Goal: Task Accomplishment & Management: Use online tool/utility

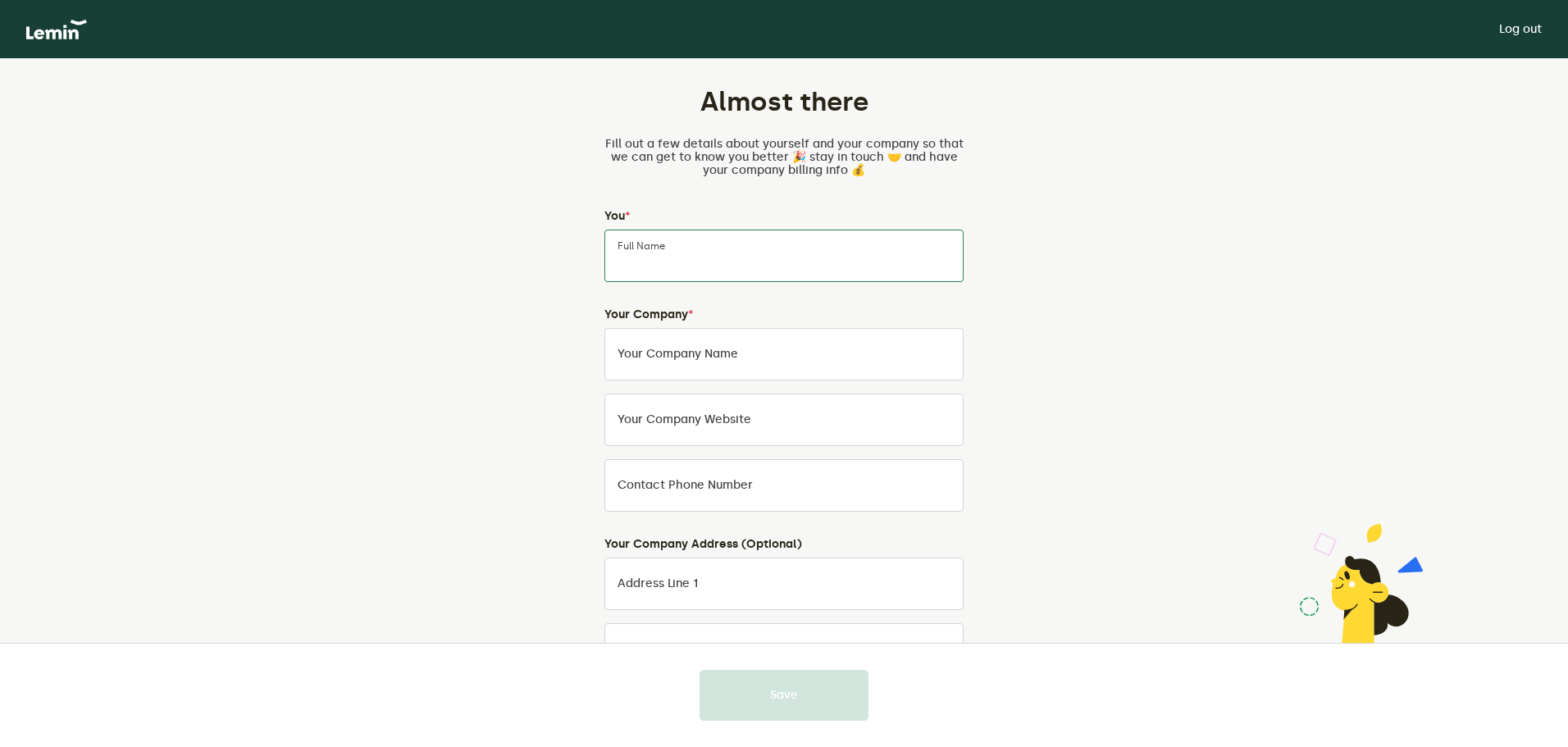
click at [678, 248] on input "Full Name" at bounding box center [784, 255] width 359 height 53
click at [820, 260] on input "Full Name" at bounding box center [784, 255] width 359 height 53
paste input "[PERSON_NAME]"
type input "[PERSON_NAME]"
click at [753, 357] on input "Your Company Name" at bounding box center [784, 354] width 359 height 53
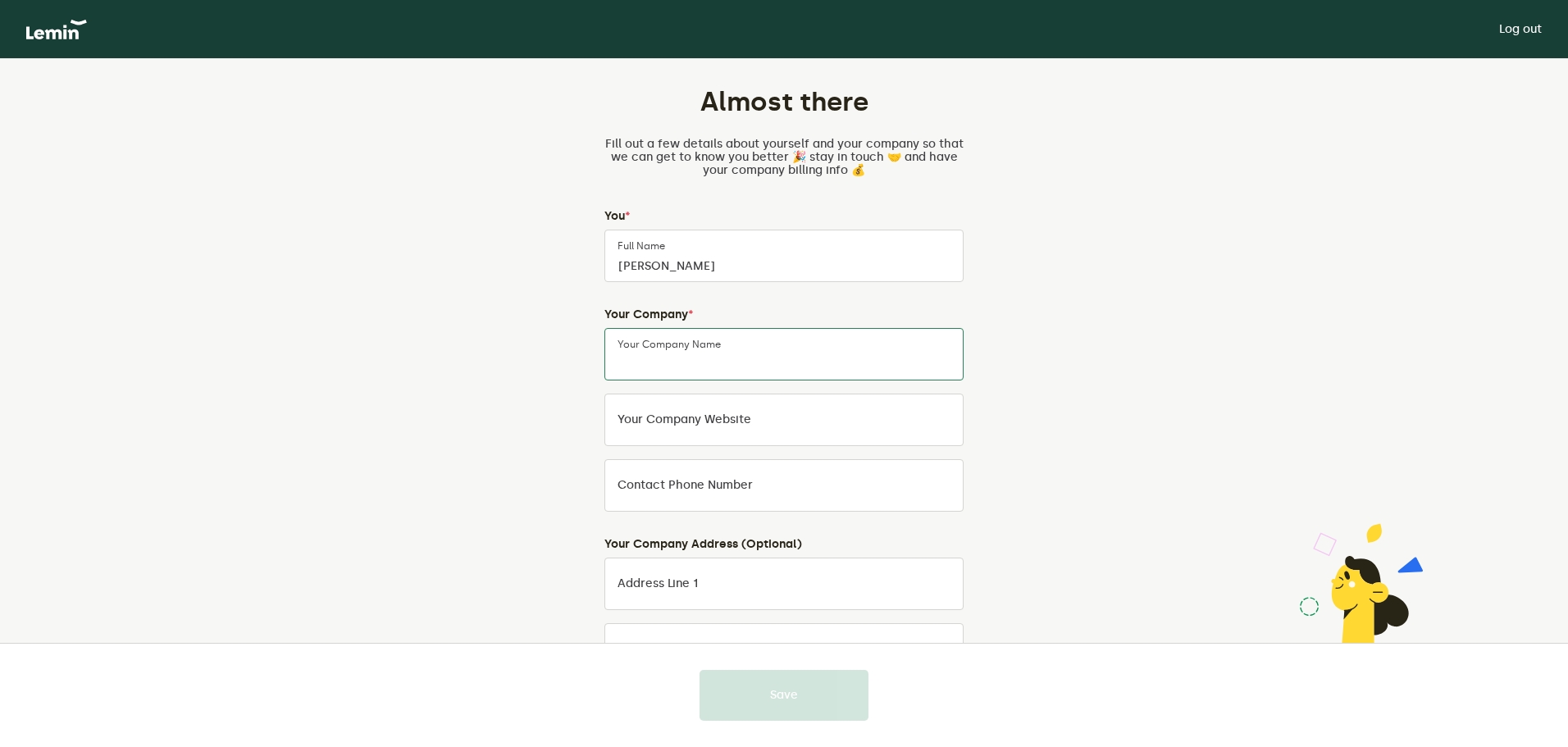
click at [744, 353] on input "Your Company Name" at bounding box center [784, 354] width 359 height 53
click at [1020, 372] on div "Almost there Fill out a few details about yourself and your company so that we …" at bounding box center [784, 551] width 768 height 983
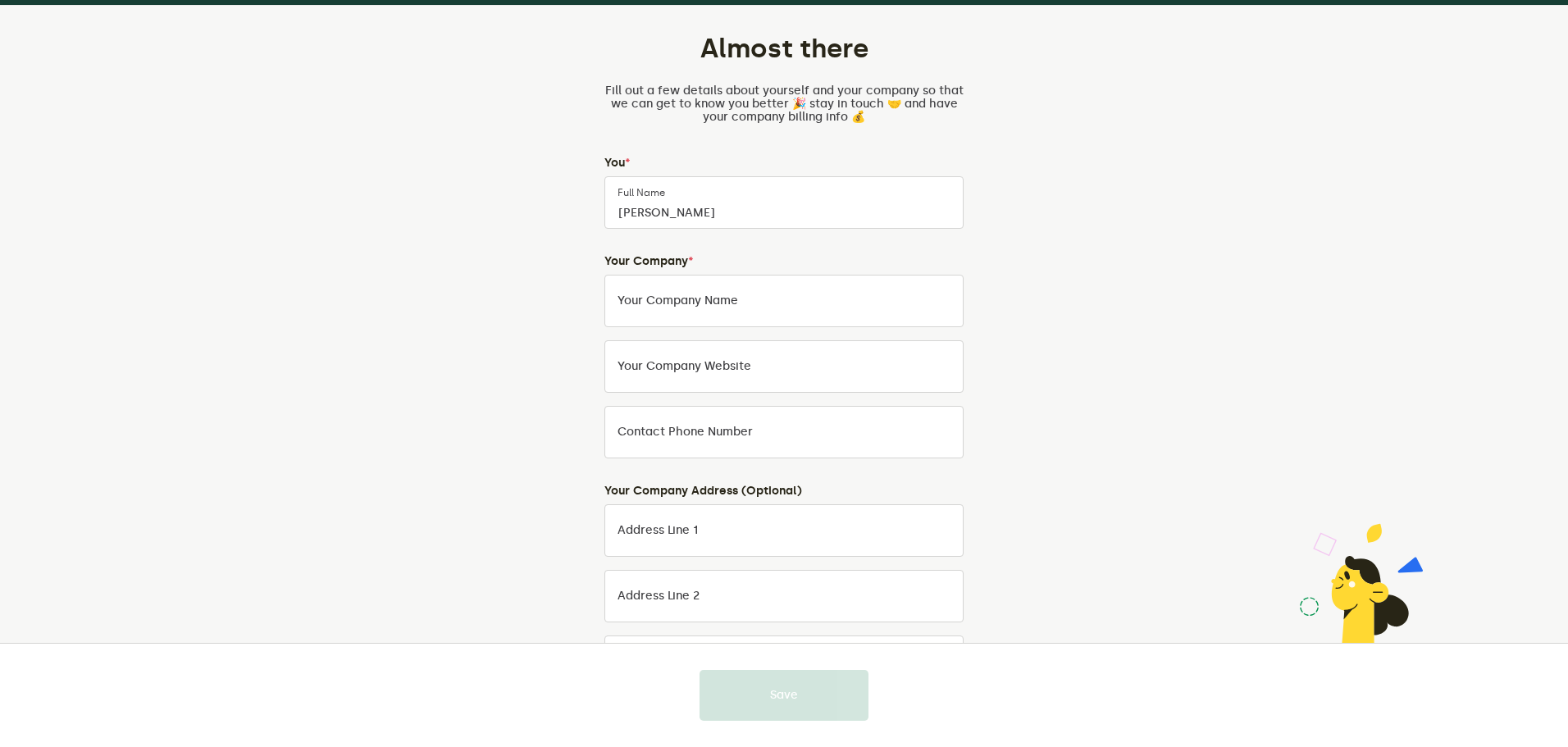
scroll to position [82, 0]
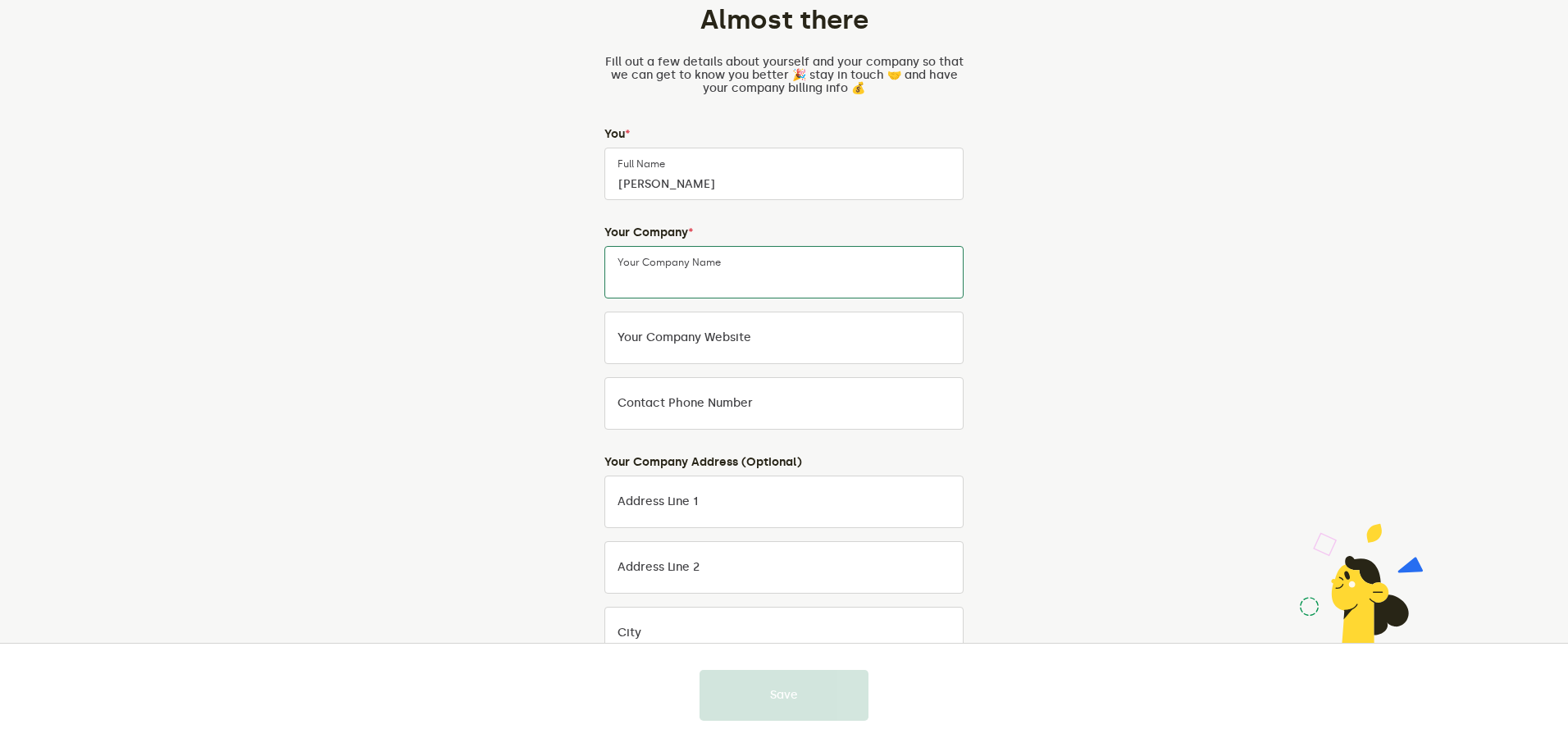
click at [705, 260] on input "Your Company Name" at bounding box center [784, 272] width 359 height 53
paste input "infiniteinsuranceandinvestments"
type input "infiniteinsuranceandinvestments"
click at [1118, 284] on div "Almost there Fill out a few details about yourself and your company so that we …" at bounding box center [784, 469] width 768 height 983
click at [778, 335] on input "Your company website" at bounding box center [784, 338] width 359 height 53
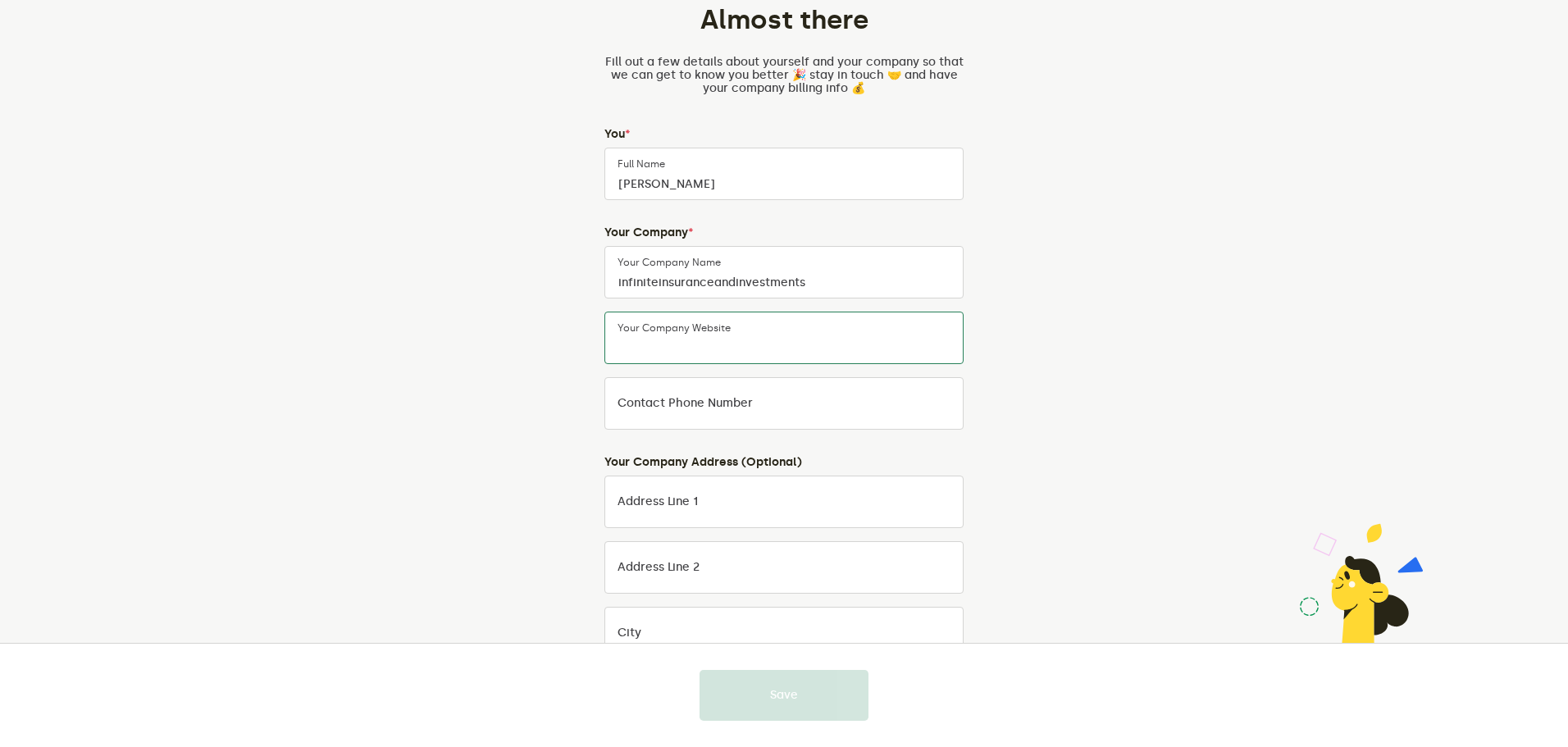
paste input "[URL][DOMAIN_NAME]"
type input "[URL][DOMAIN_NAME]"
click at [1209, 368] on div "Almost there Fill out a few details about yourself and your company so that we …" at bounding box center [784, 469] width 1568 height 983
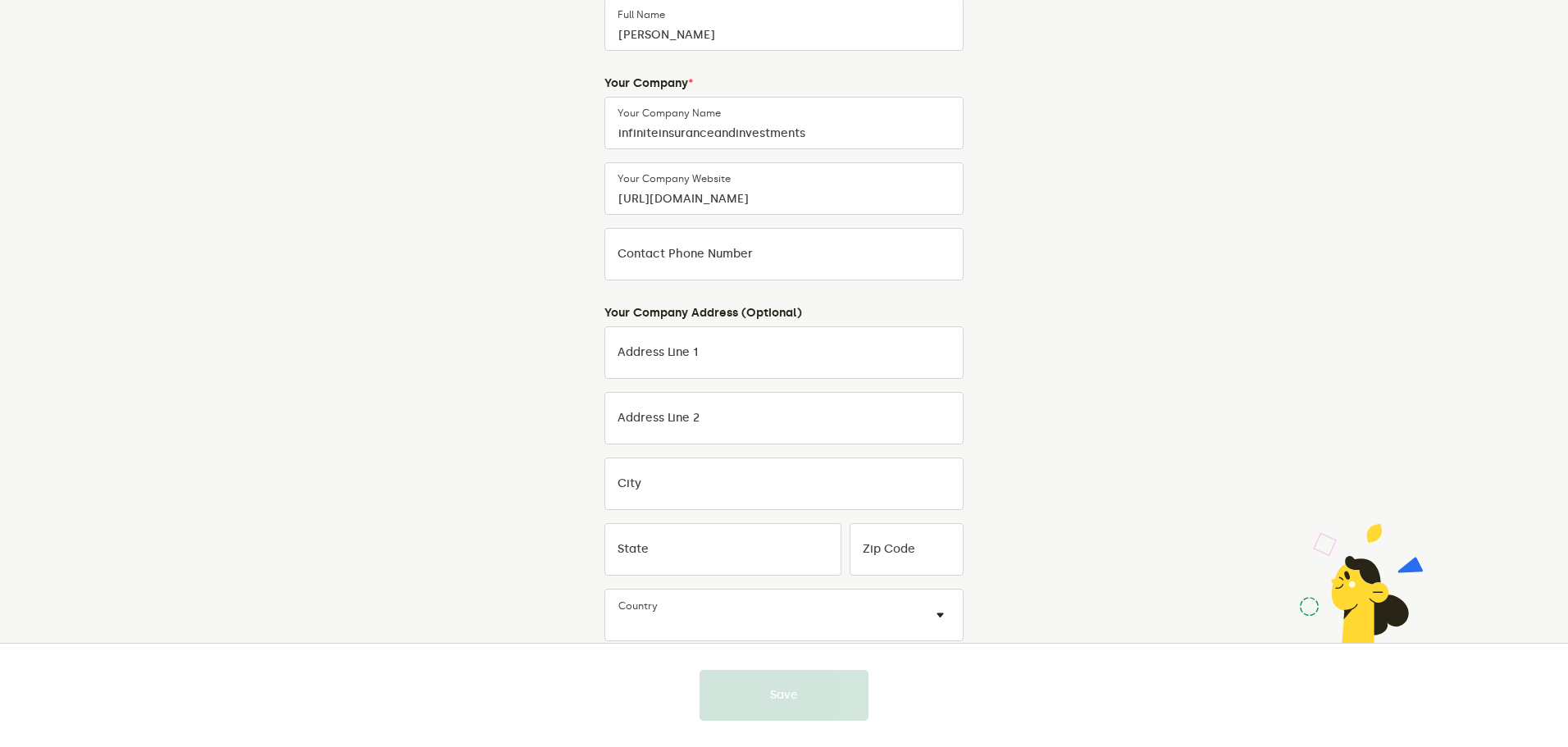
scroll to position [246, 0]
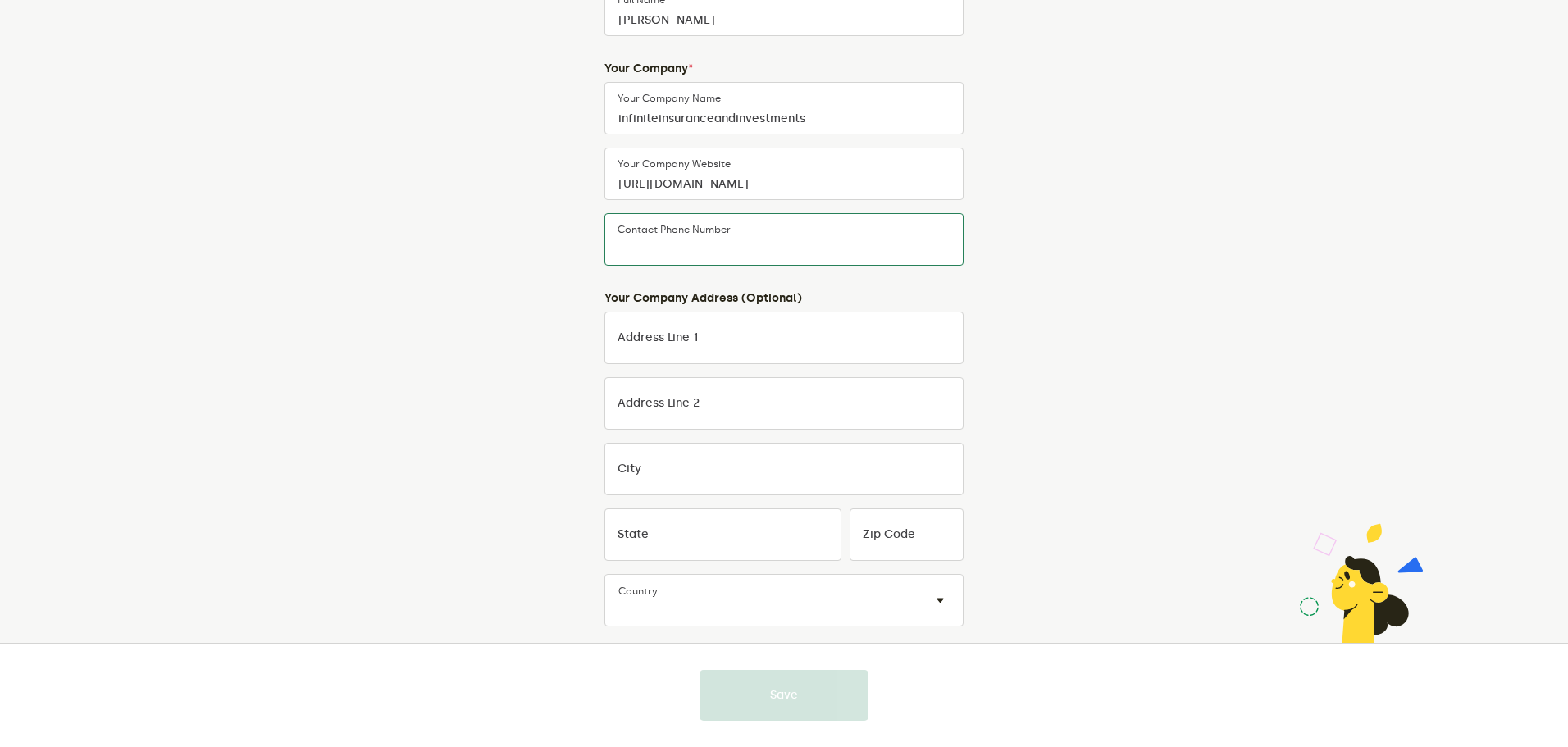
click at [784, 247] on input "Contact Phone Number" at bounding box center [784, 239] width 359 height 53
click at [798, 239] on input "Contact Phone Number" at bounding box center [784, 239] width 359 height 53
paste input "13255186666"
type input "13255186666"
click at [1224, 290] on div "Almost there Fill out a few details about yourself and your company so that we …" at bounding box center [784, 304] width 1568 height 983
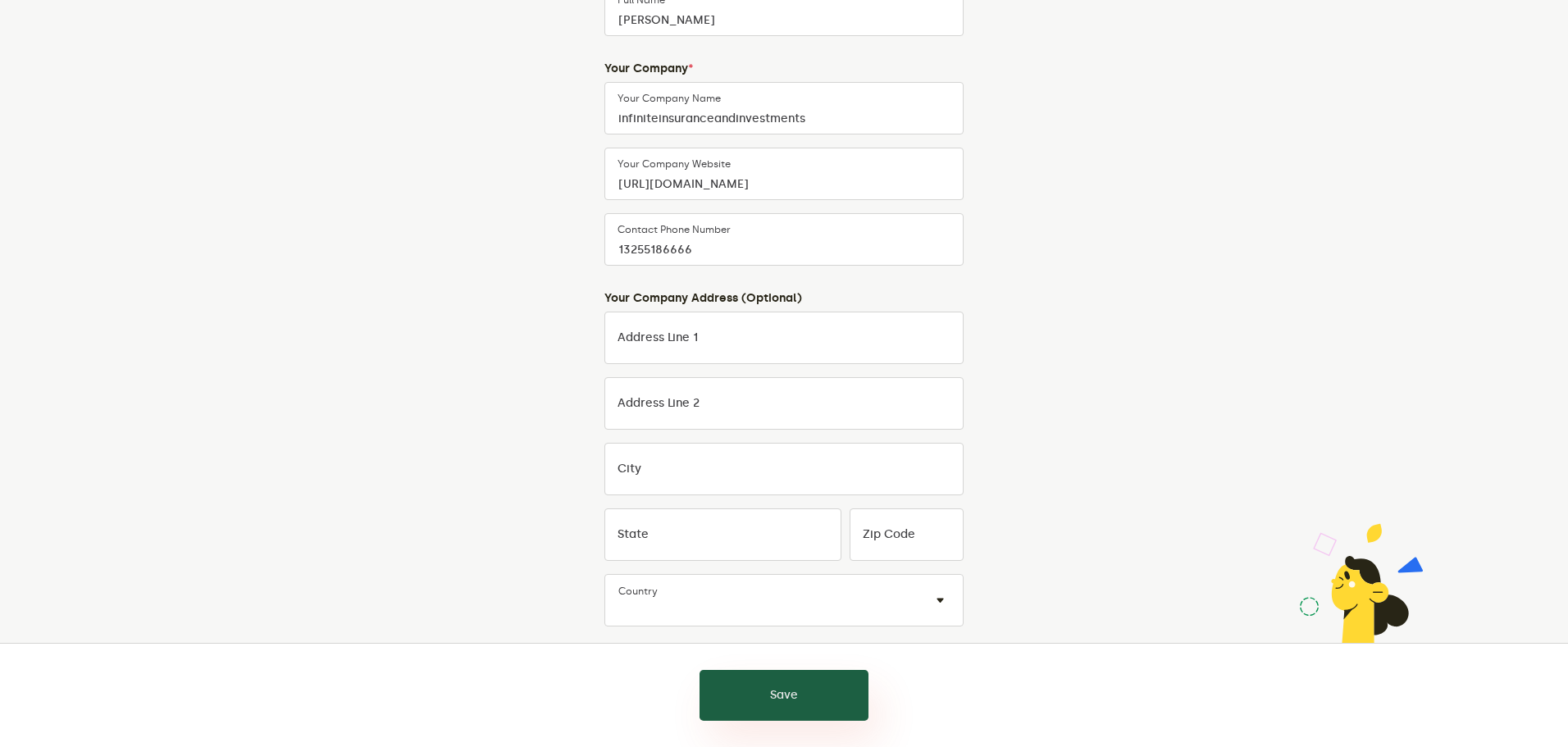
click at [818, 682] on button "Save" at bounding box center [784, 695] width 168 height 51
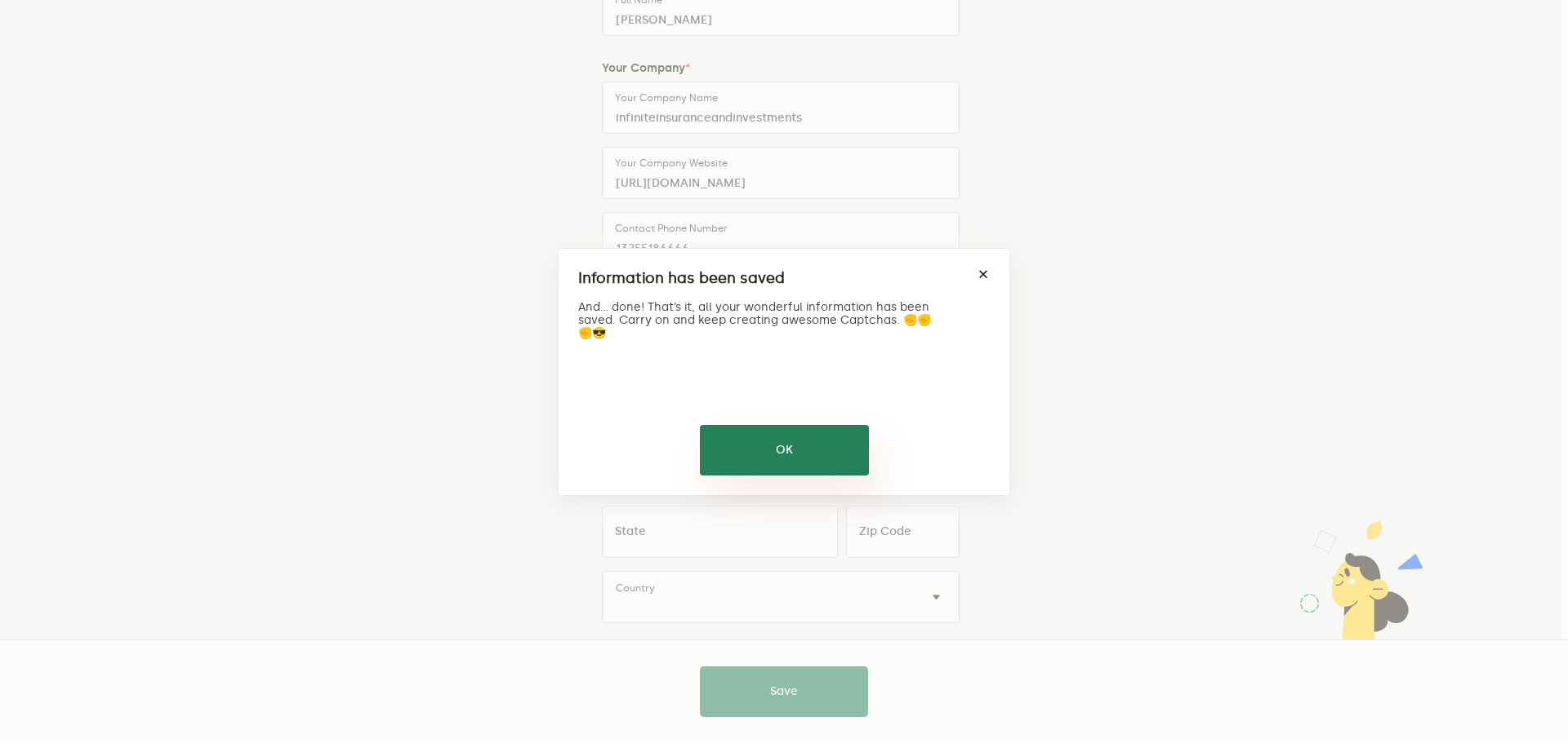
click at [773, 453] on button "OK" at bounding box center [784, 450] width 169 height 51
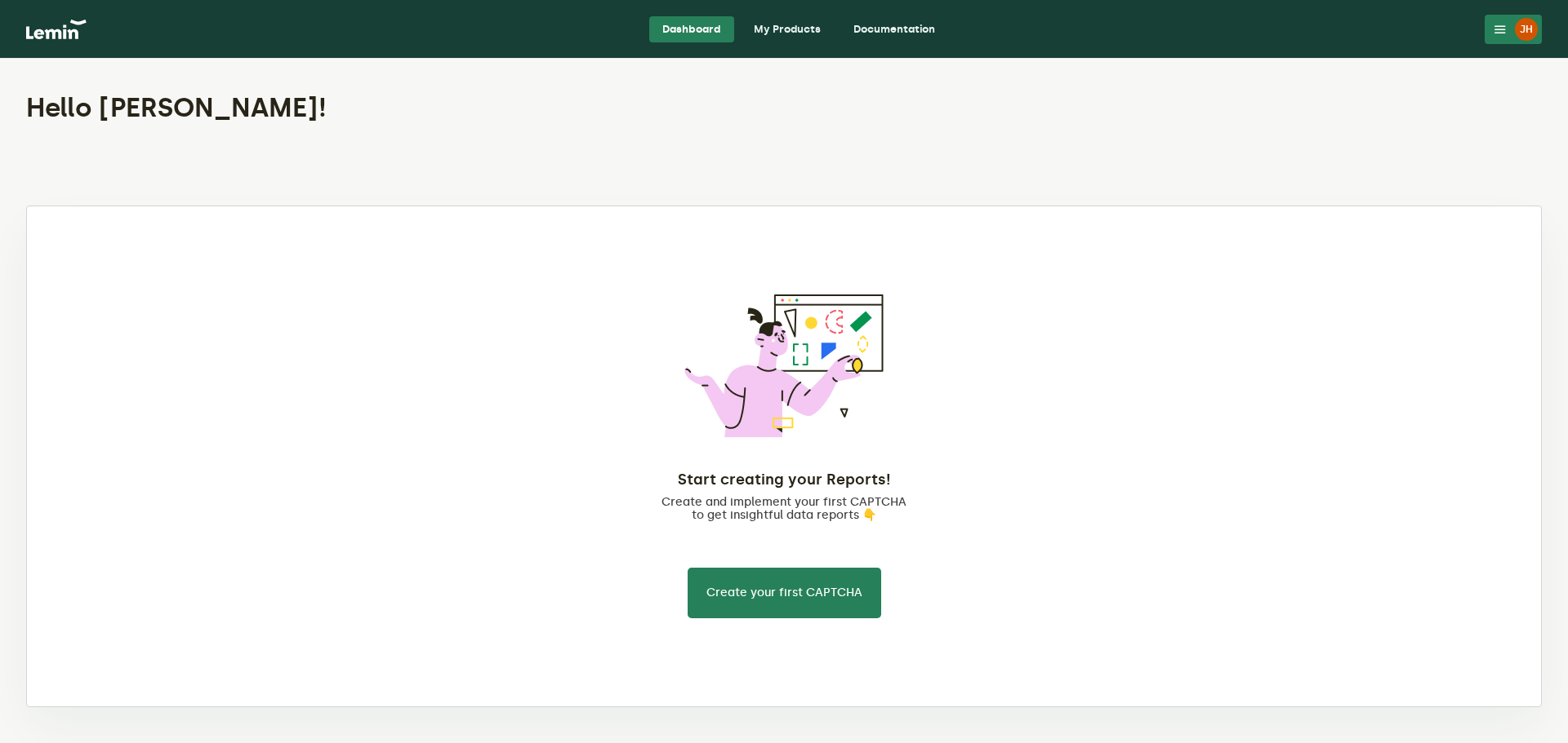
click at [768, 31] on link "My Products" at bounding box center [787, 29] width 93 height 26
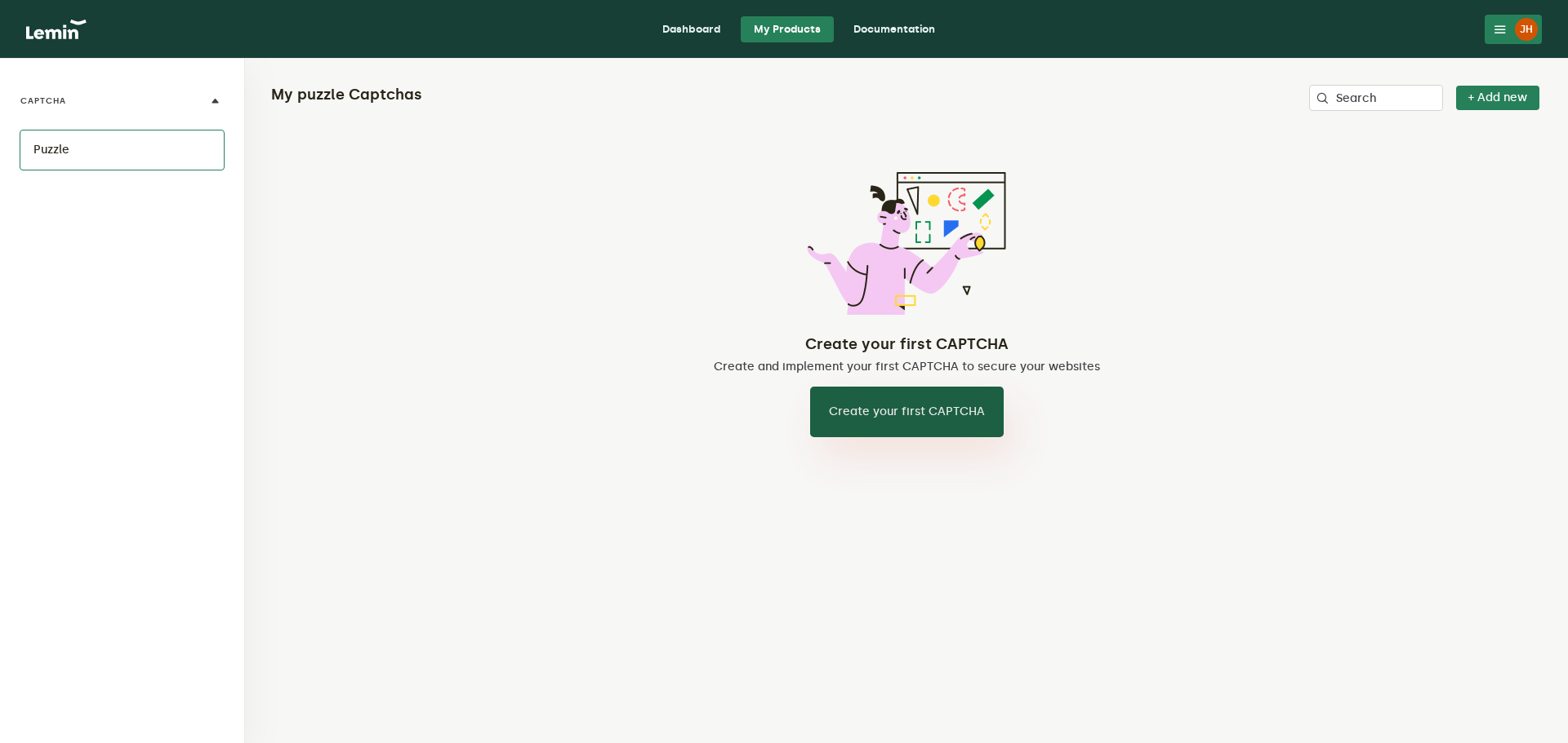
click at [913, 417] on button "Create your first CAPTCHA" at bounding box center [906, 412] width 194 height 51
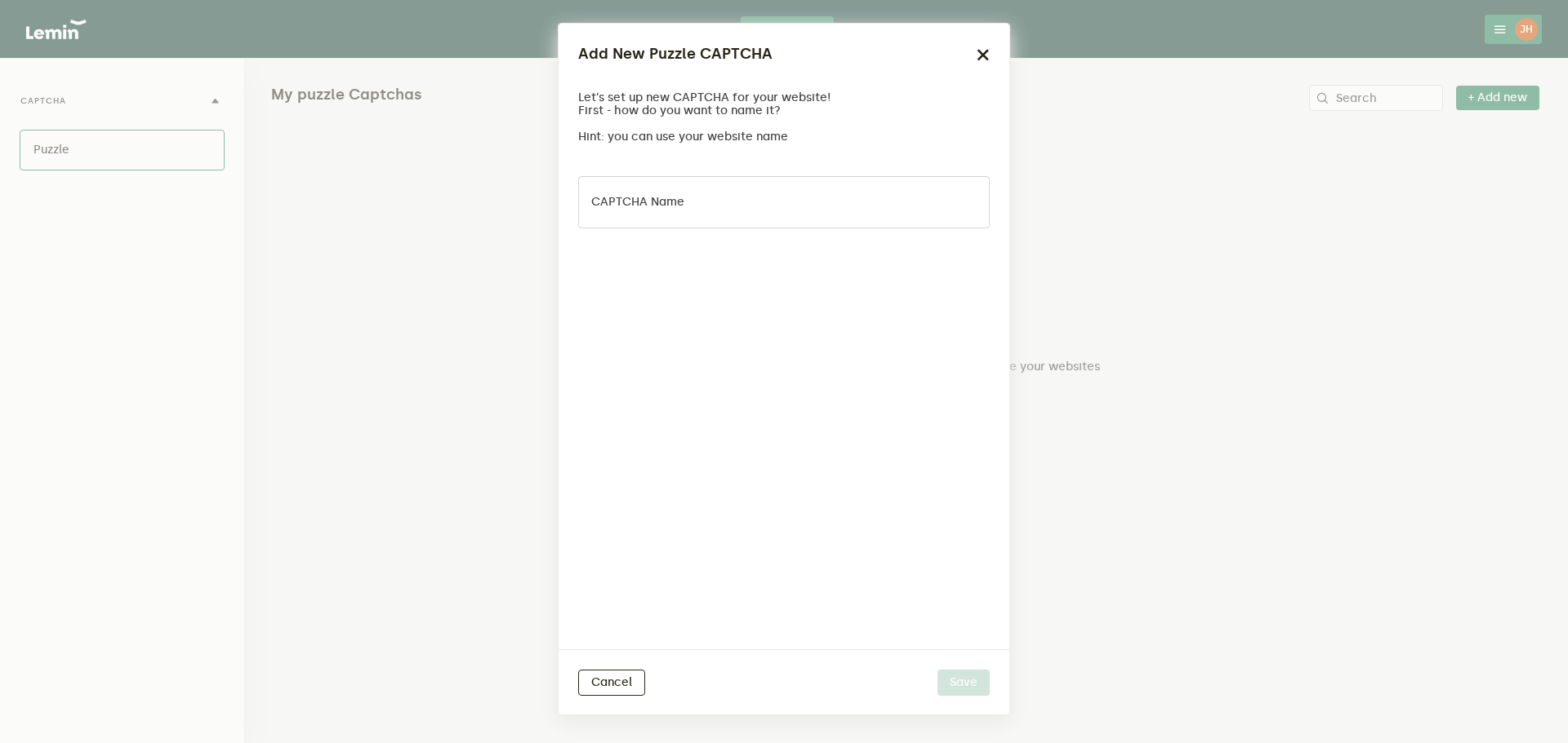
click at [674, 195] on label "CAPTCHA name" at bounding box center [638, 201] width 93 height 13
click at [674, 195] on input "CAPTCHA name" at bounding box center [783, 202] width 412 height 53
type input "Contact"
click at [961, 684] on button "Save" at bounding box center [963, 682] width 53 height 26
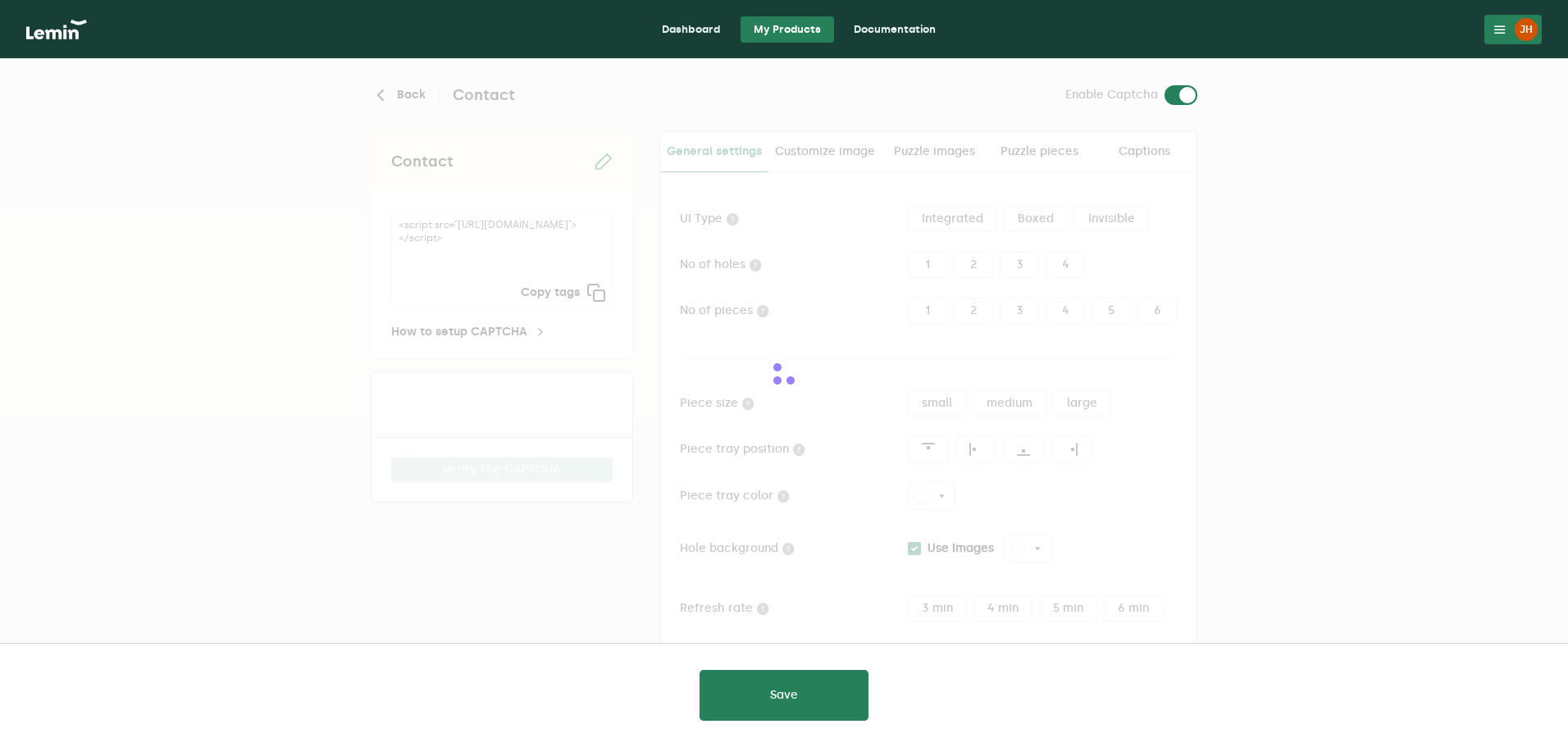
type input "white"
checkbox input "true"
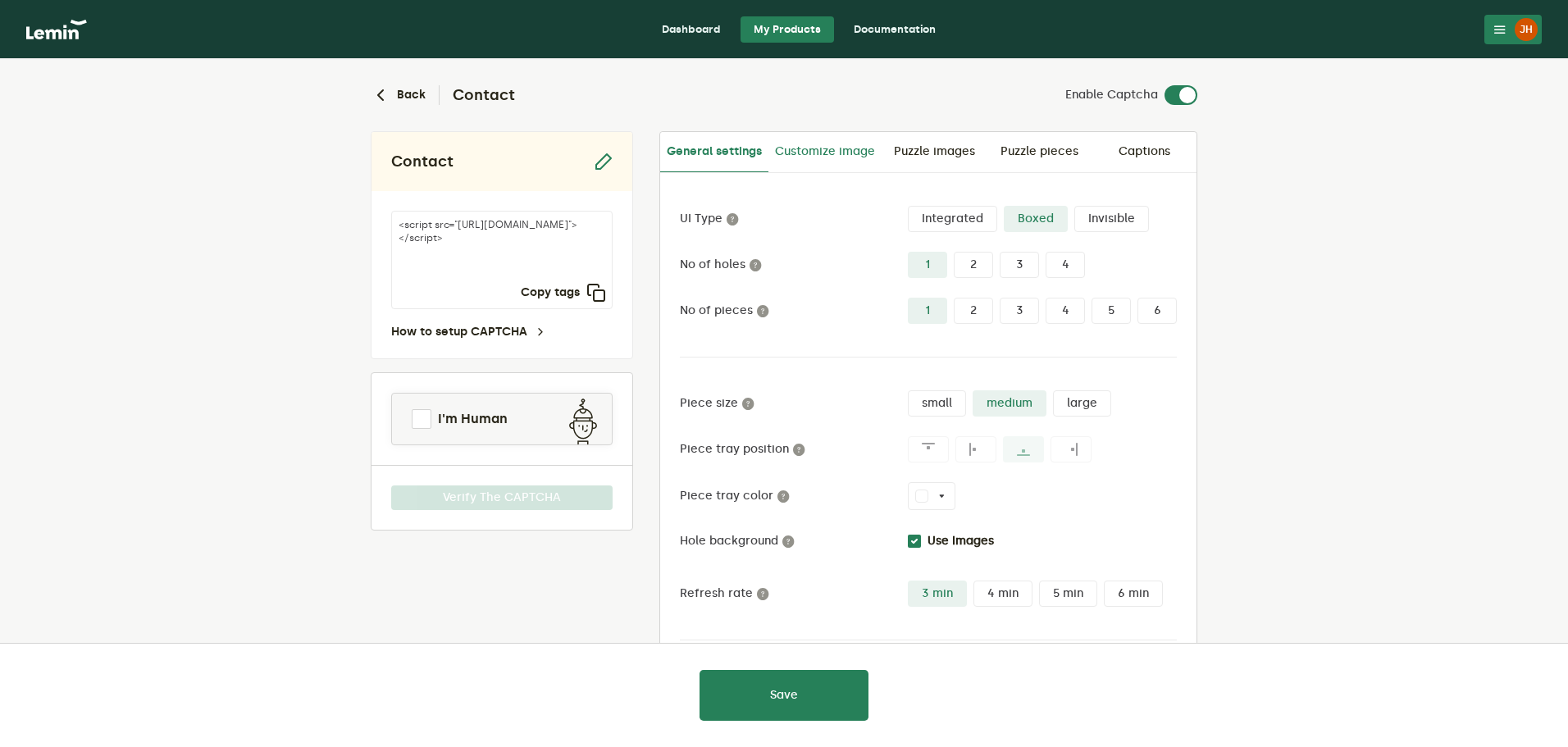
click at [826, 151] on link "Customize image" at bounding box center [825, 151] width 114 height 39
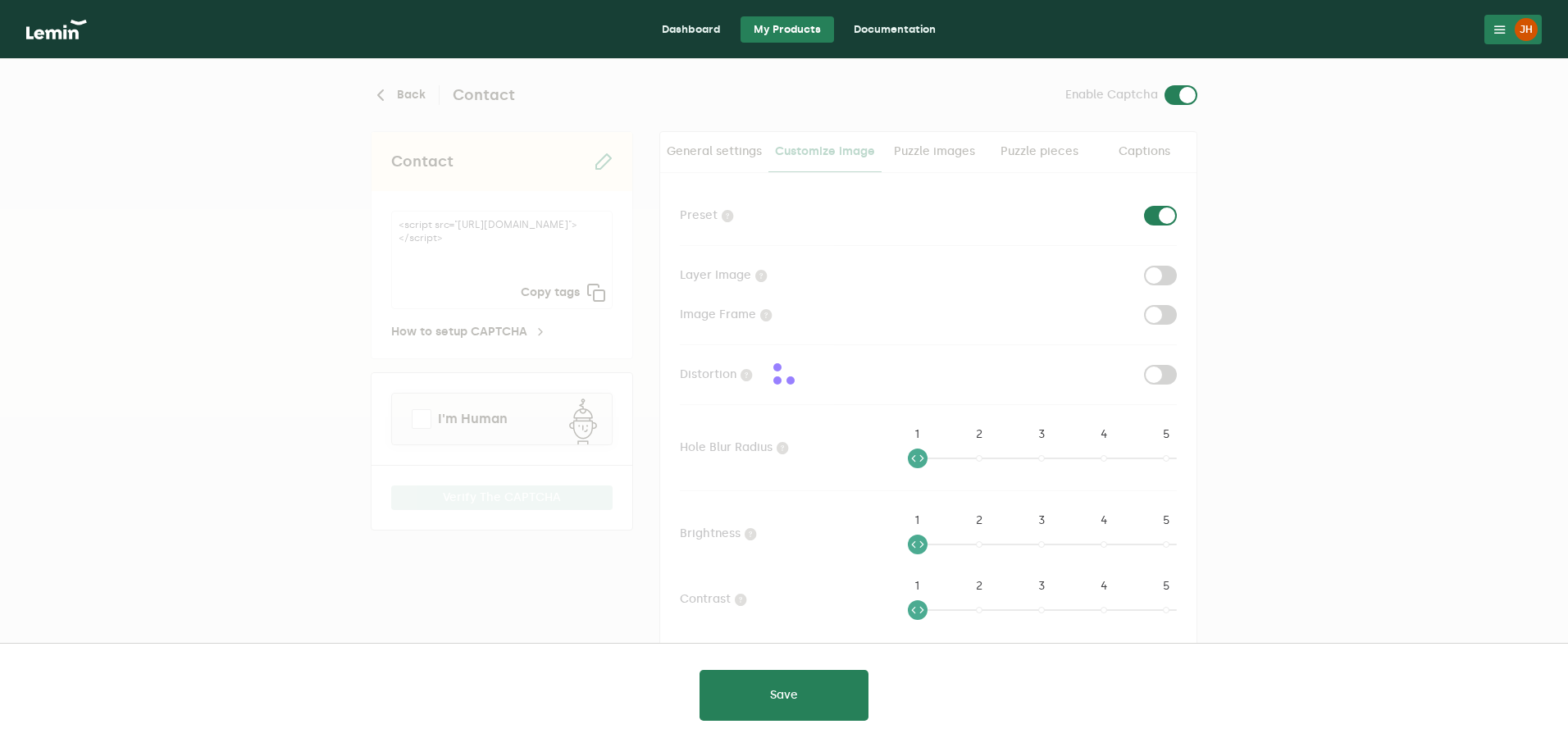
checkbox input "true"
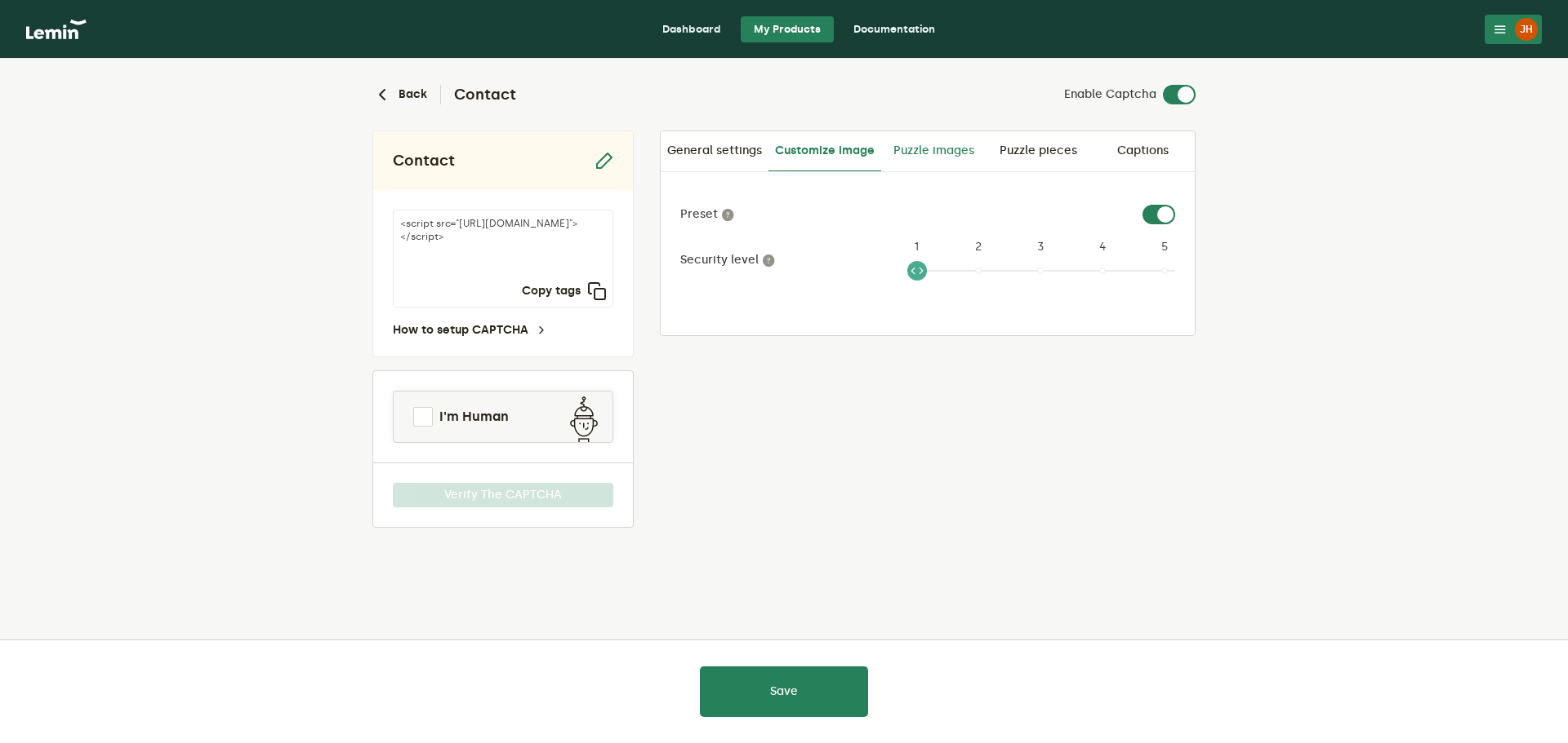
click at [927, 145] on link "Puzzle images" at bounding box center [933, 150] width 104 height 39
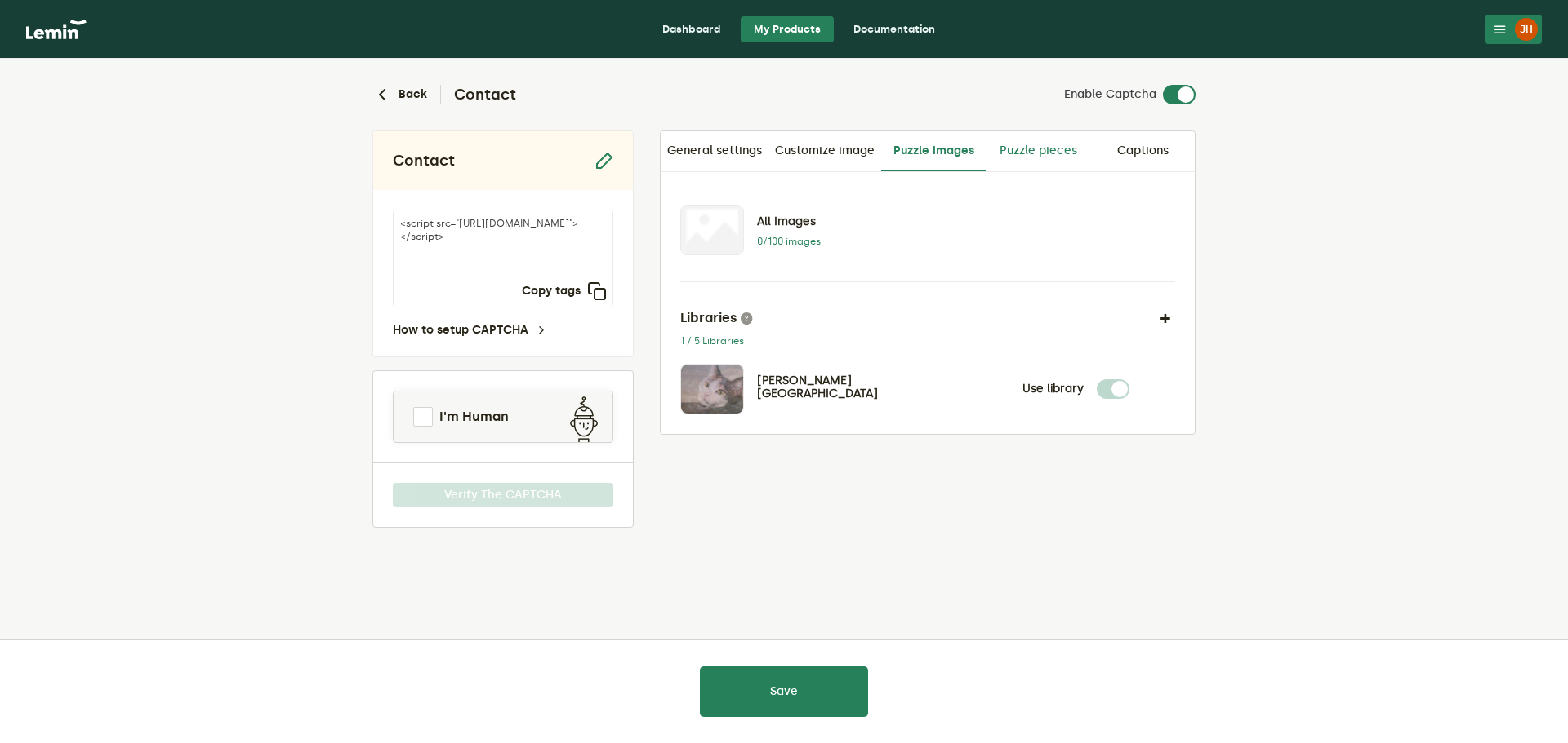
click at [1056, 159] on link "Puzzle pieces" at bounding box center [1037, 150] width 104 height 39
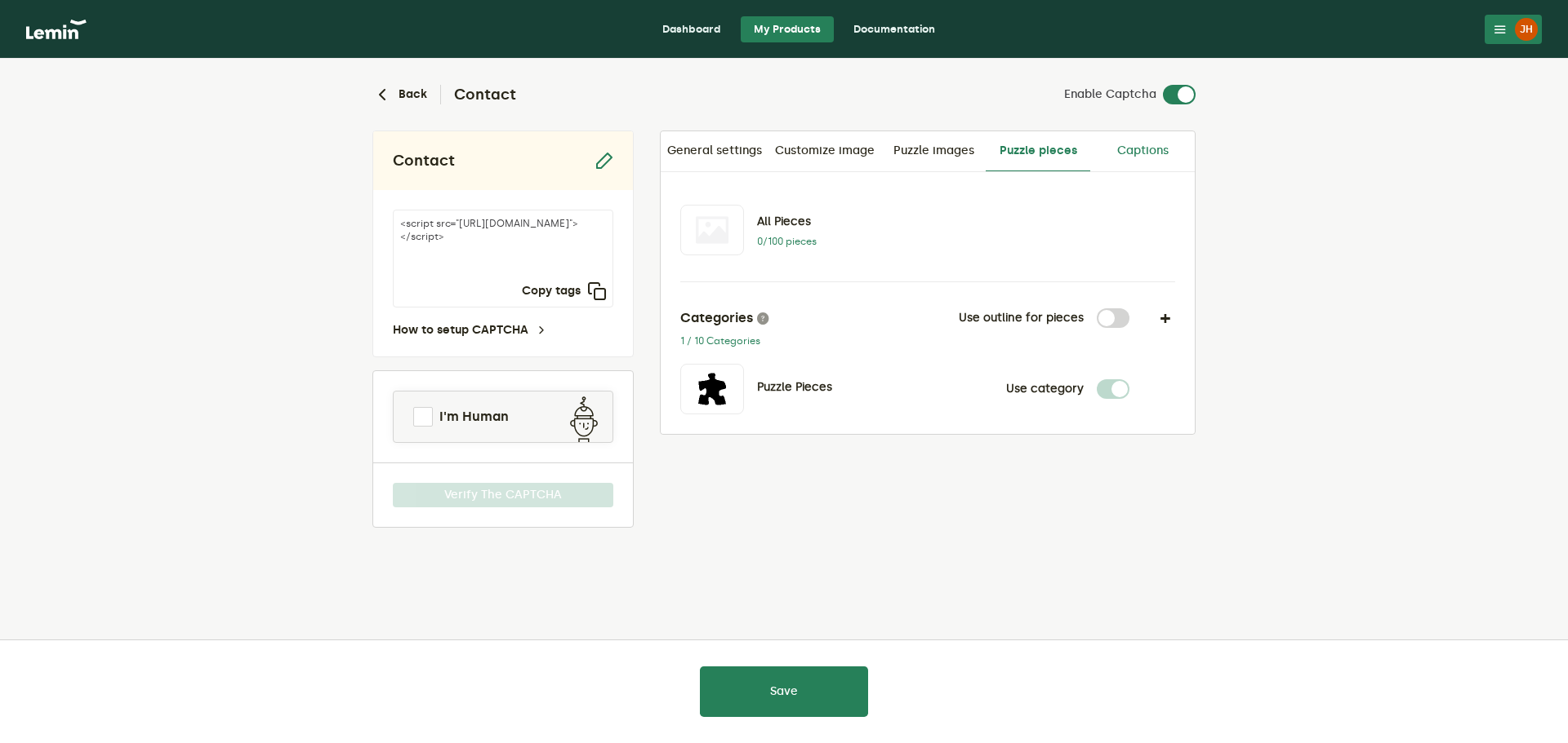
click at [1144, 151] on link "Captions" at bounding box center [1141, 150] width 104 height 39
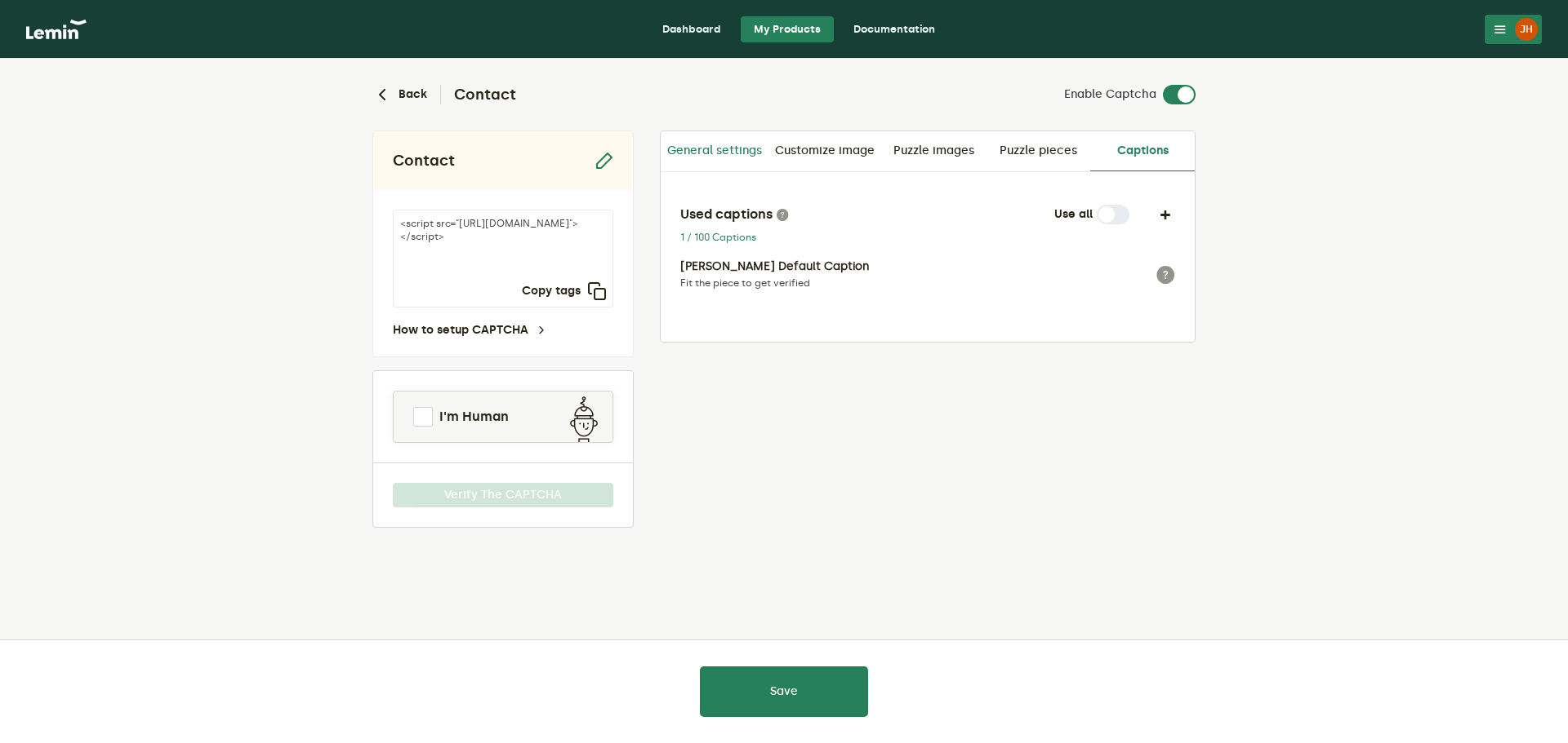
click at [754, 141] on link "General settings" at bounding box center [715, 150] width 108 height 39
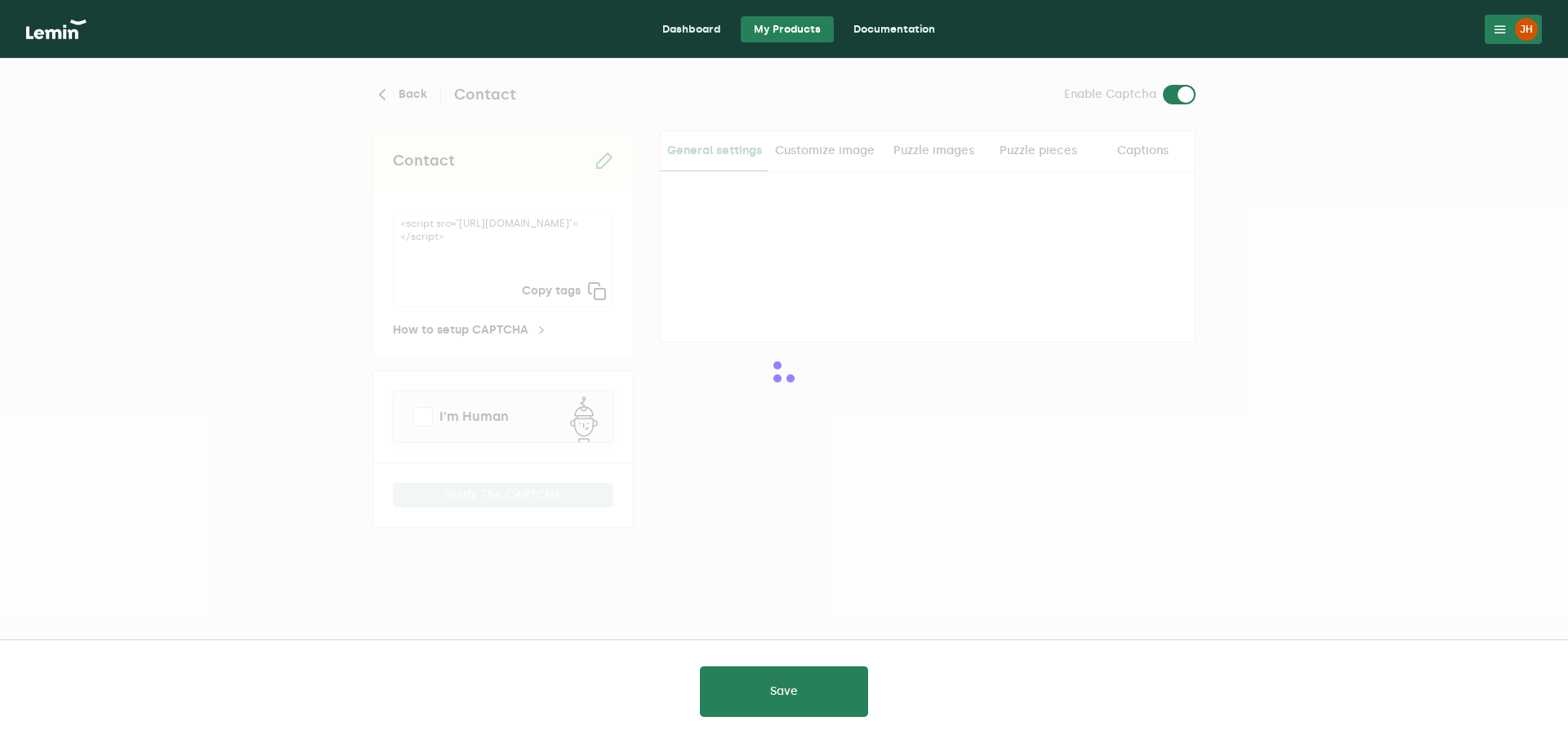
type input "white"
checkbox input "true"
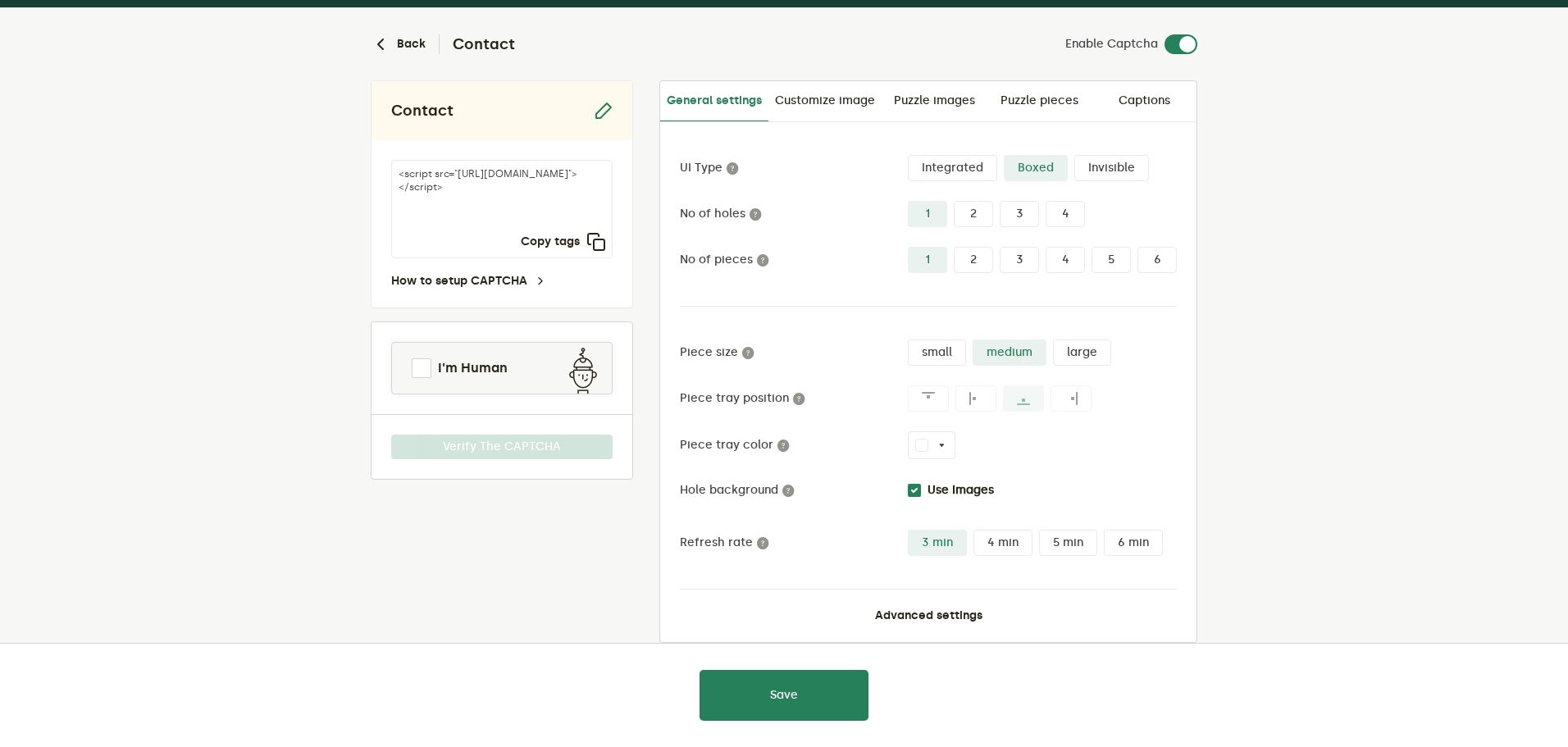
scroll to position [78, 0]
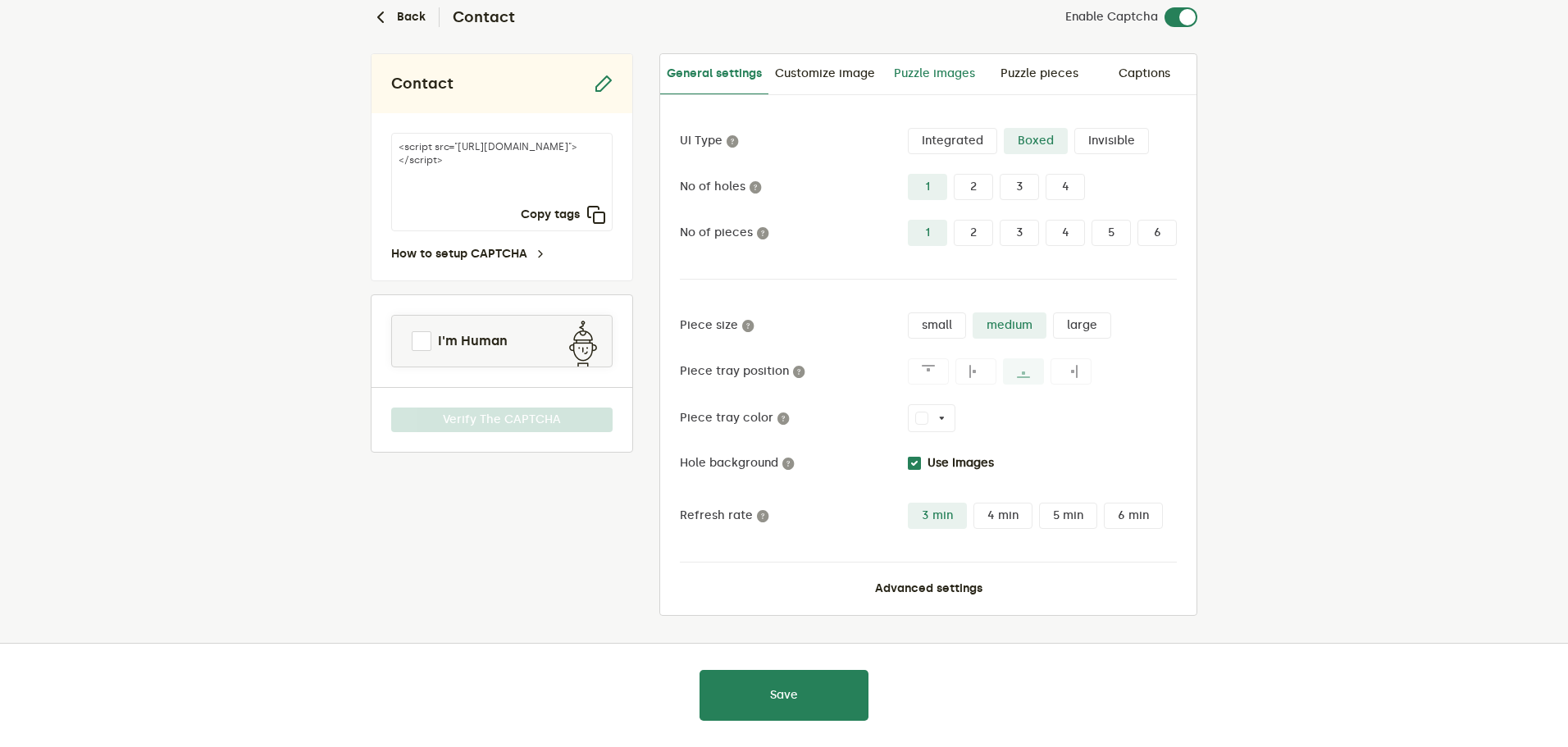
click at [940, 73] on link "Puzzle images" at bounding box center [933, 73] width 105 height 39
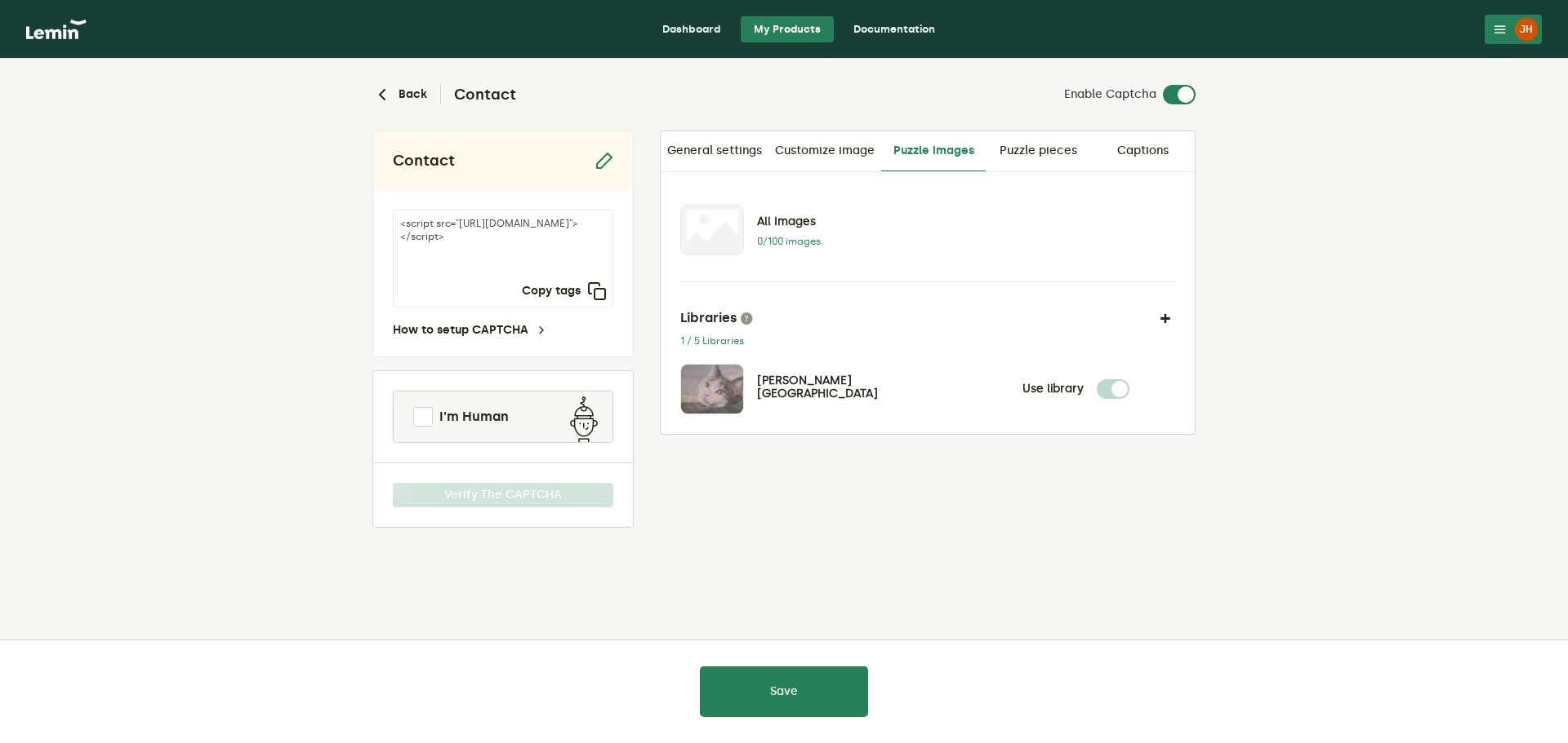
click at [1129, 380] on label at bounding box center [1129, 380] width 0 height 0
click at [1165, 316] on button "button" at bounding box center [1165, 318] width 20 height 20
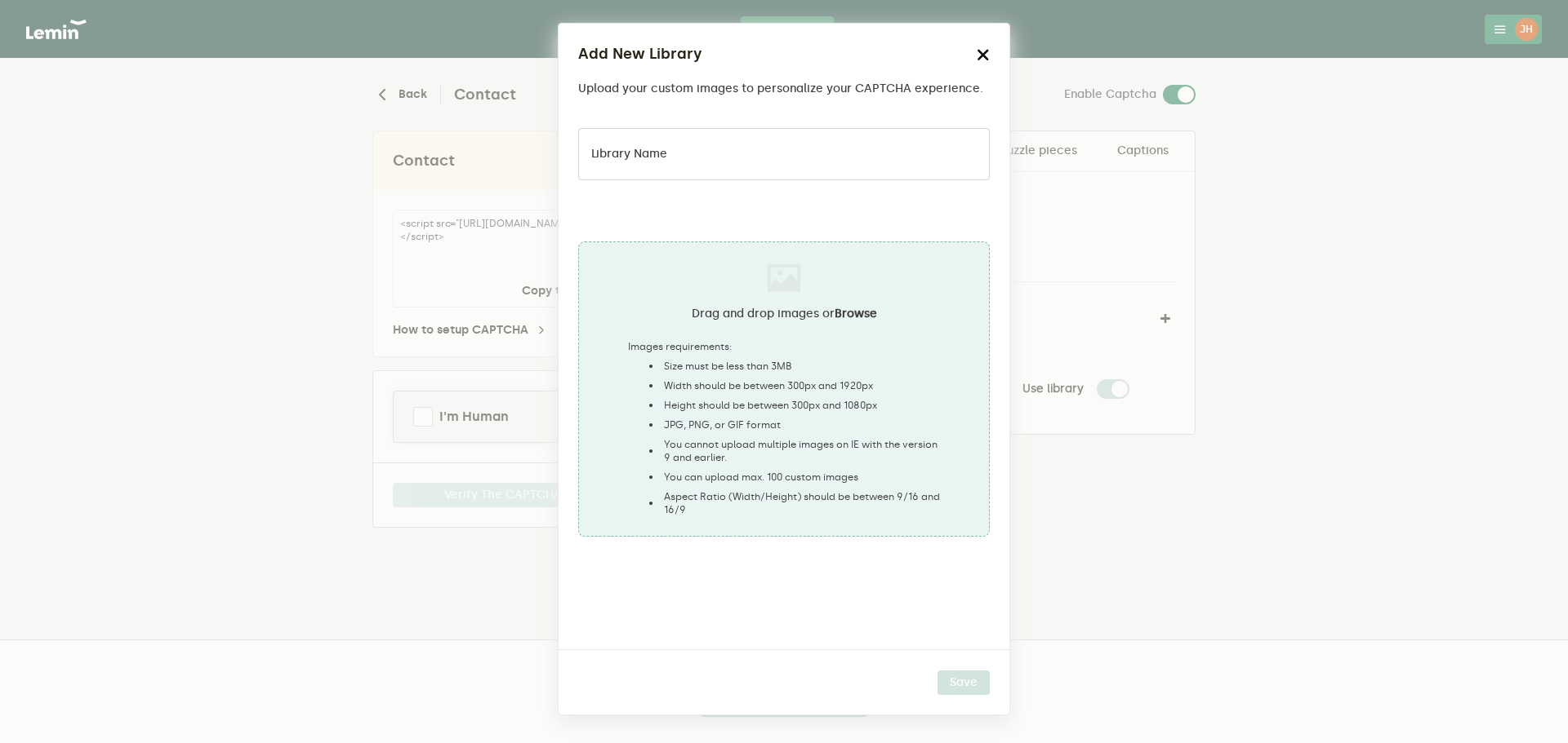
click at [980, 54] on icon "button" at bounding box center [982, 55] width 13 height 13
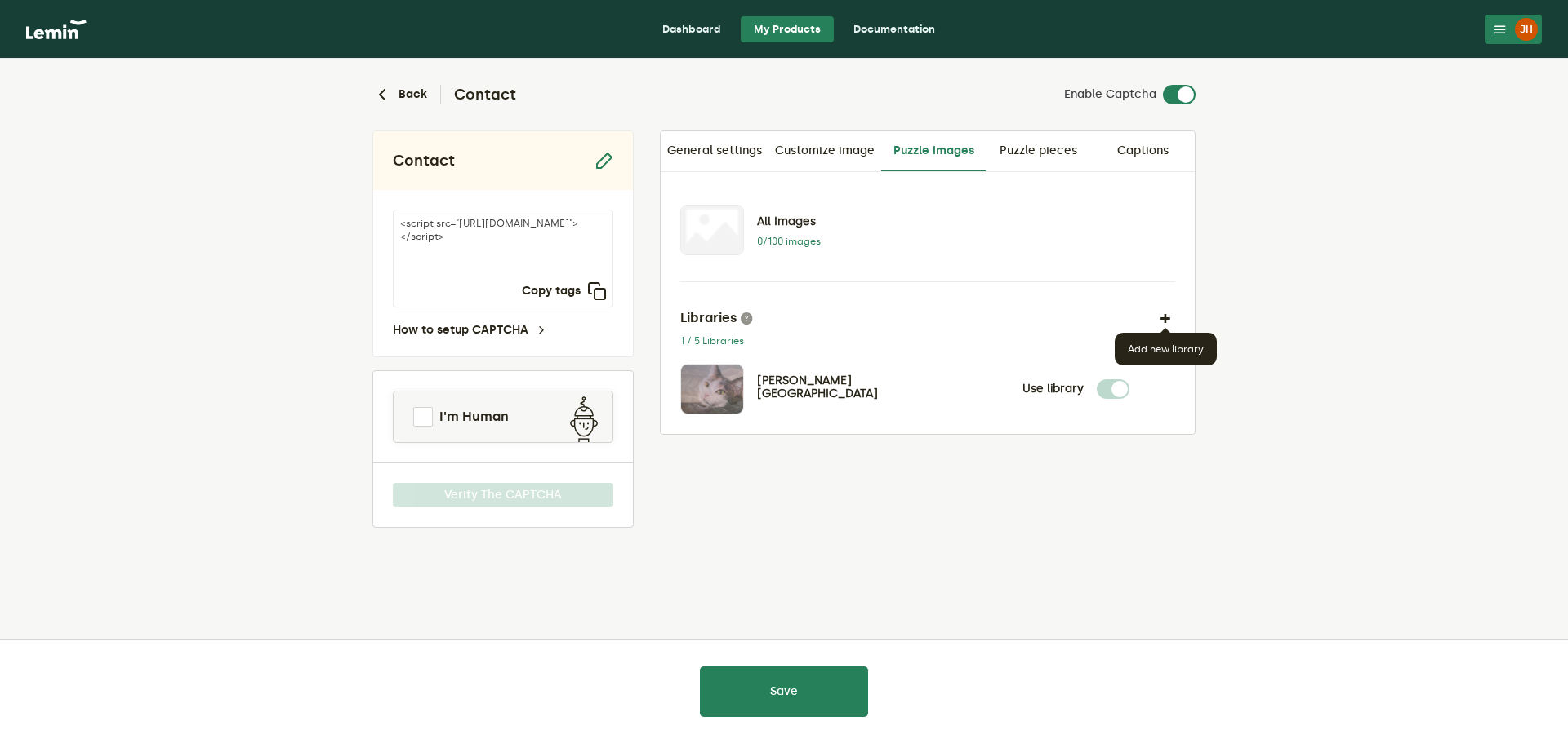
click at [783, 387] on p "[PERSON_NAME][GEOGRAPHIC_DATA]" at bounding box center [804, 388] width 94 height 26
click at [700, 387] on img at bounding box center [712, 389] width 63 height 49
click at [797, 394] on p "[PERSON_NAME][GEOGRAPHIC_DATA]" at bounding box center [804, 388] width 94 height 26
click at [786, 395] on p "[PERSON_NAME][GEOGRAPHIC_DATA]" at bounding box center [804, 388] width 94 height 26
click at [1050, 155] on link "Puzzle pieces" at bounding box center [1037, 150] width 104 height 39
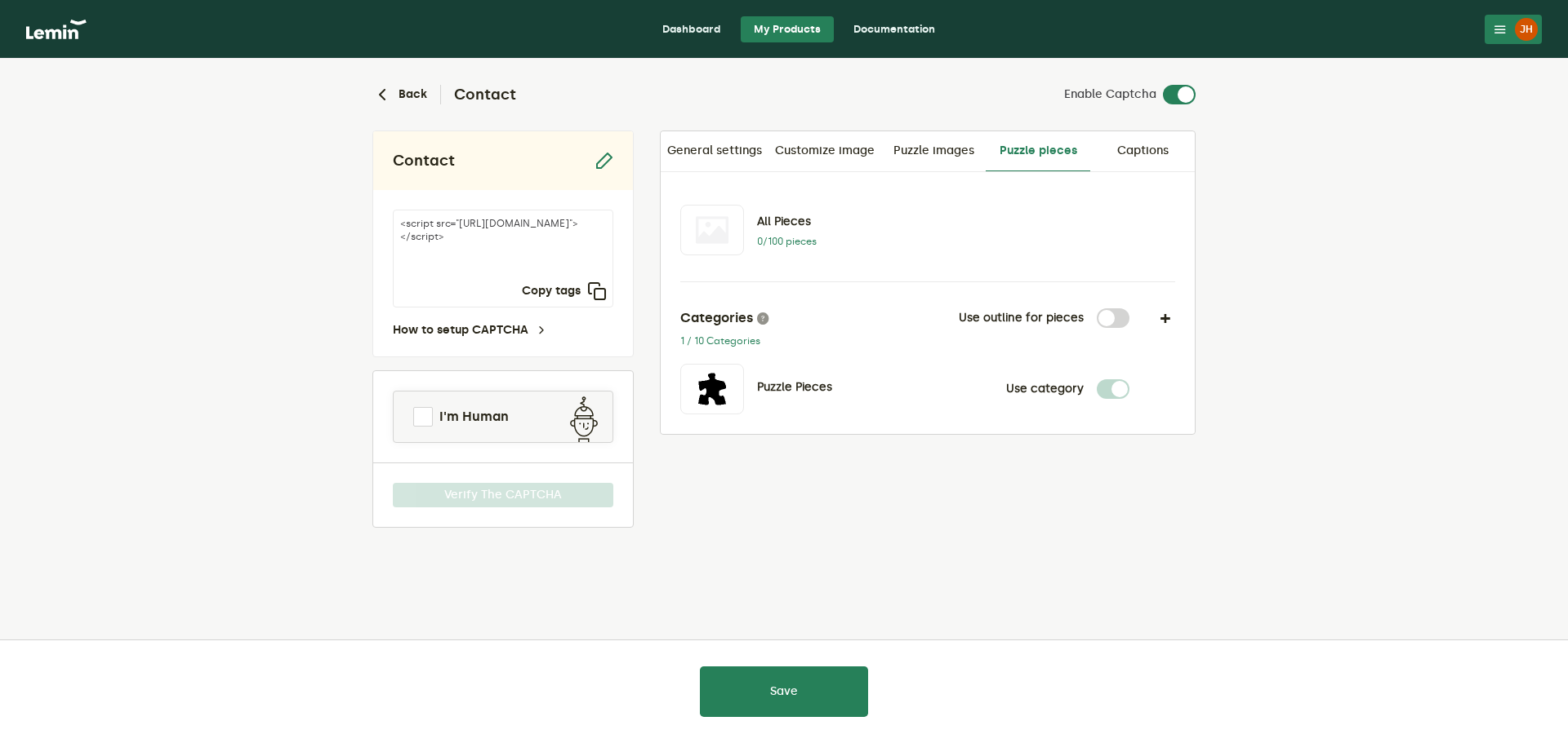
click at [1129, 309] on label at bounding box center [1129, 309] width 0 height 0
click at [1115, 319] on input "checkbox" at bounding box center [1107, 318] width 20 height 20
checkbox input "true"
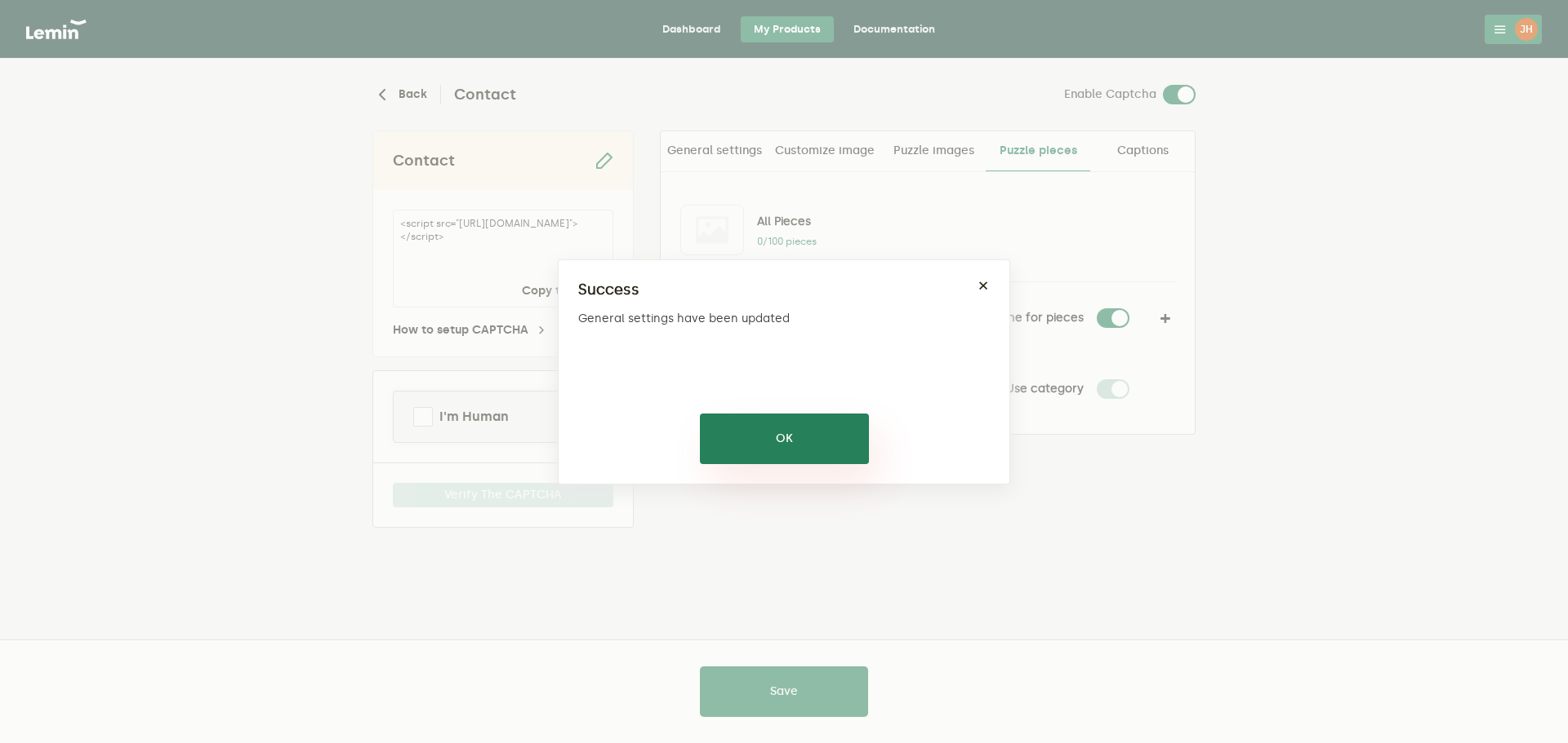
click at [831, 432] on button "OK" at bounding box center [784, 438] width 169 height 51
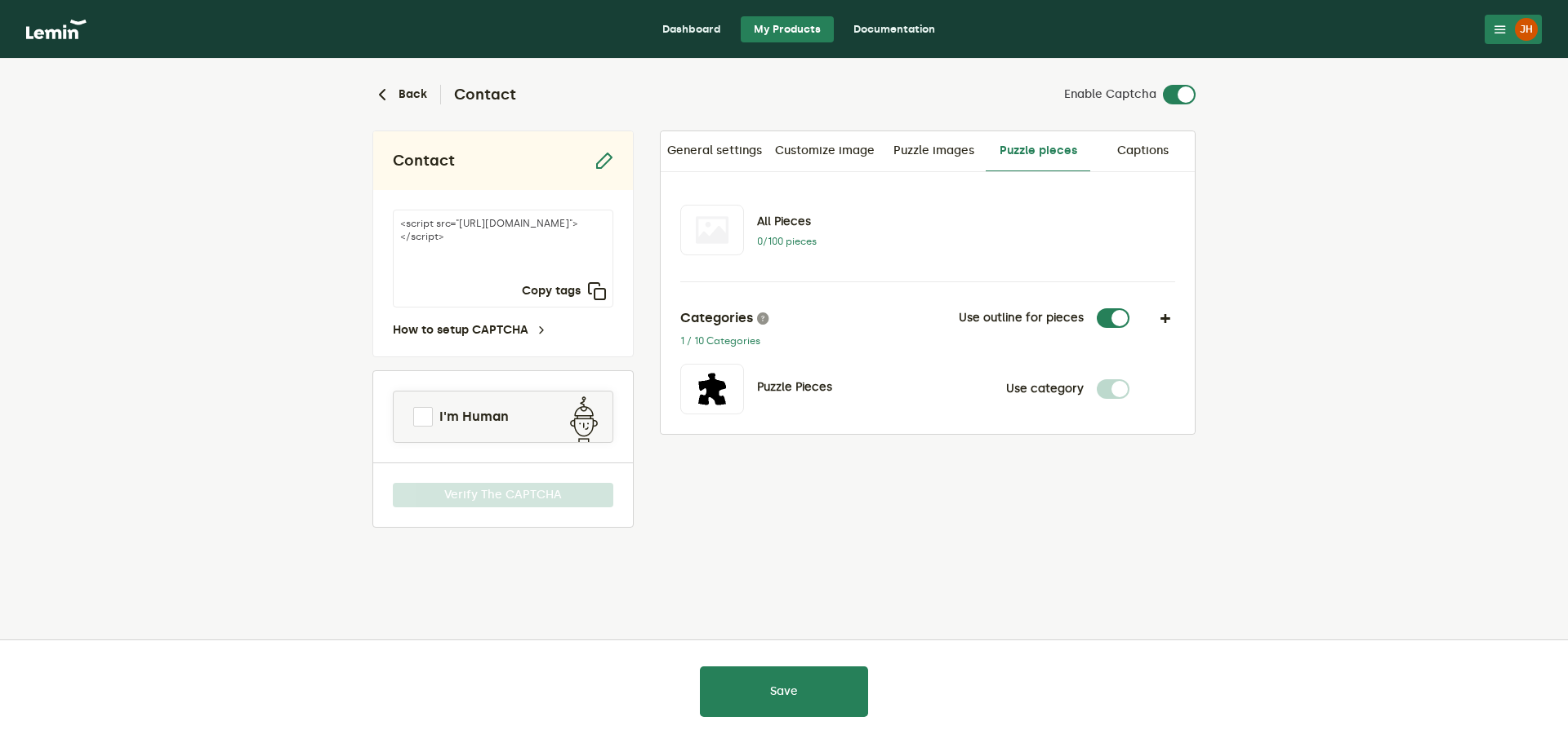
click at [1129, 380] on label at bounding box center [1129, 380] width 0 height 0
click at [947, 150] on link "Puzzle images" at bounding box center [933, 150] width 104 height 39
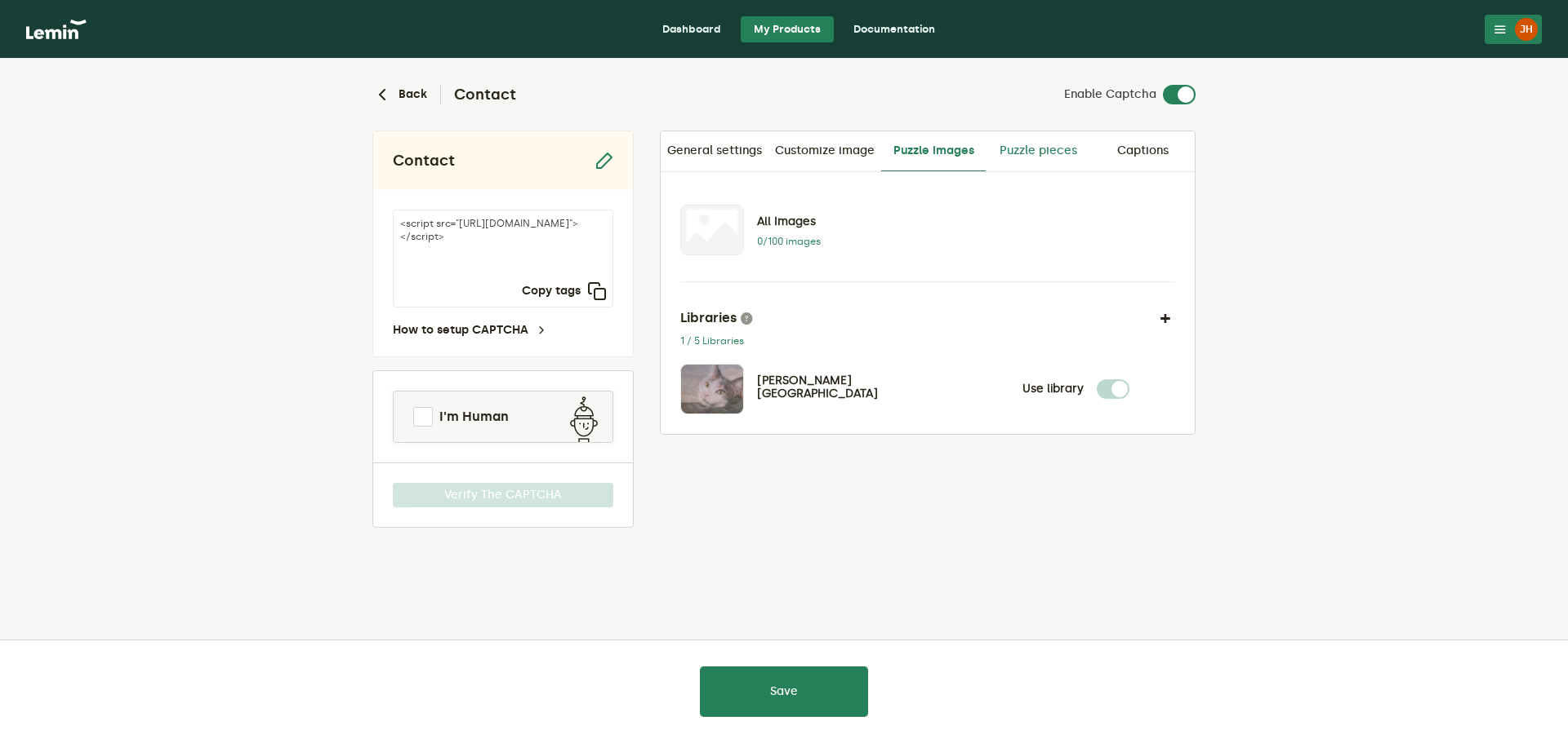
click at [1020, 154] on link "Puzzle pieces" at bounding box center [1037, 150] width 104 height 39
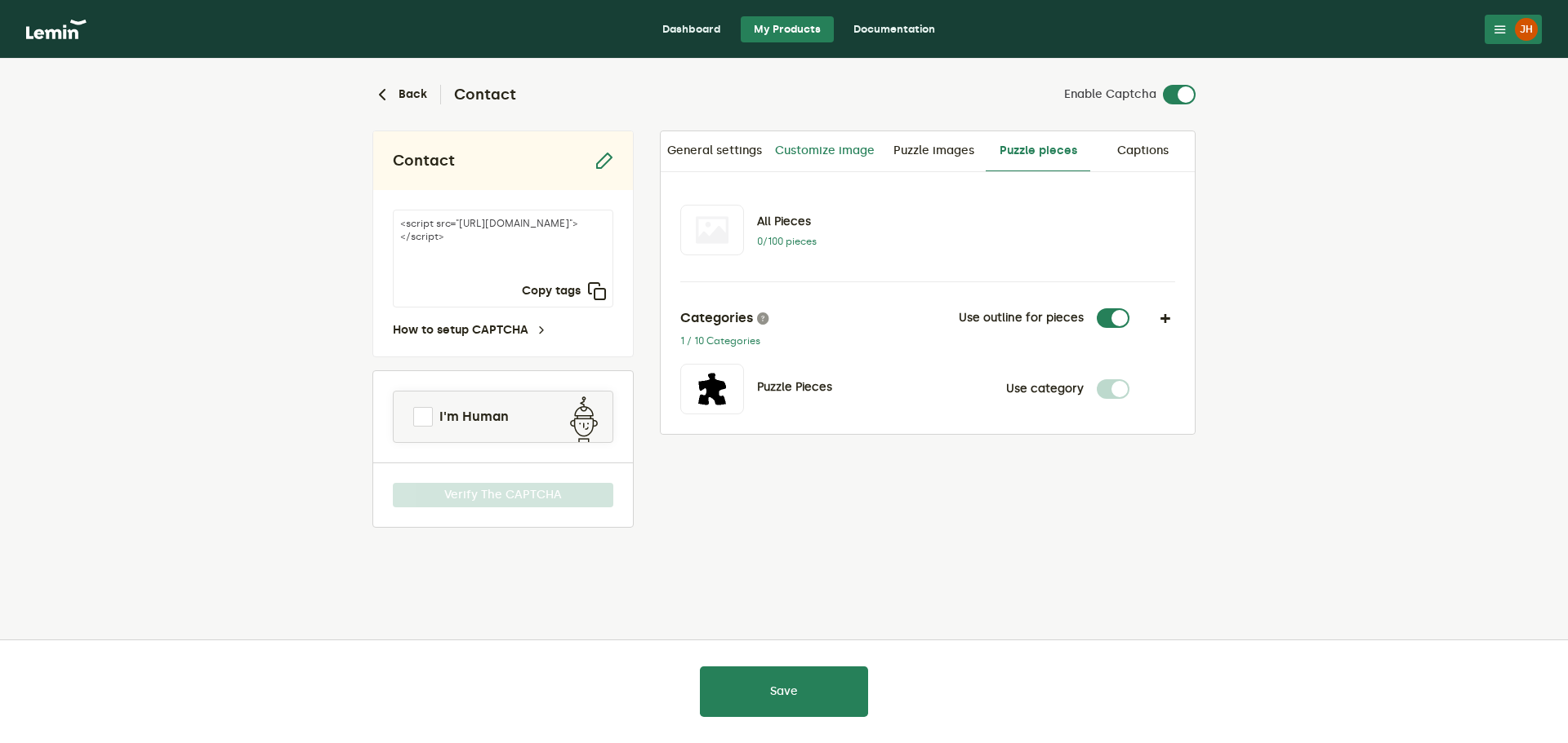
click at [837, 158] on link "Customize image" at bounding box center [825, 150] width 113 height 39
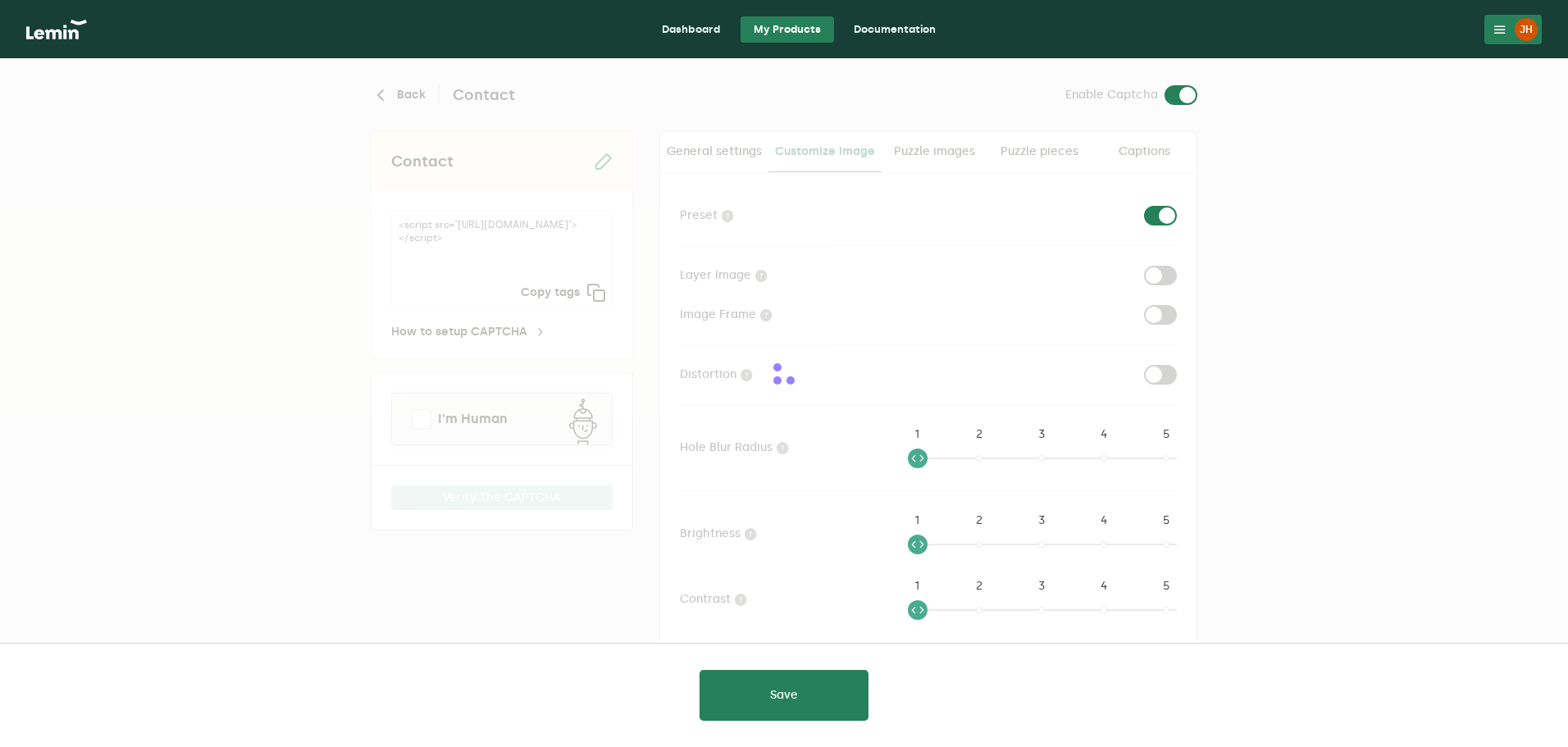
checkbox input "true"
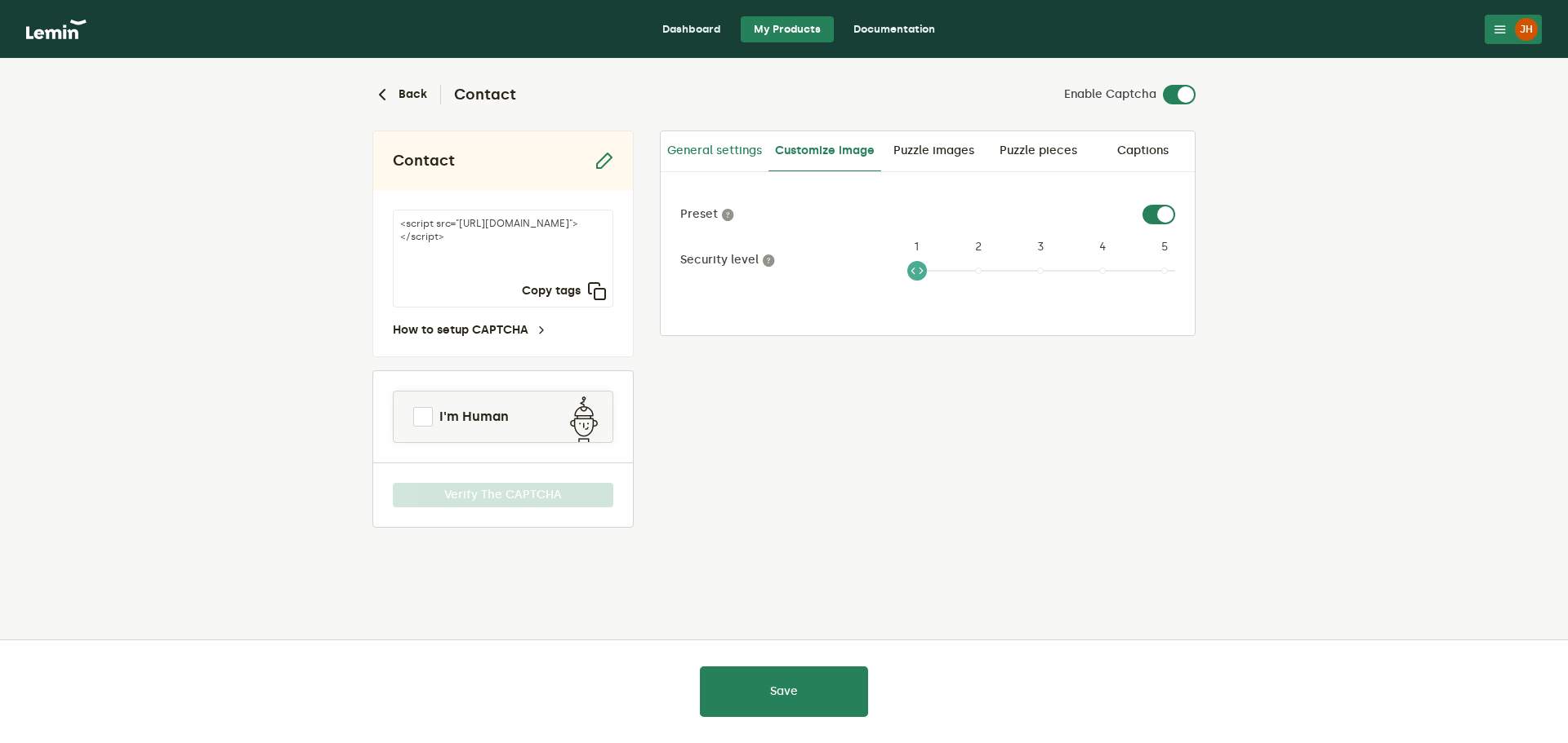
click at [735, 143] on link "General settings" at bounding box center [715, 150] width 108 height 39
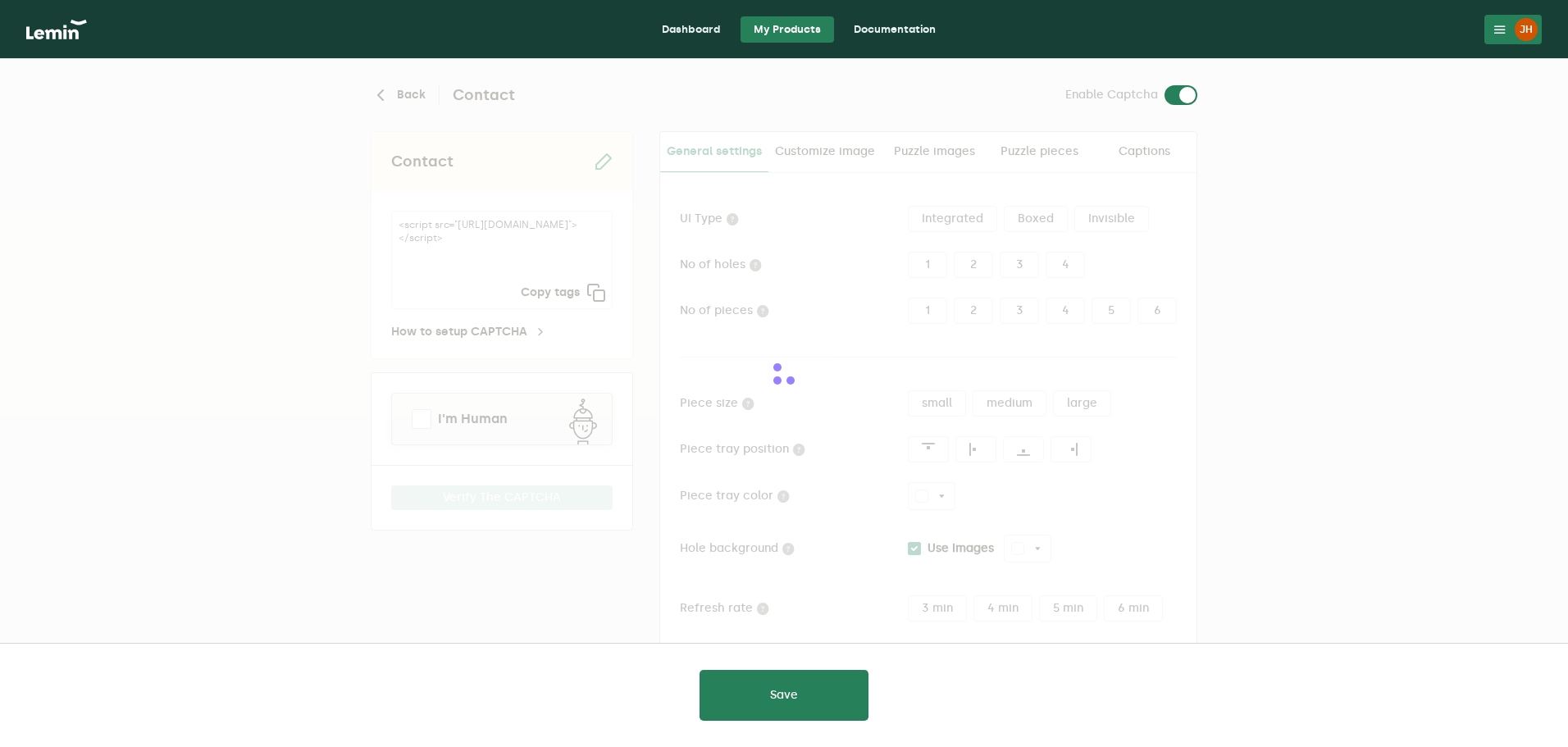
type input "white"
checkbox input "true"
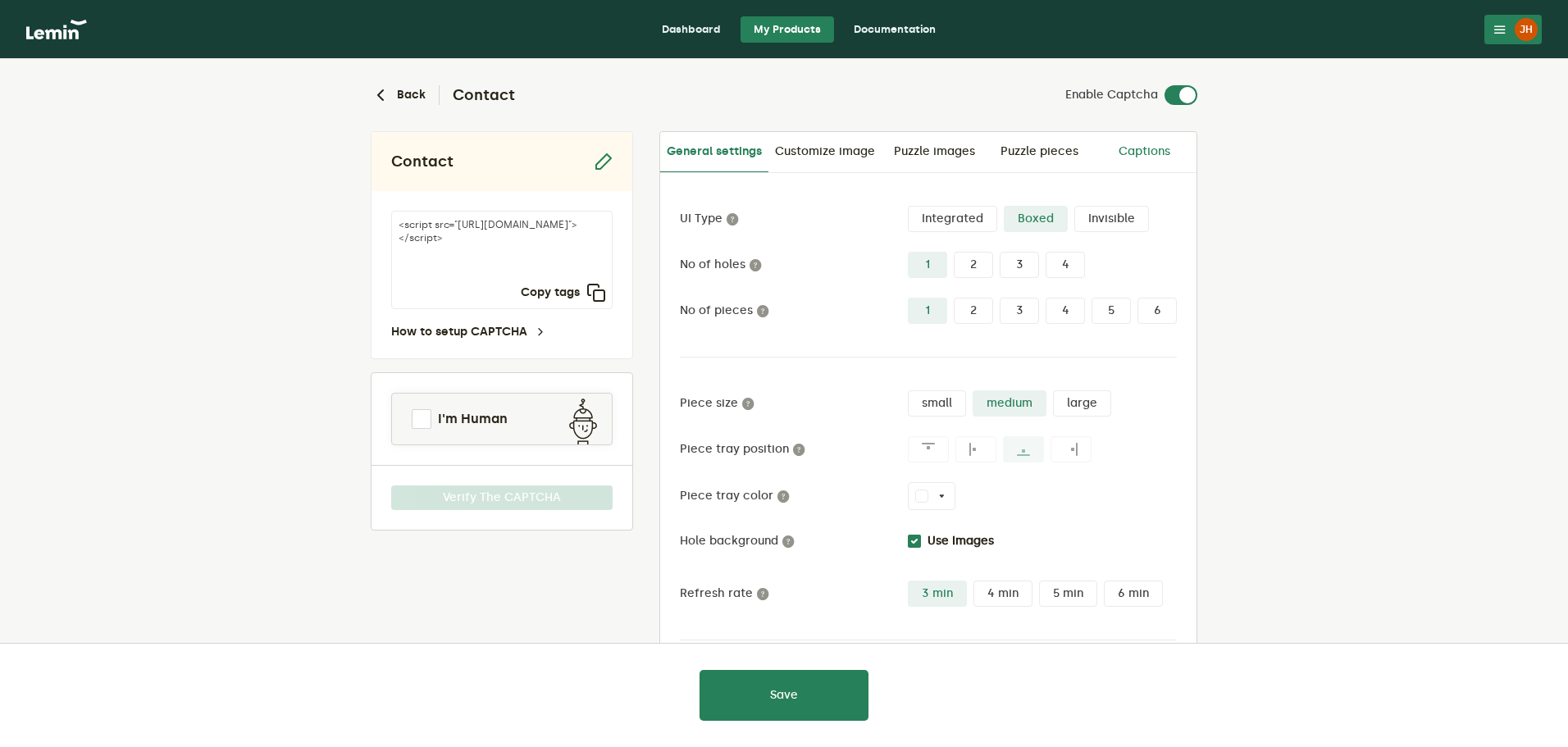
click at [1135, 155] on link "Captions" at bounding box center [1143, 151] width 105 height 39
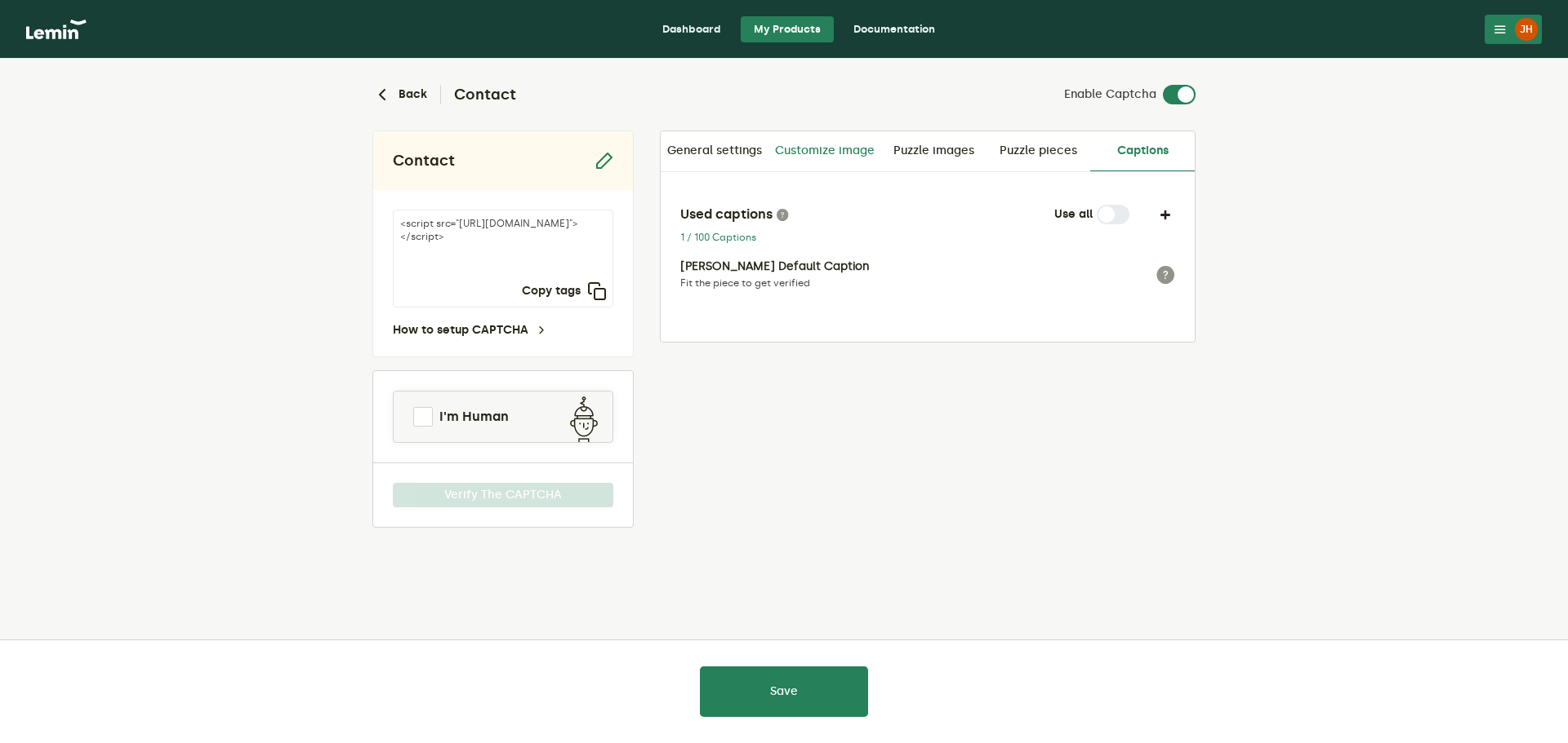
click at [808, 153] on link "Customize image" at bounding box center [825, 150] width 113 height 39
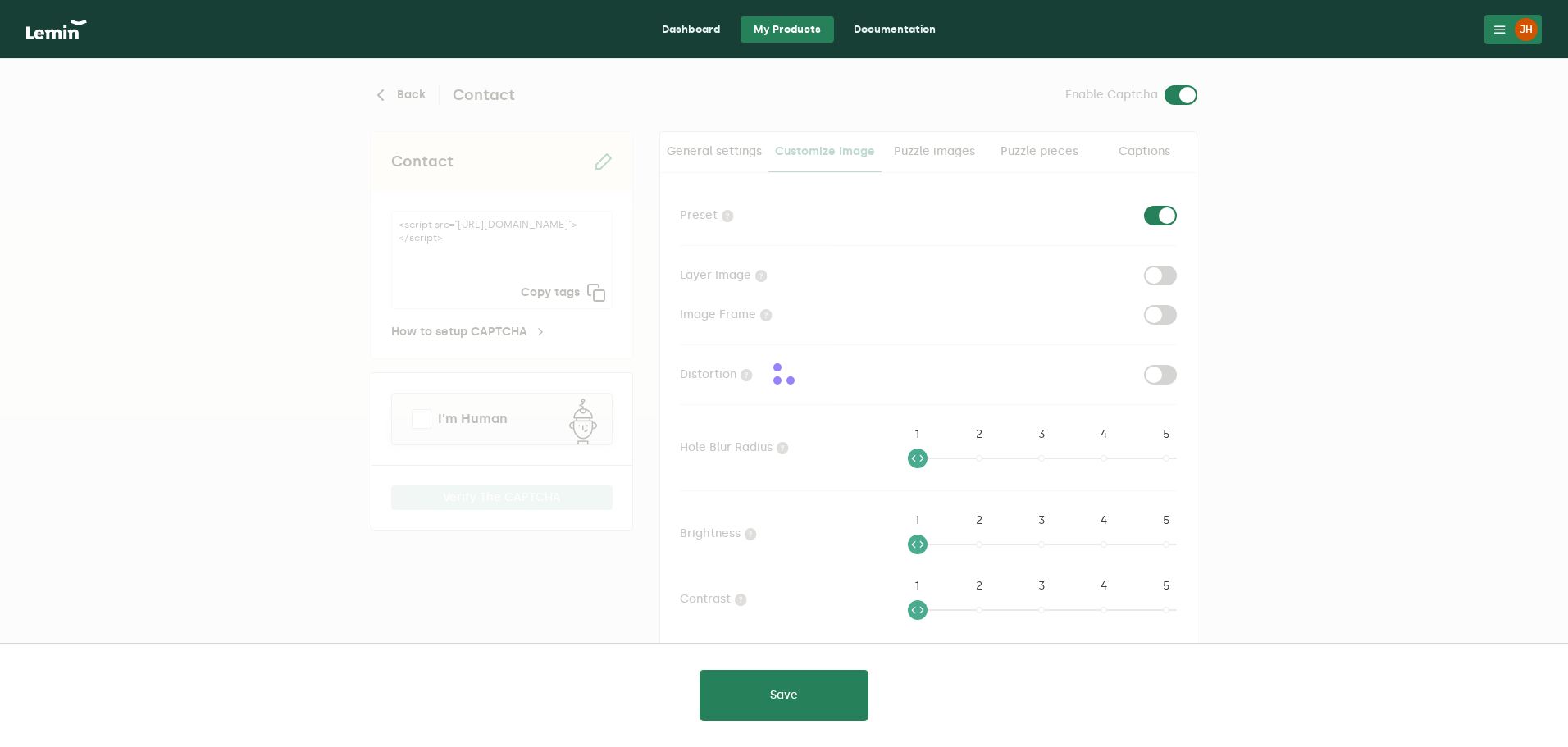
checkbox input "true"
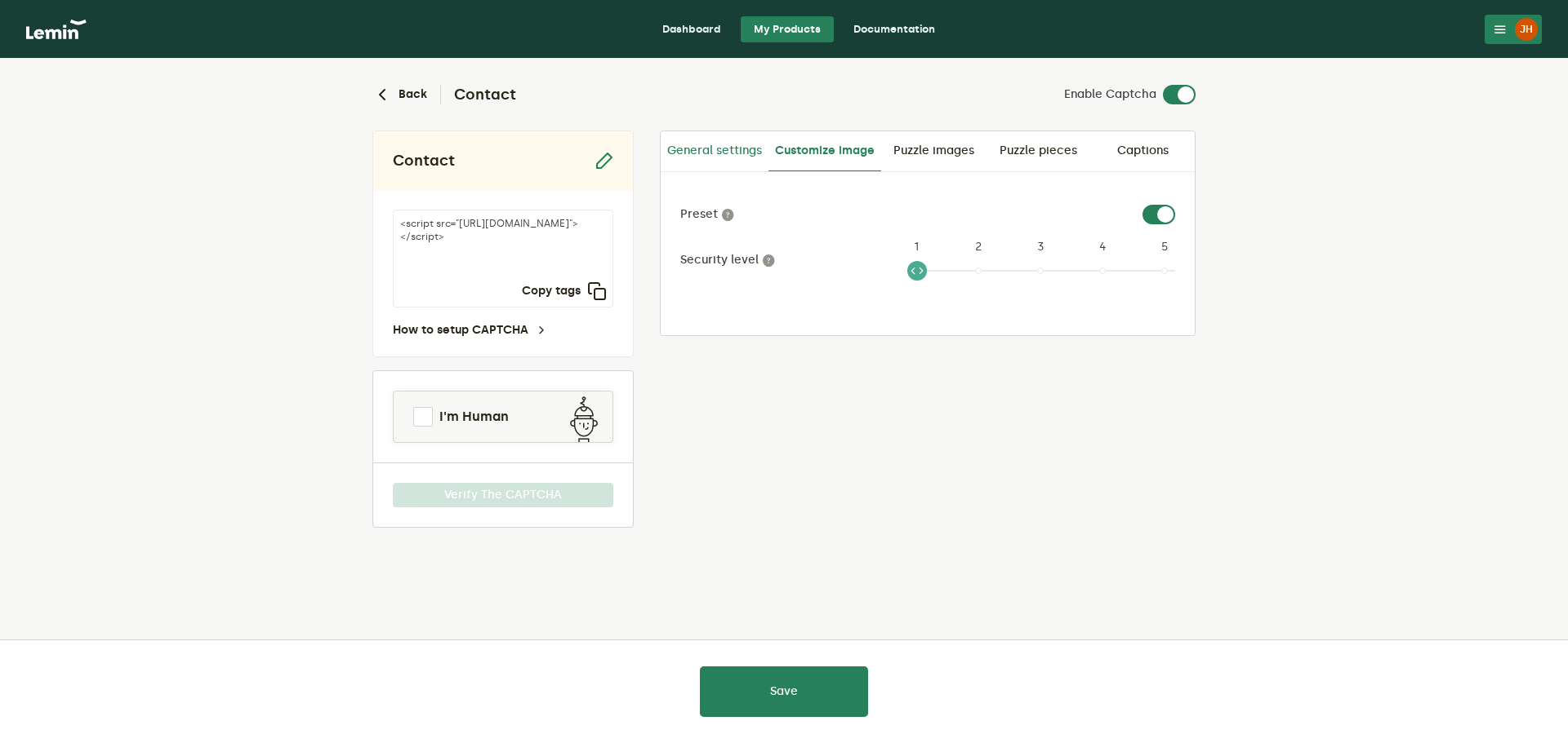
click at [706, 160] on link "General settings" at bounding box center [715, 150] width 108 height 39
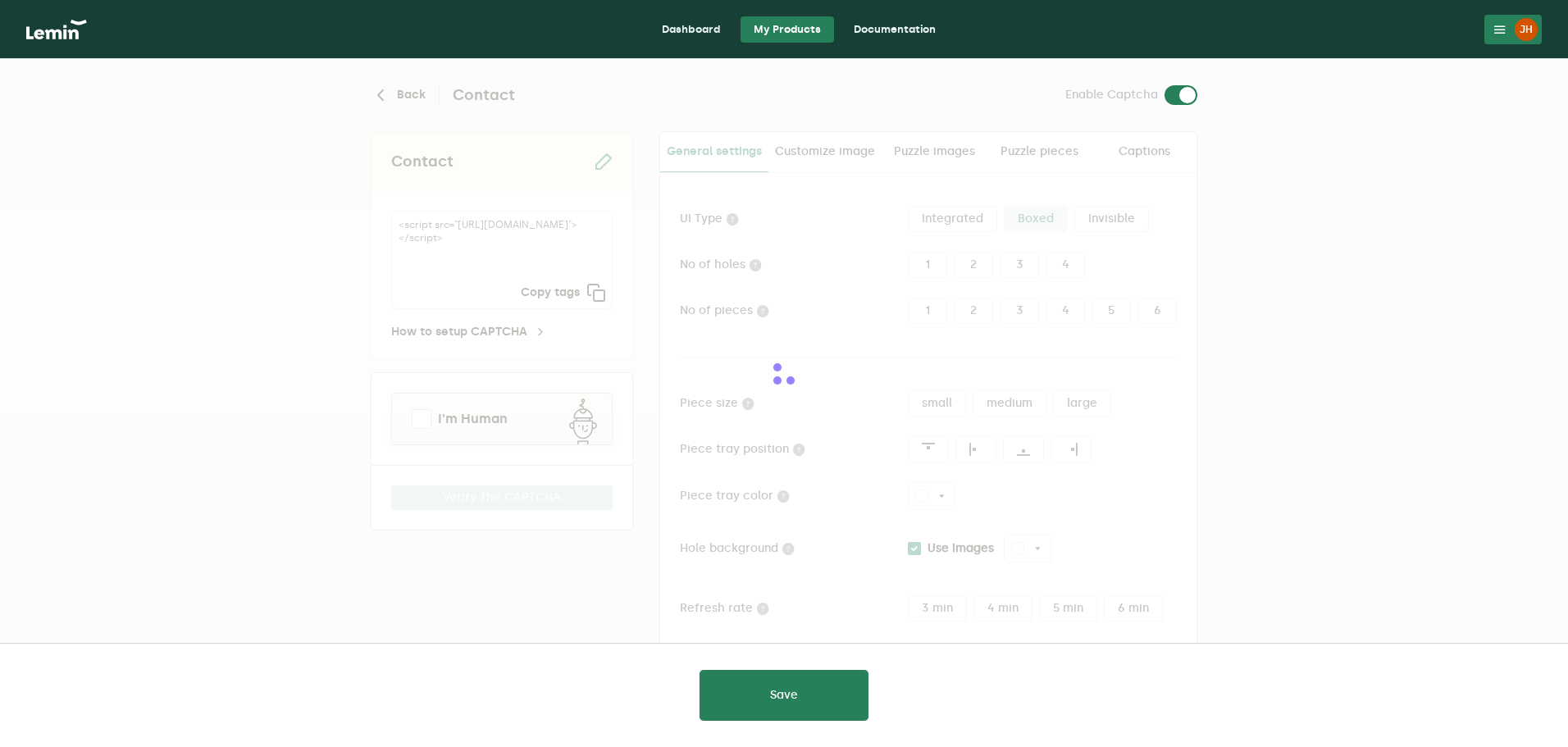
type input "white"
checkbox input "true"
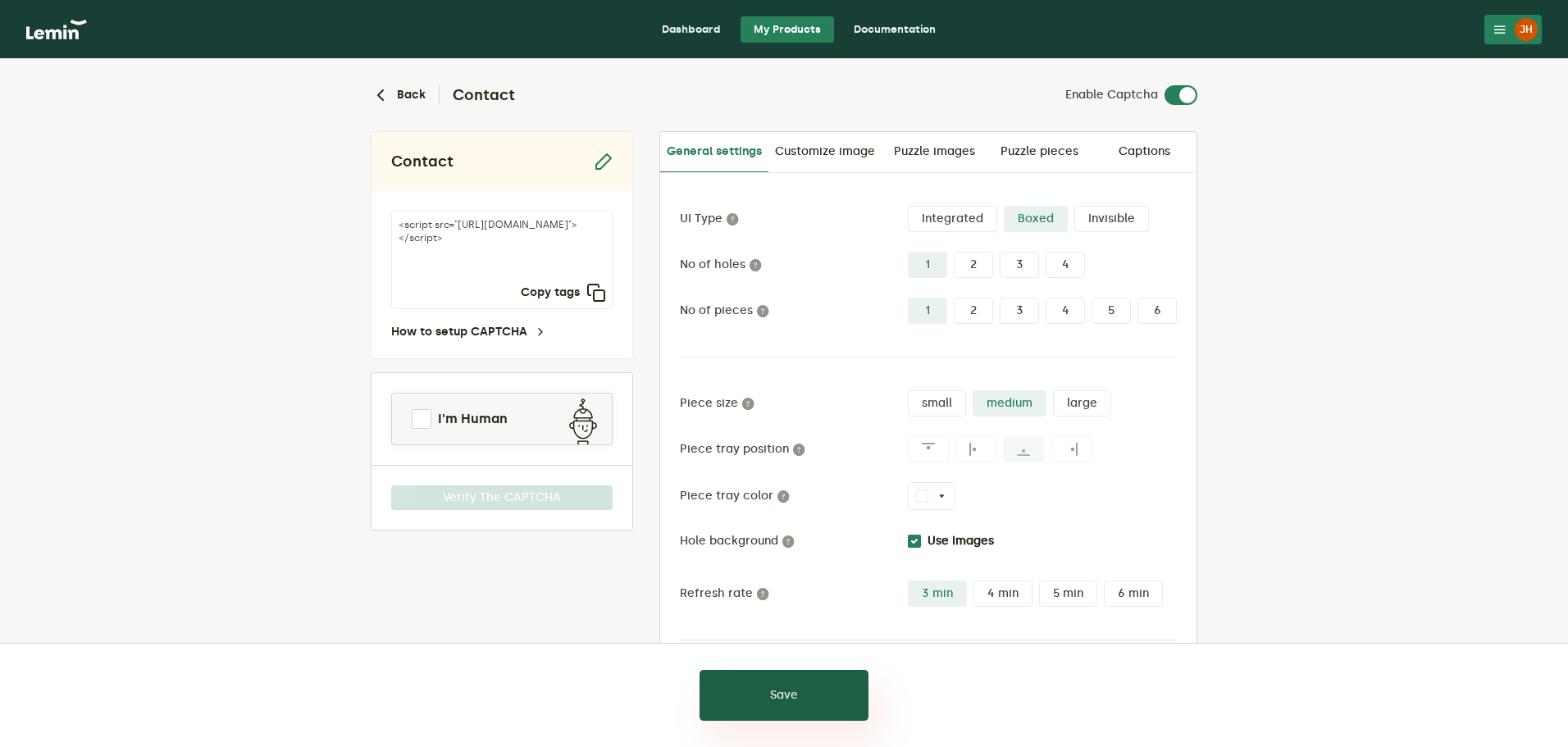
click at [807, 691] on button "Save" at bounding box center [784, 695] width 168 height 51
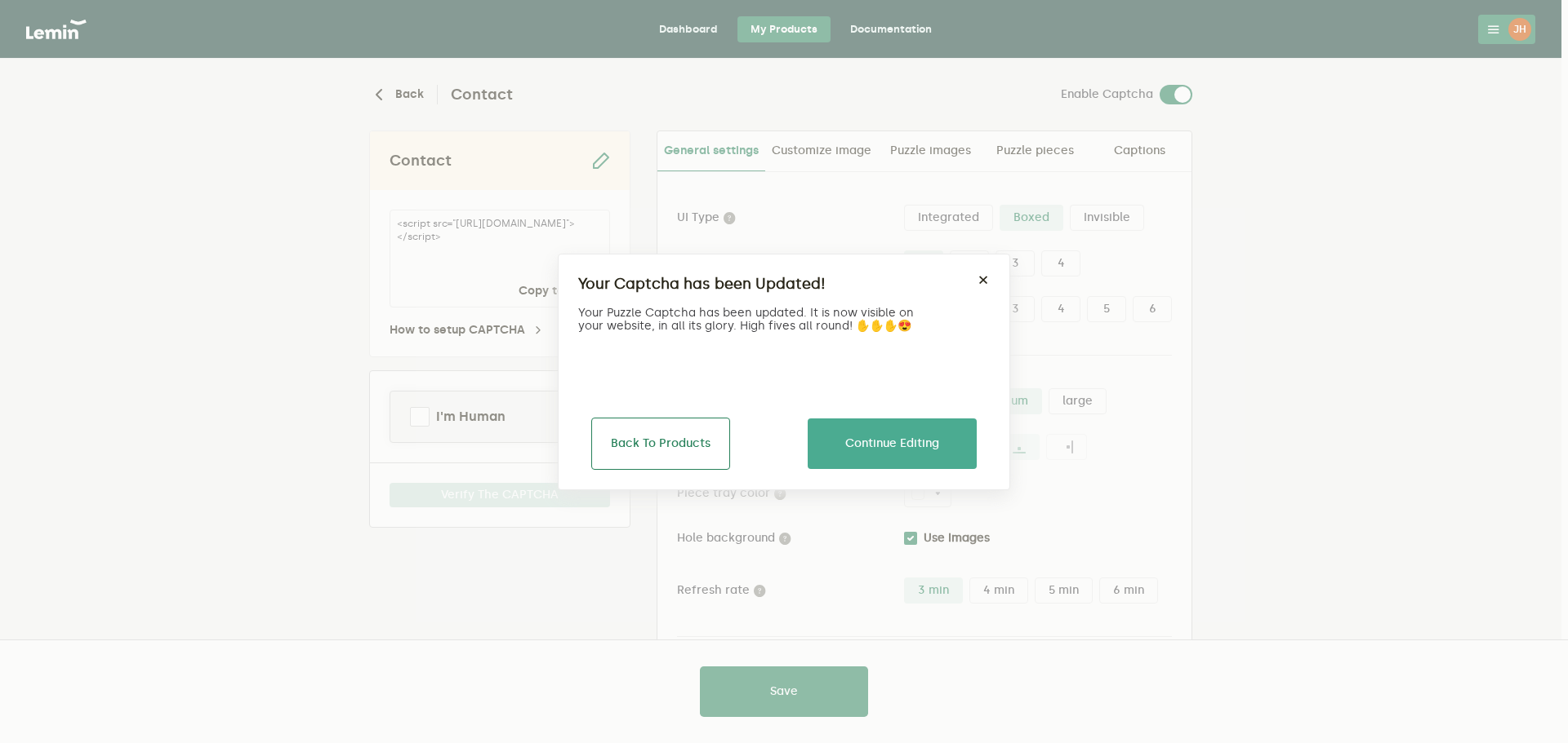
click at [707, 434] on button "Back To Products" at bounding box center [661, 443] width 139 height 53
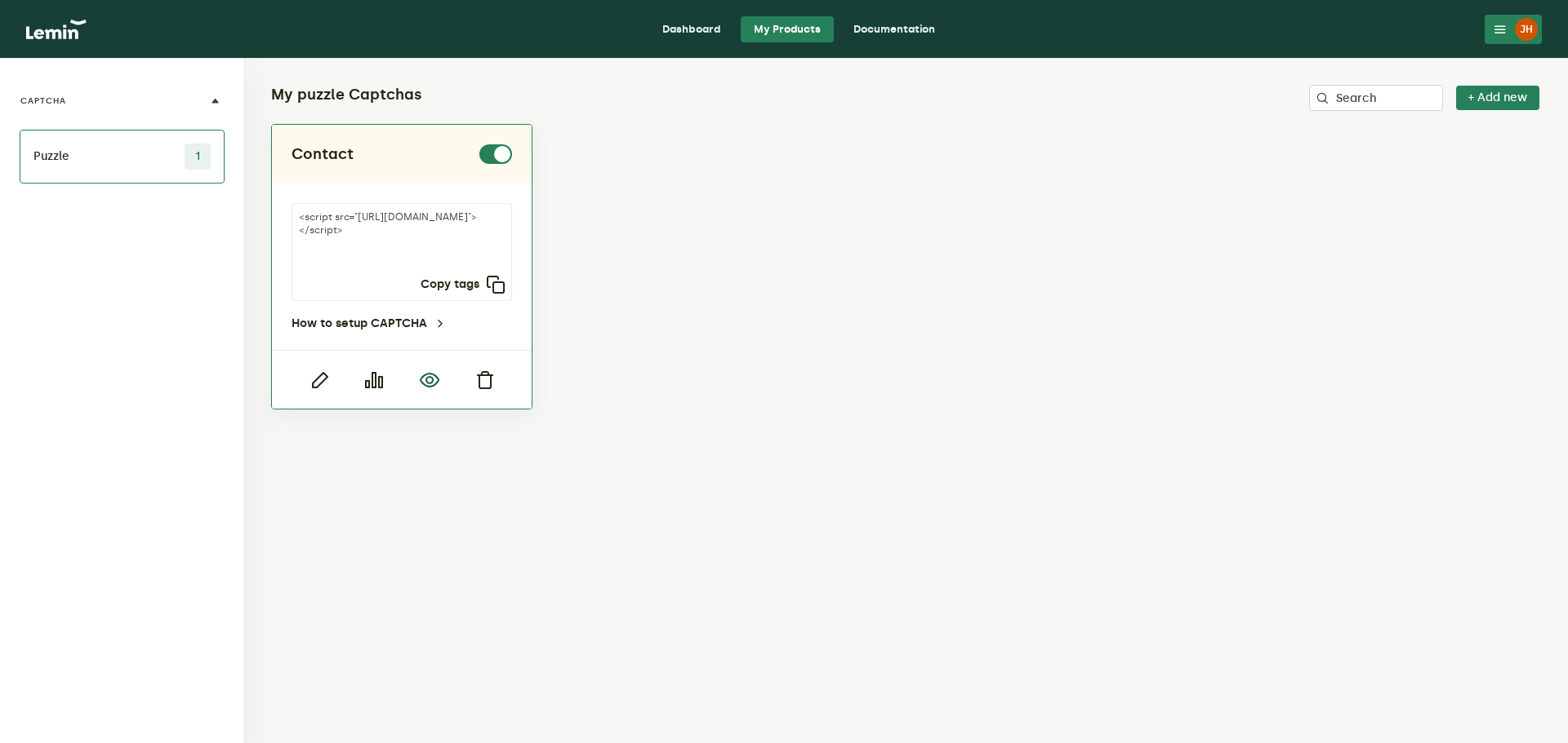
click at [431, 379] on icon "button" at bounding box center [430, 380] width 20 height 20
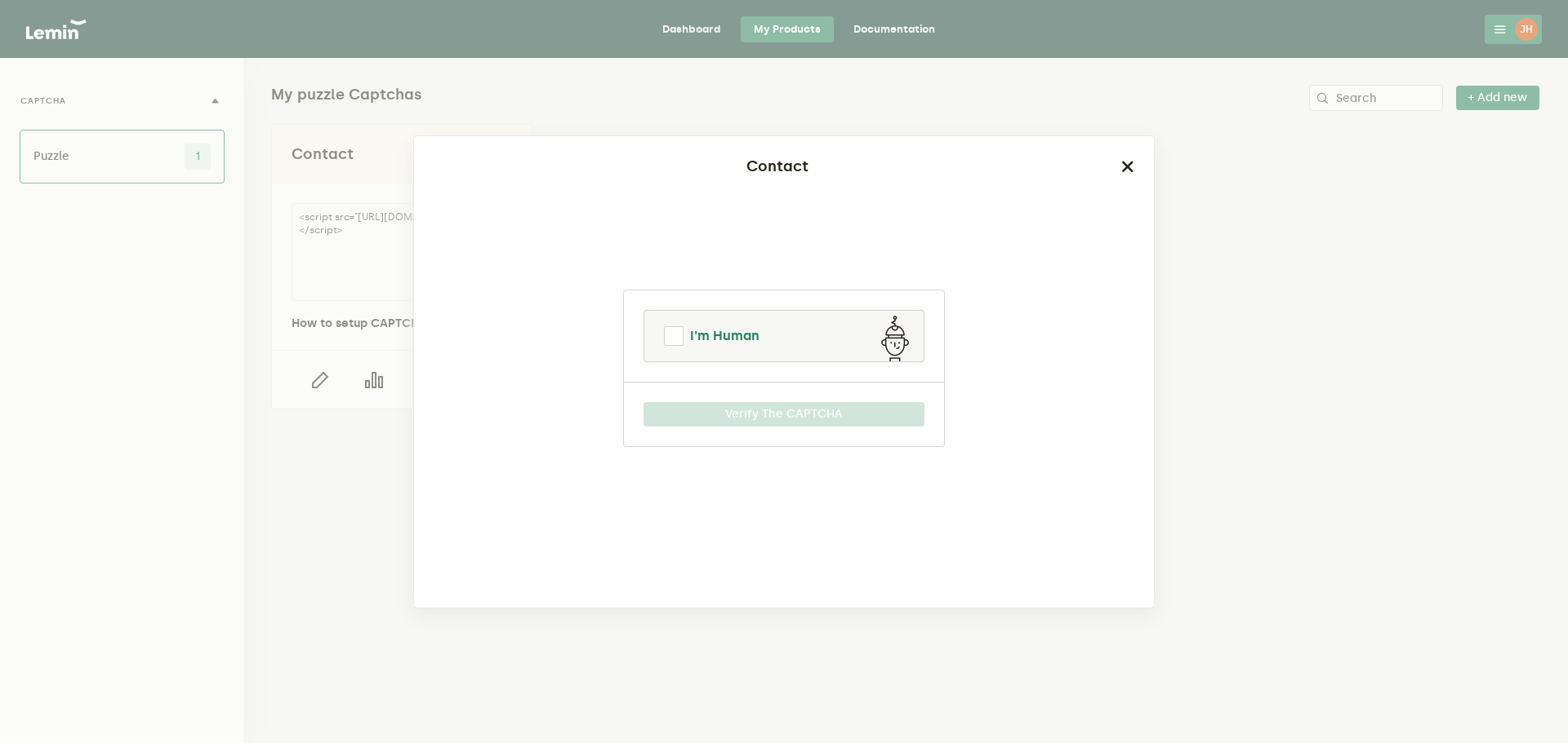
click at [675, 337] on span at bounding box center [674, 336] width 20 height 20
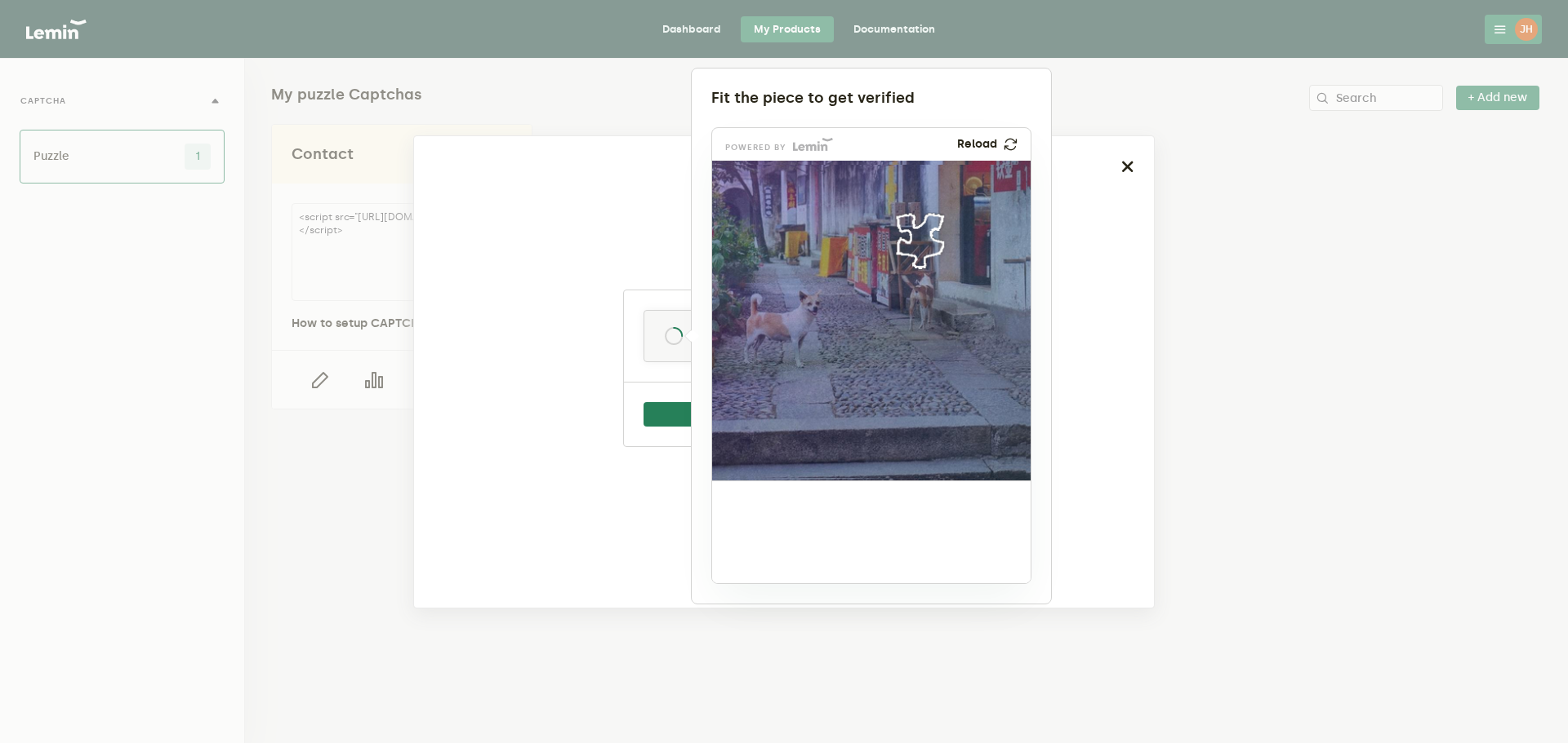
drag, startPoint x: 762, startPoint y: 530, endPoint x: 917, endPoint y: 234, distance: 334.1
click at [917, 234] on img at bounding box center [812, 349] width 528 height 319
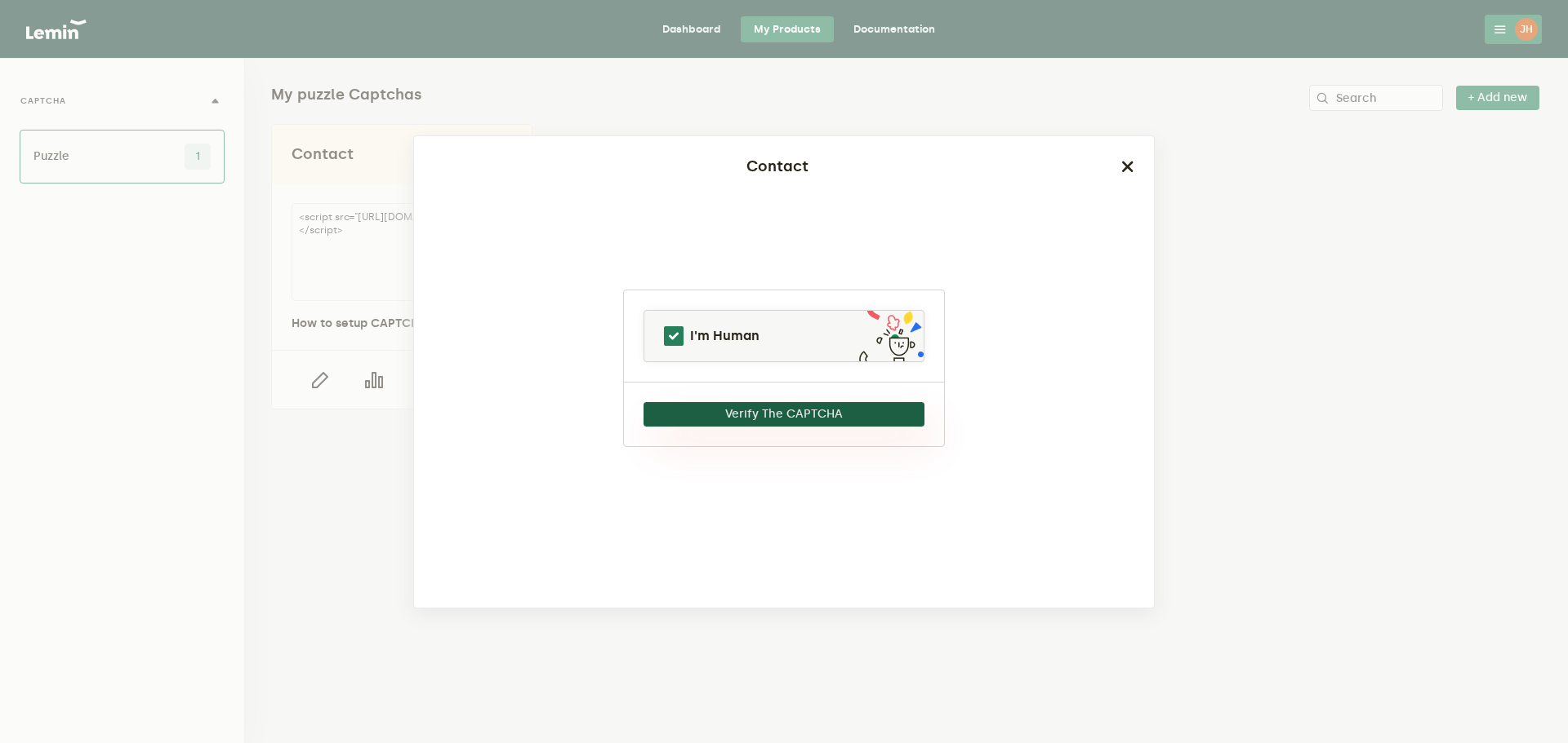
click at [903, 409] on button "Verify The CAPTCHA" at bounding box center [783, 415] width 281 height 25
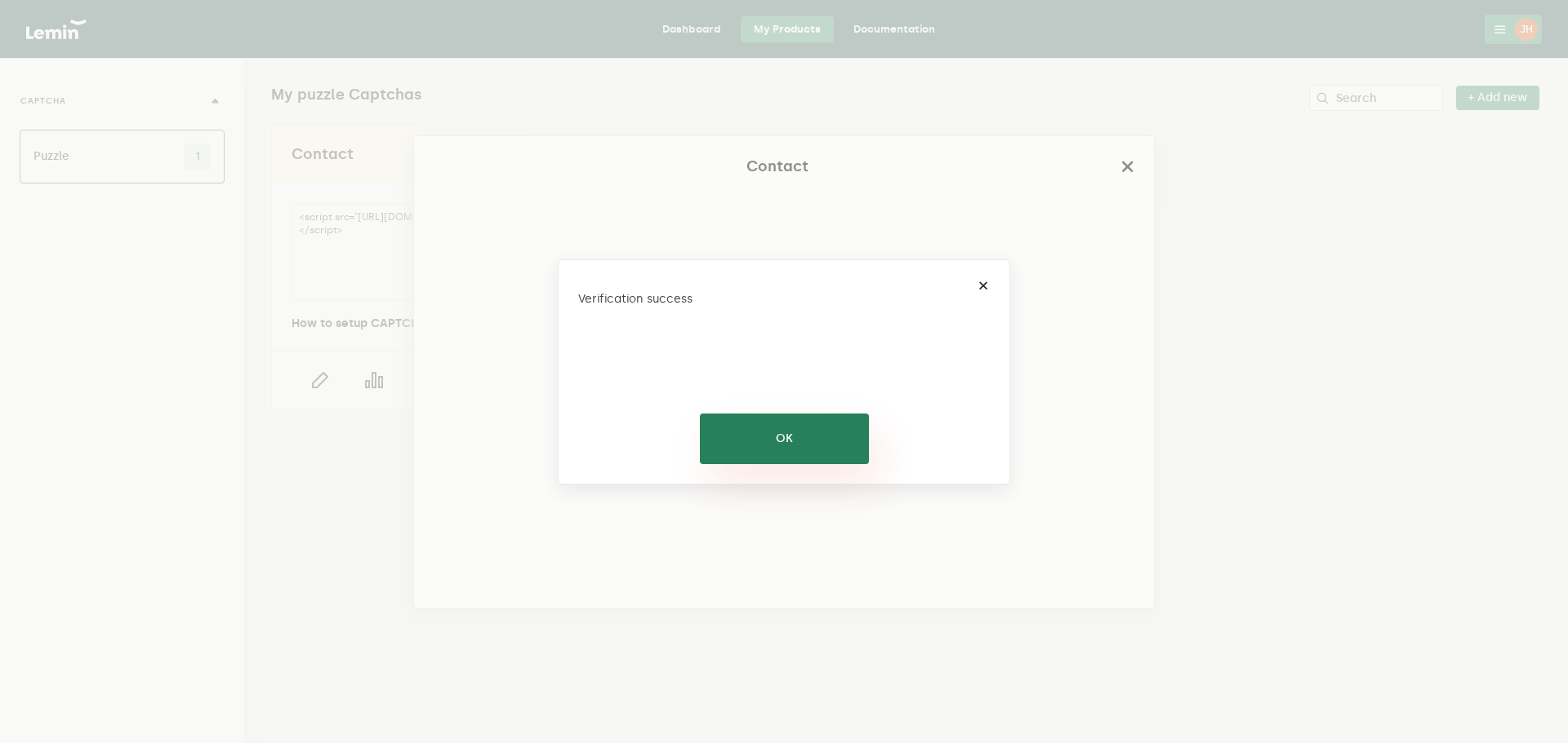
click at [849, 452] on button "OK" at bounding box center [784, 438] width 169 height 51
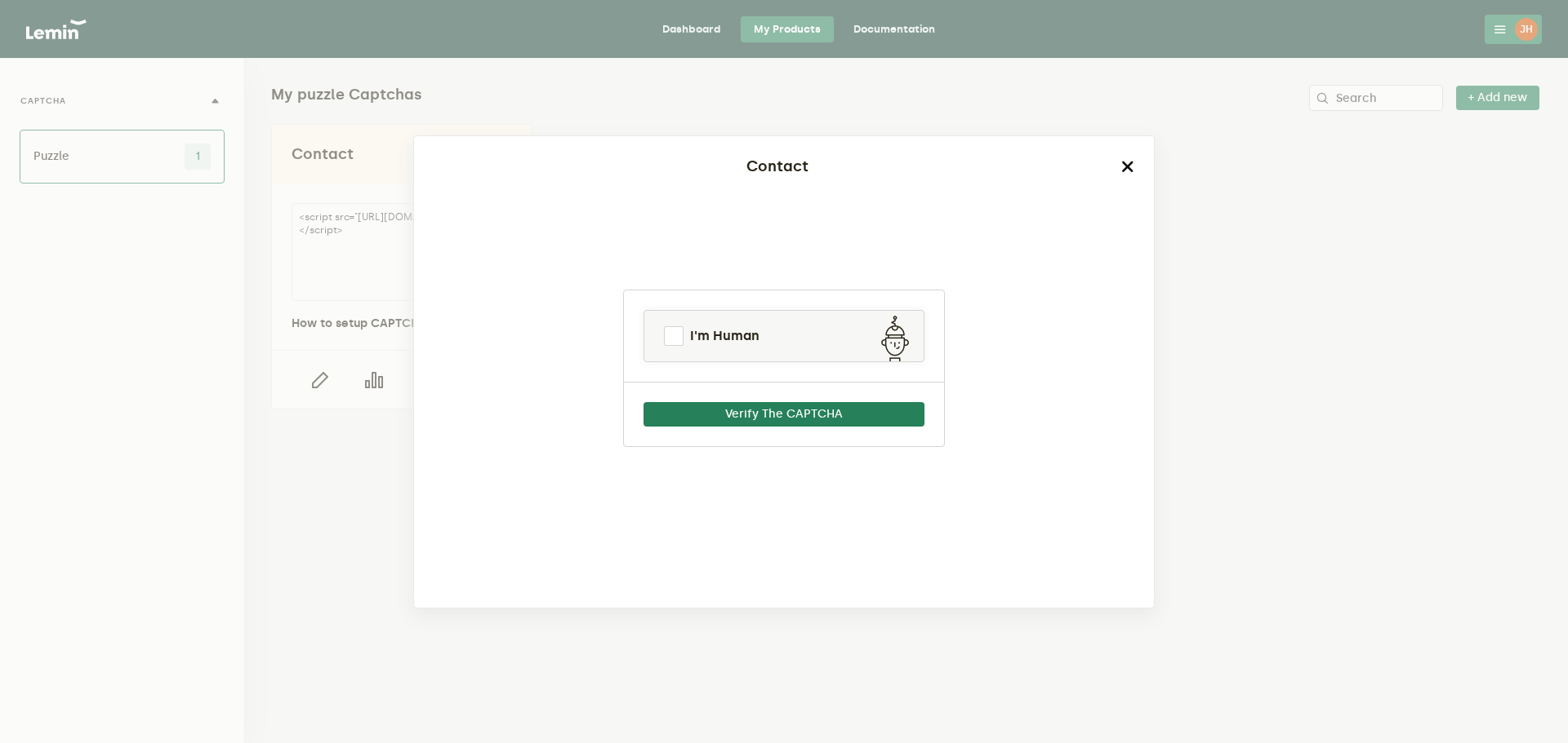
click at [1124, 164] on icon "button" at bounding box center [1127, 166] width 13 height 13
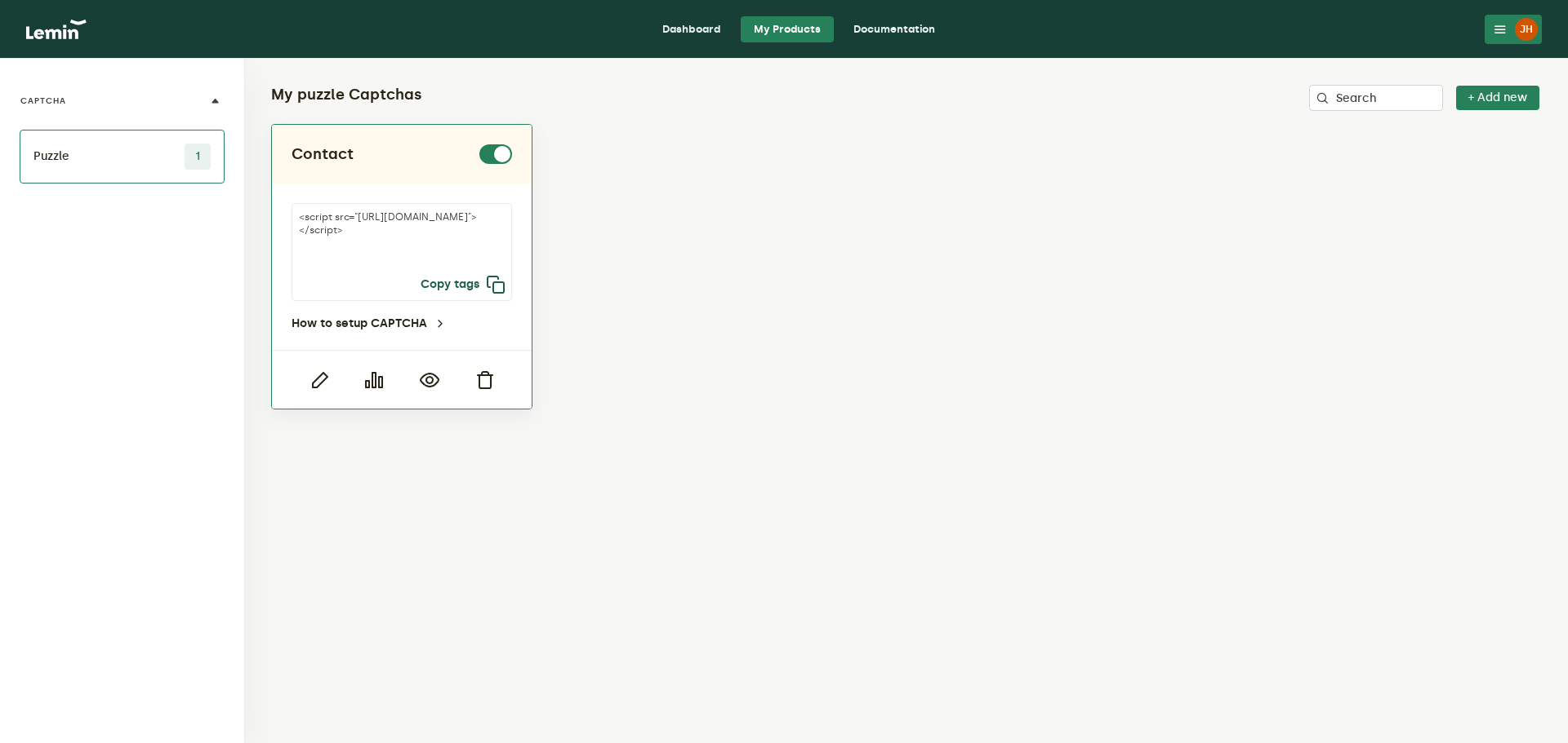
click at [474, 284] on button "Copy tags" at bounding box center [463, 285] width 85 height 20
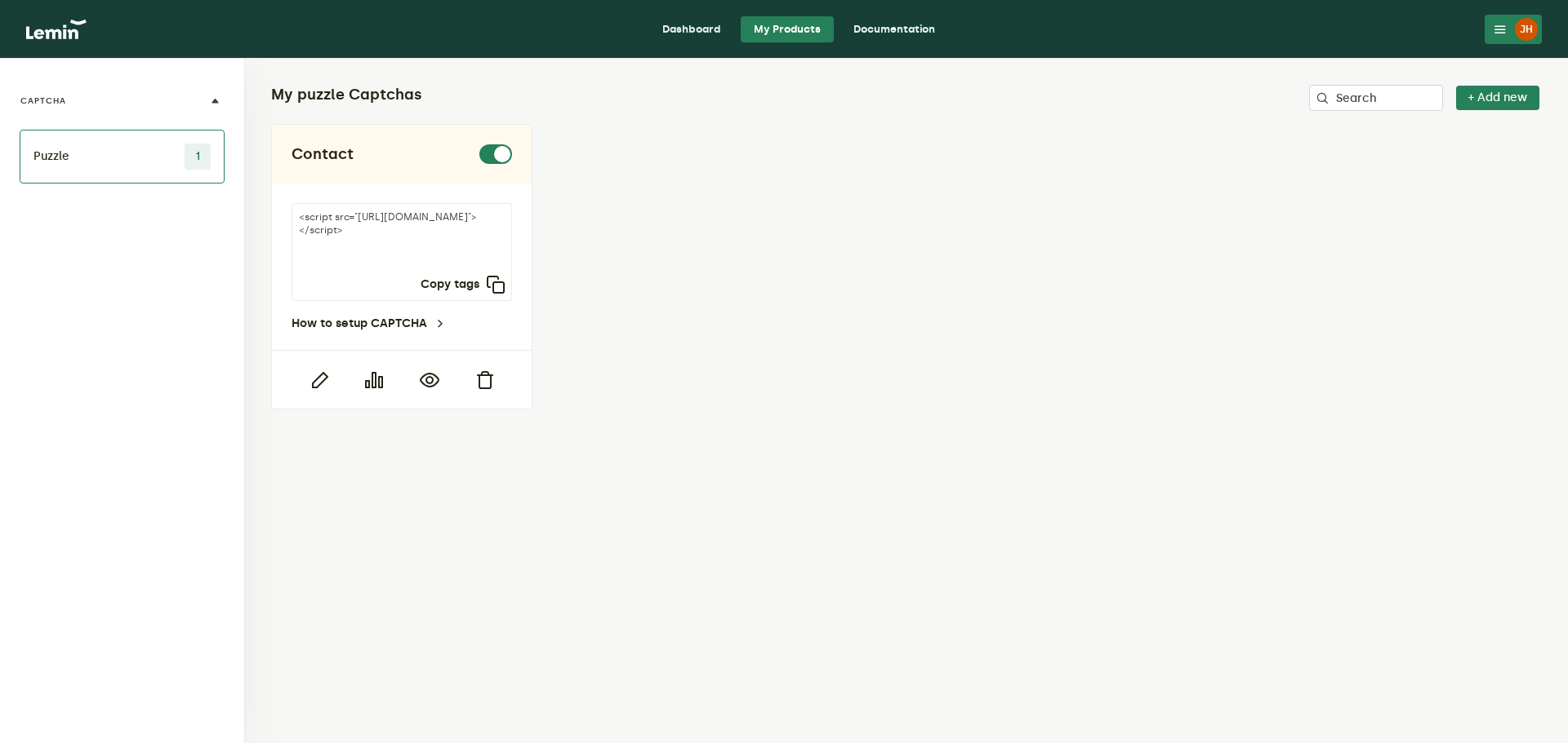
click at [1503, 26] on icon at bounding box center [1500, 29] width 13 height 13
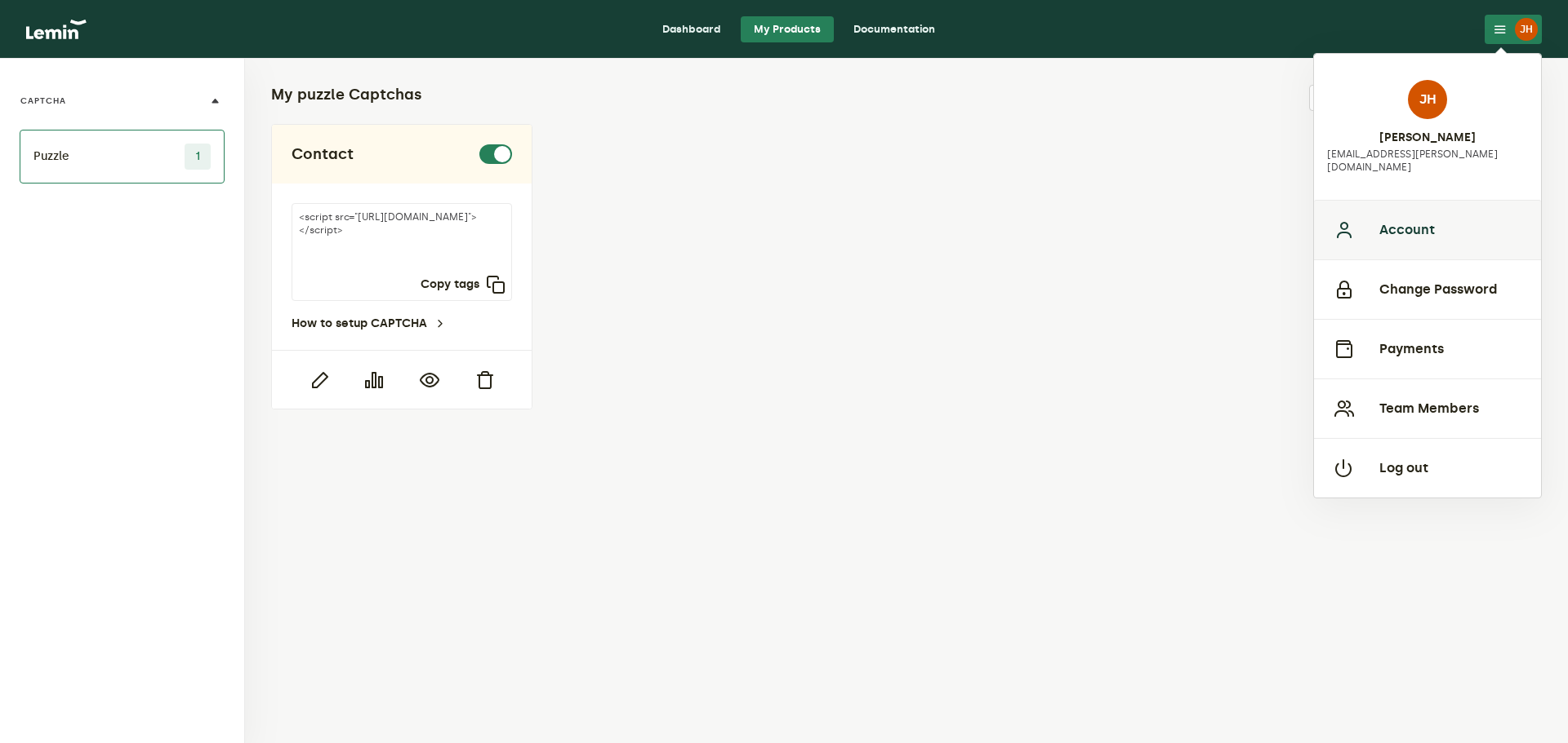
click at [1414, 222] on button "Account" at bounding box center [1427, 230] width 227 height 60
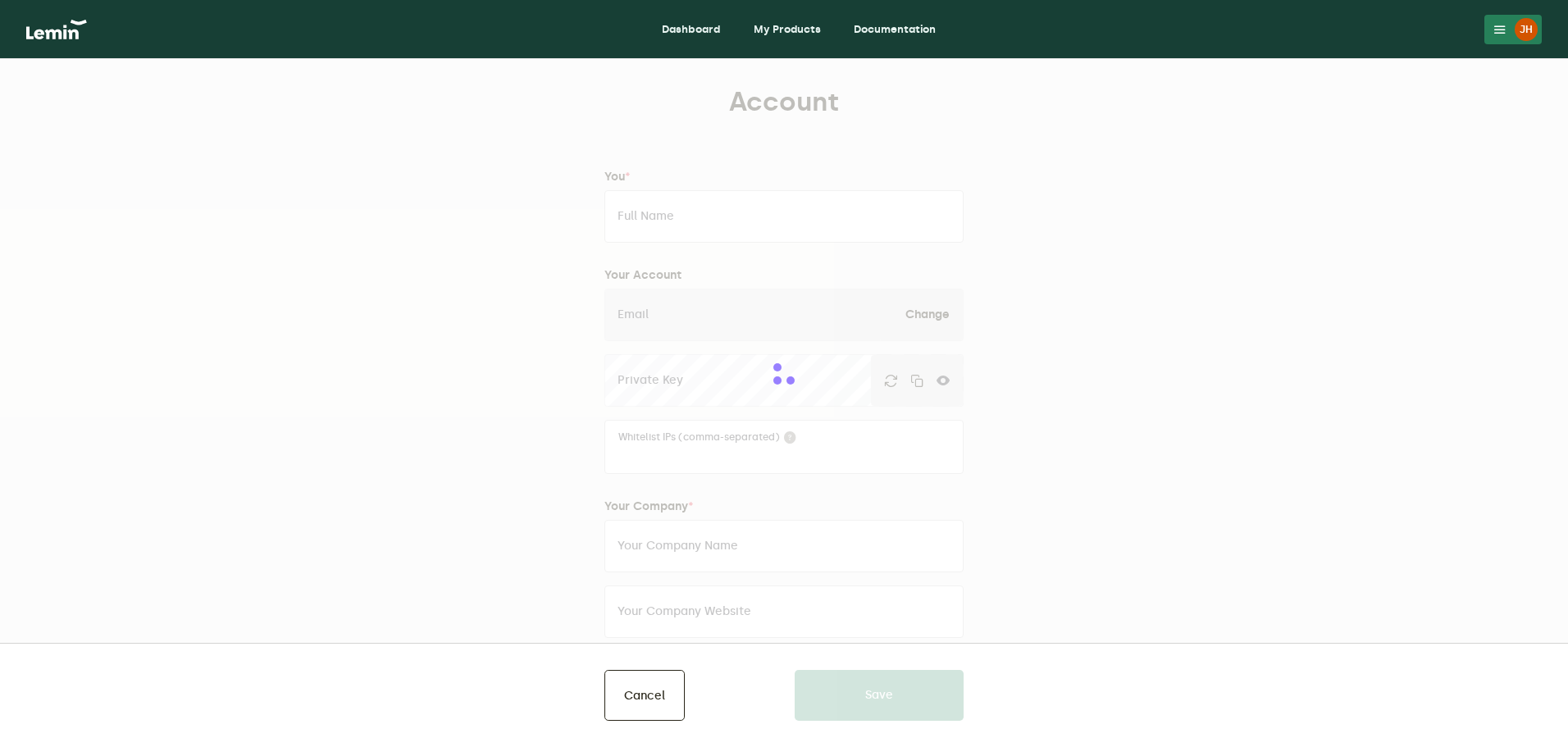
type input "[PERSON_NAME]"
type input "[EMAIL_ADDRESS][PERSON_NAME][DOMAIN_NAME]"
type input "infiniteinsuranceandinvestments"
type input "[URL][DOMAIN_NAME]"
type input "13255186666"
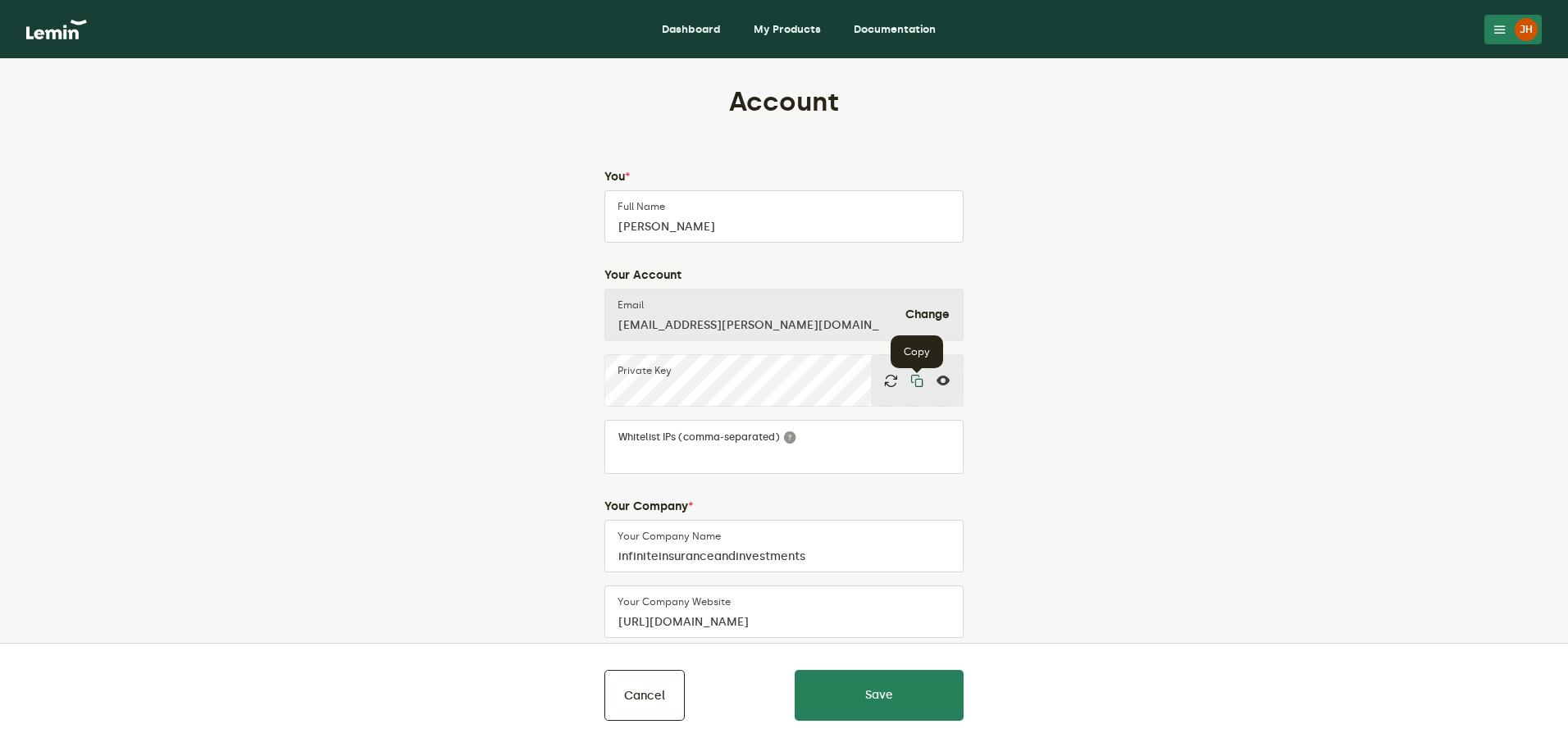
click at [918, 382] on icon "button" at bounding box center [916, 380] width 13 height 13
click at [668, 694] on button "Cancel" at bounding box center [644, 695] width 81 height 51
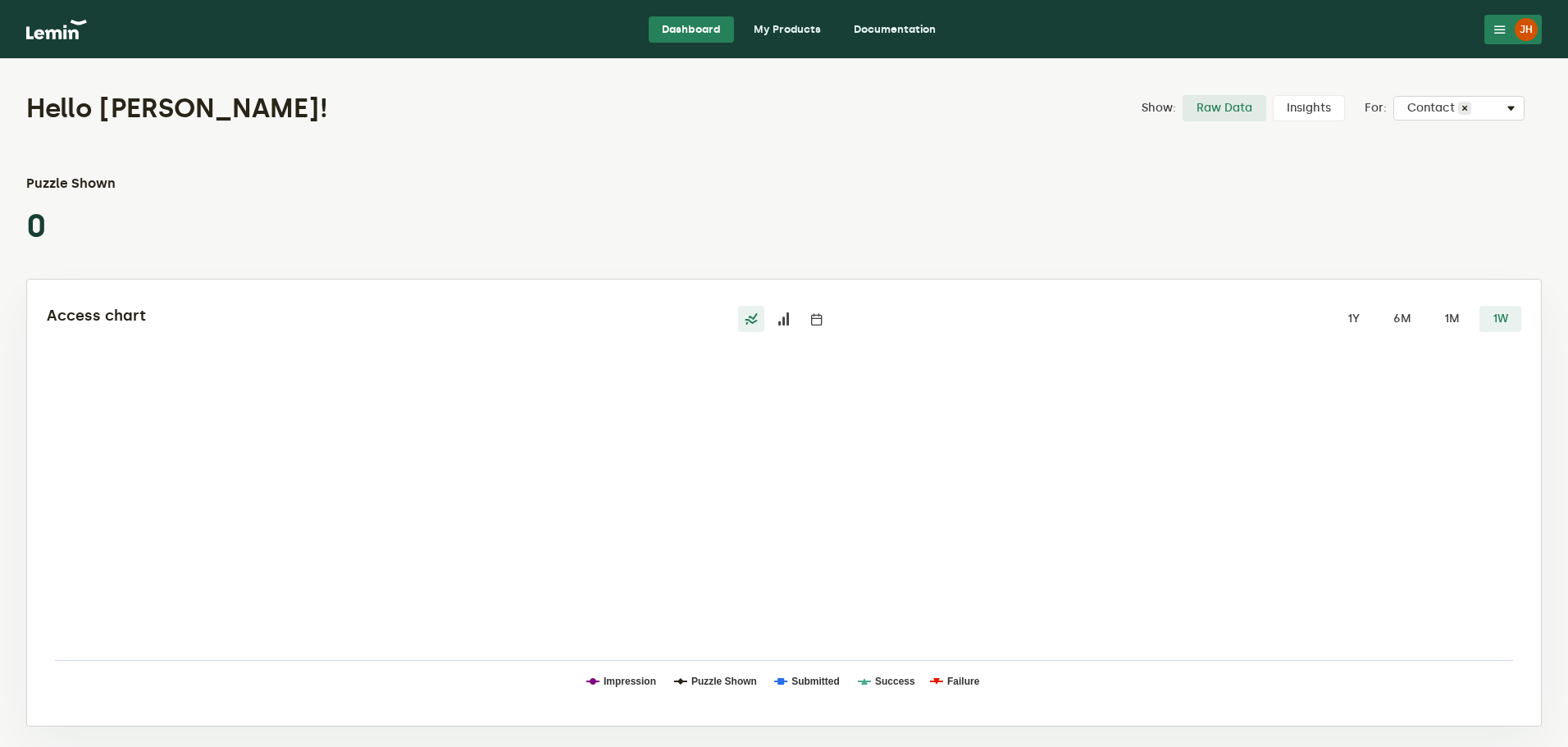
click at [784, 26] on link "My Products" at bounding box center [787, 29] width 94 height 26
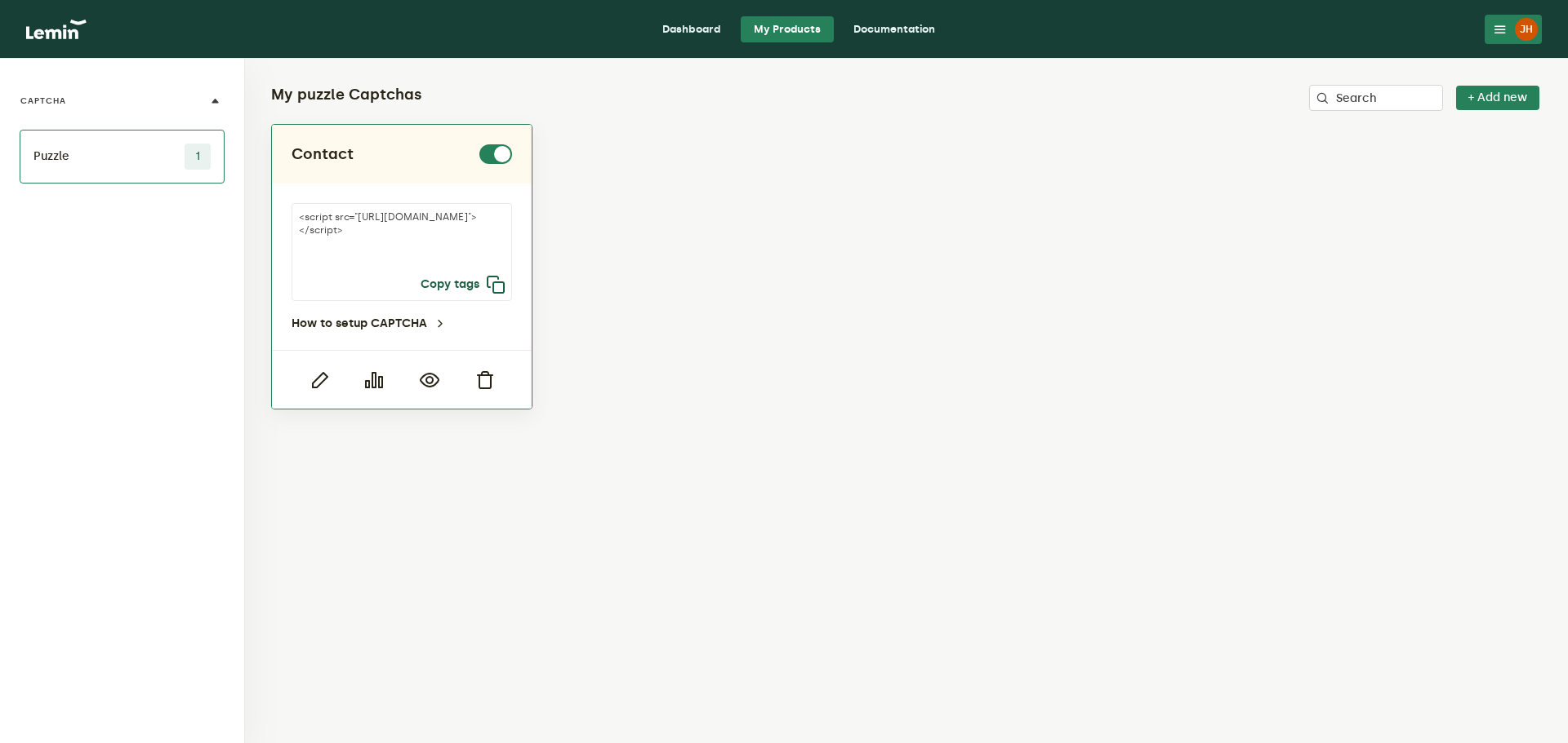
click at [495, 288] on icon "button" at bounding box center [495, 285] width 20 height 20
click at [484, 286] on button "Copy tags" at bounding box center [463, 285] width 85 height 20
click at [433, 382] on icon "button" at bounding box center [430, 380] width 20 height 20
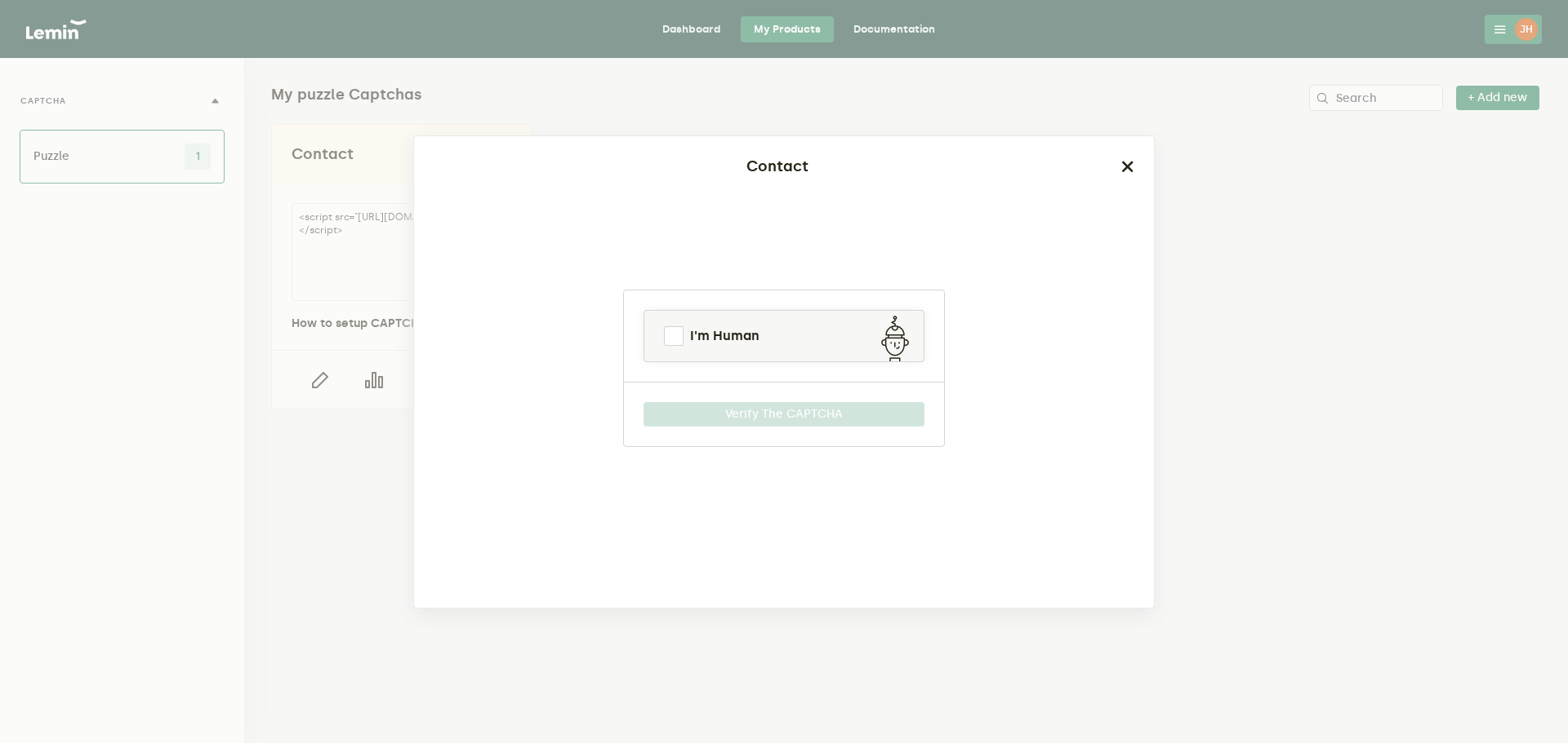
click at [1121, 170] on icon "button" at bounding box center [1127, 166] width 13 height 13
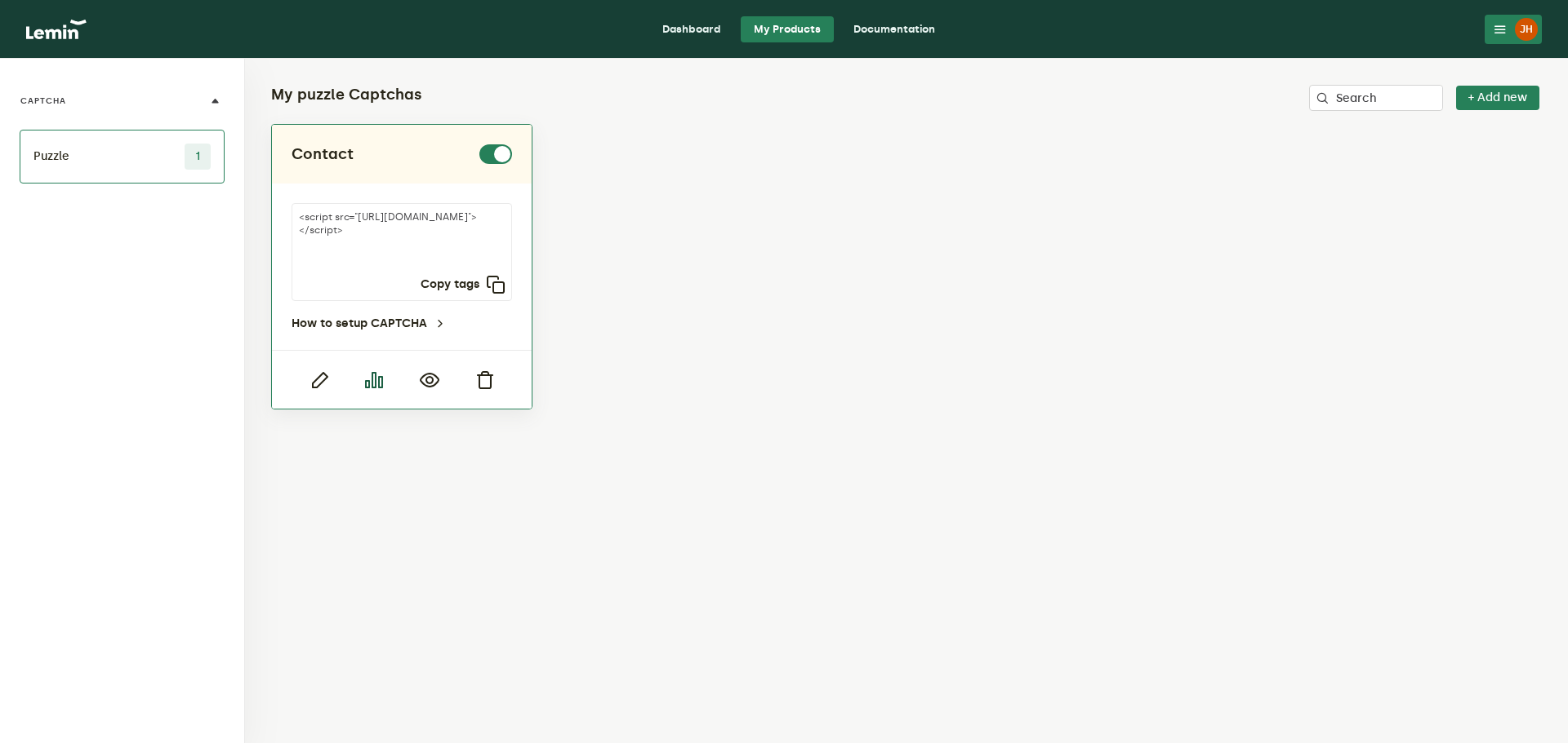
click at [369, 381] on icon "button" at bounding box center [374, 380] width 20 height 20
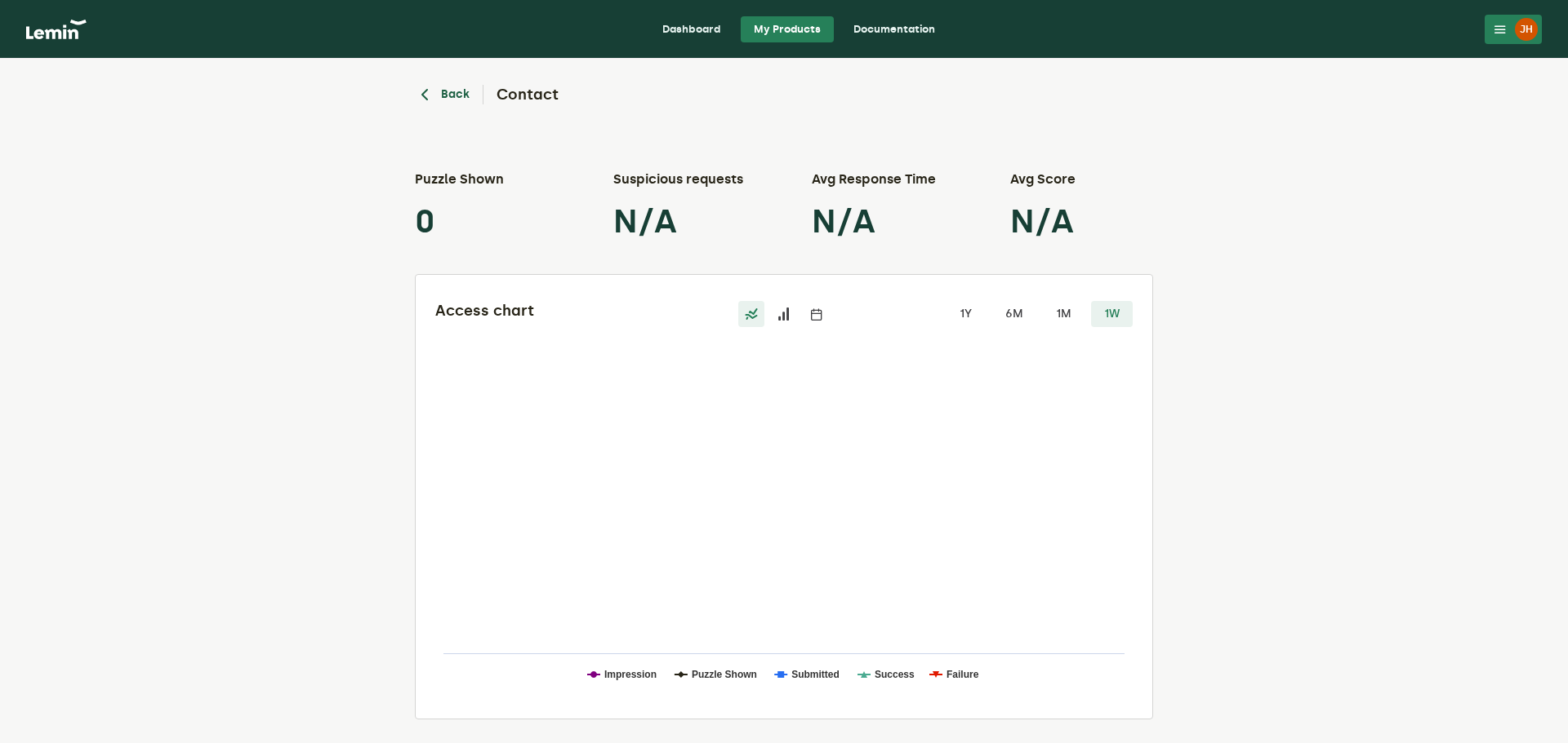
click at [433, 94] on icon "button" at bounding box center [425, 95] width 20 height 20
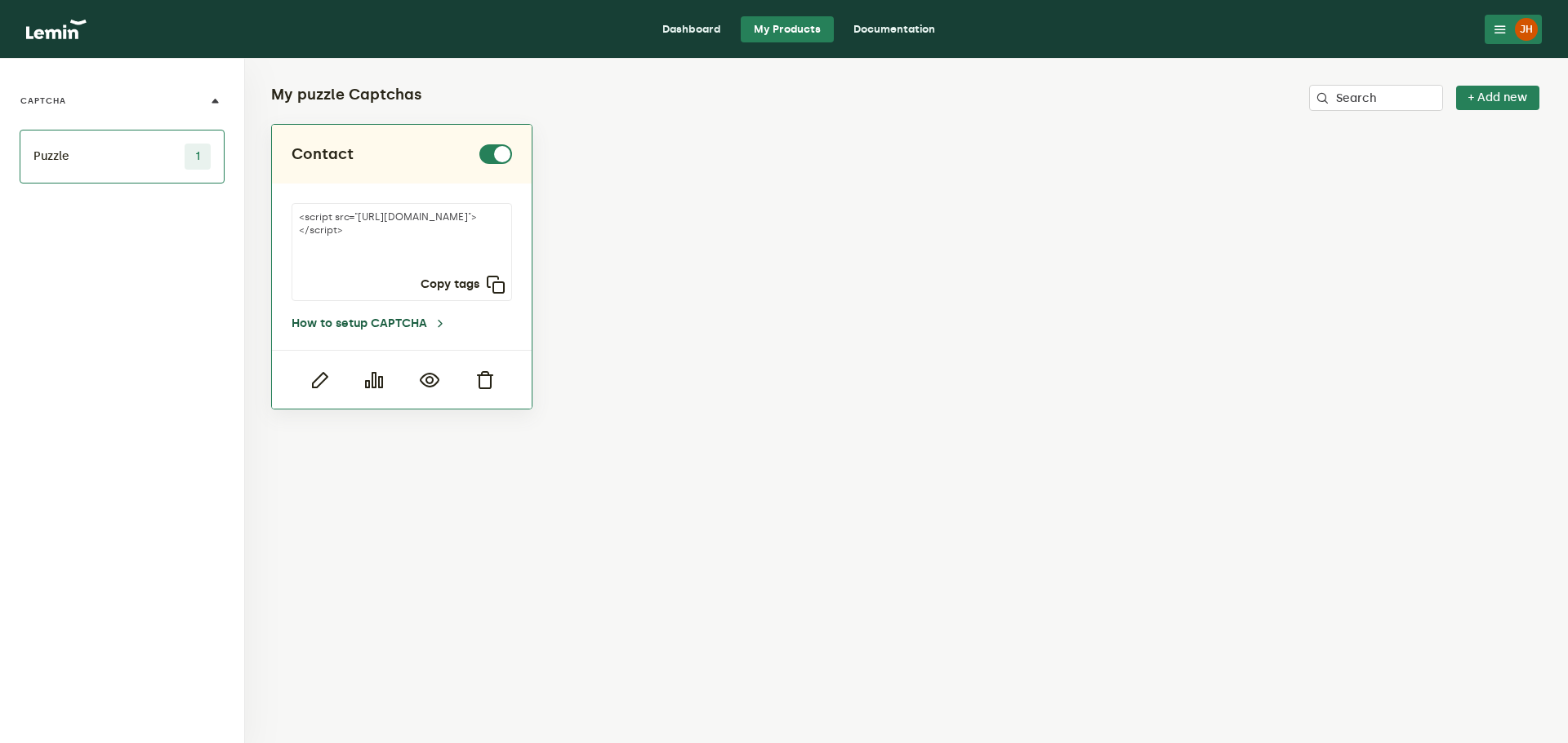
click at [415, 319] on link "How to setup CAPTCHA" at bounding box center [369, 323] width 155 height 13
click at [1505, 26] on icon at bounding box center [1500, 29] width 13 height 13
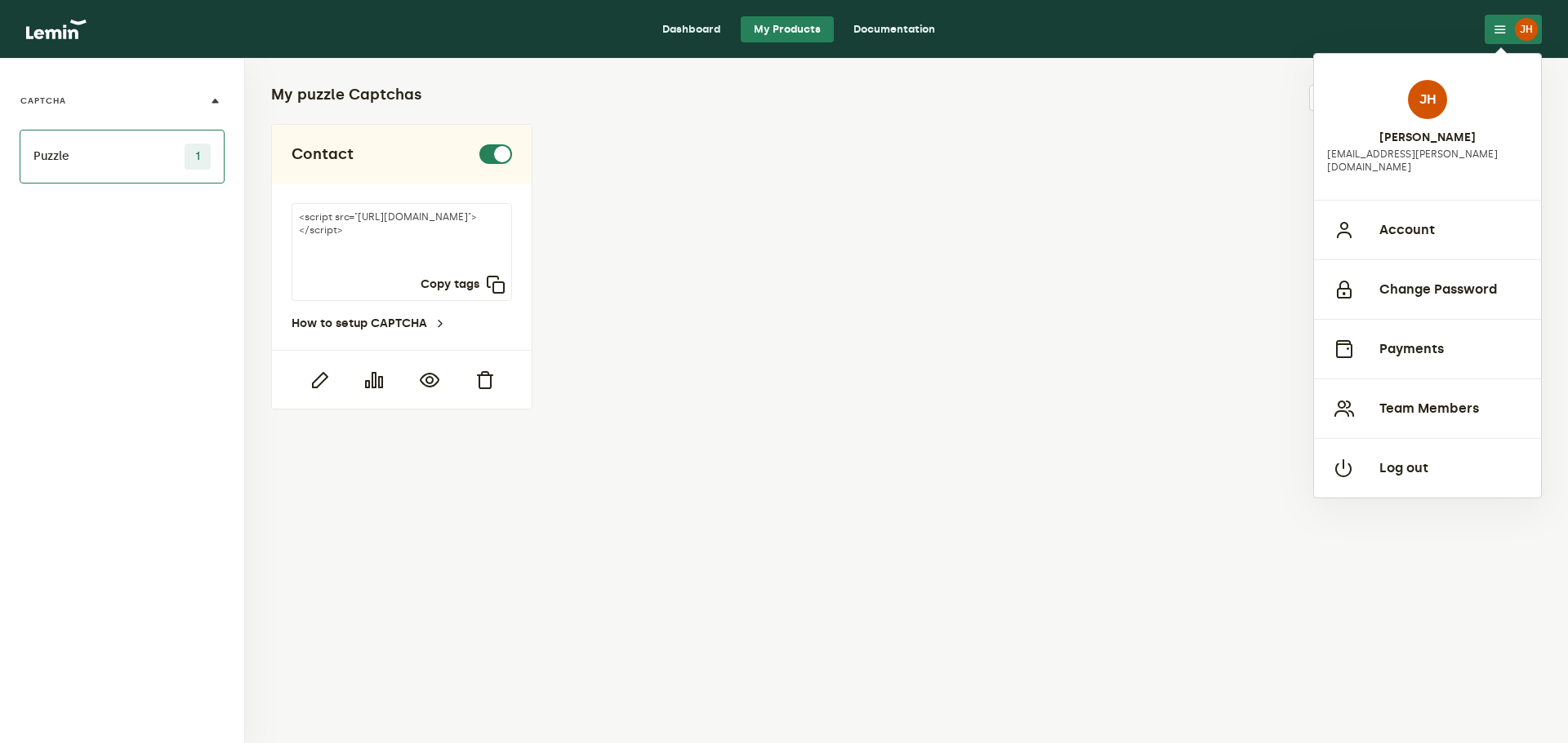
click at [685, 19] on link "Dashboard" at bounding box center [692, 29] width 85 height 26
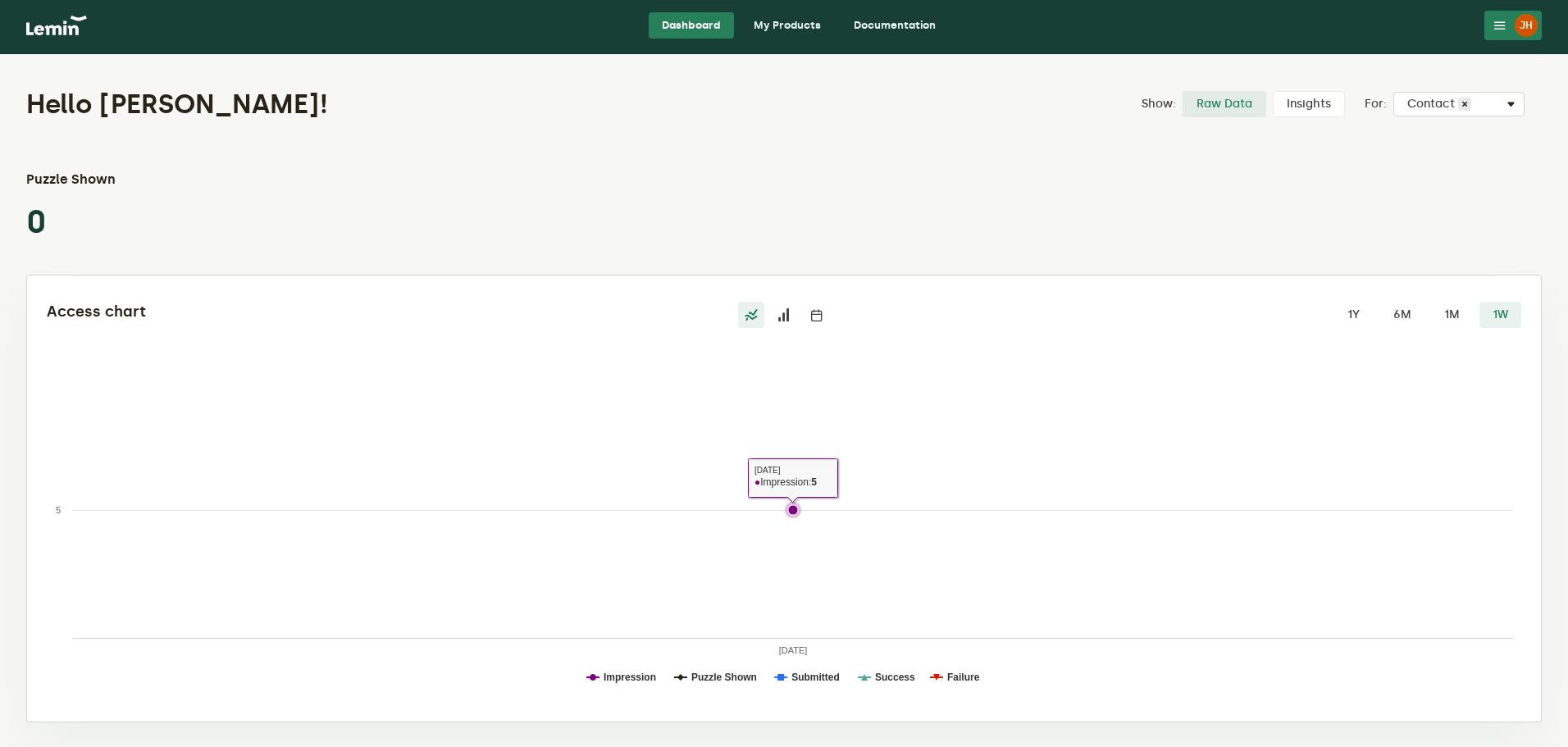
scroll to position [6, 0]
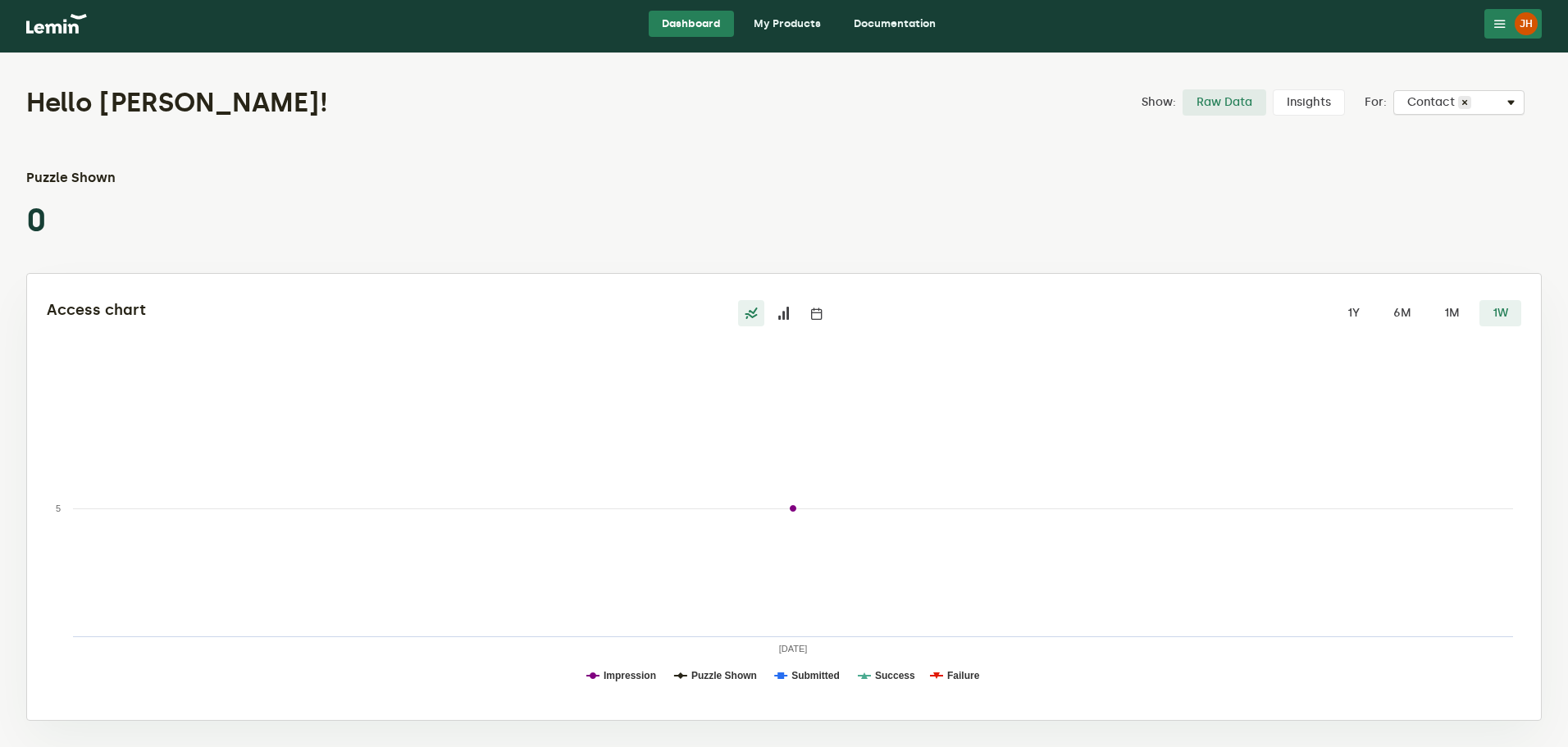
click at [1484, 103] on div "Select Captcha Contact" at bounding box center [1459, 106] width 130 height 20
click at [1483, 104] on div "Select Captcha Contact" at bounding box center [1459, 106] width 130 height 20
click at [1332, 102] on label "Insights" at bounding box center [1309, 103] width 72 height 26
click at [1273, 90] on input "Insights" at bounding box center [1273, 90] width 0 height 0
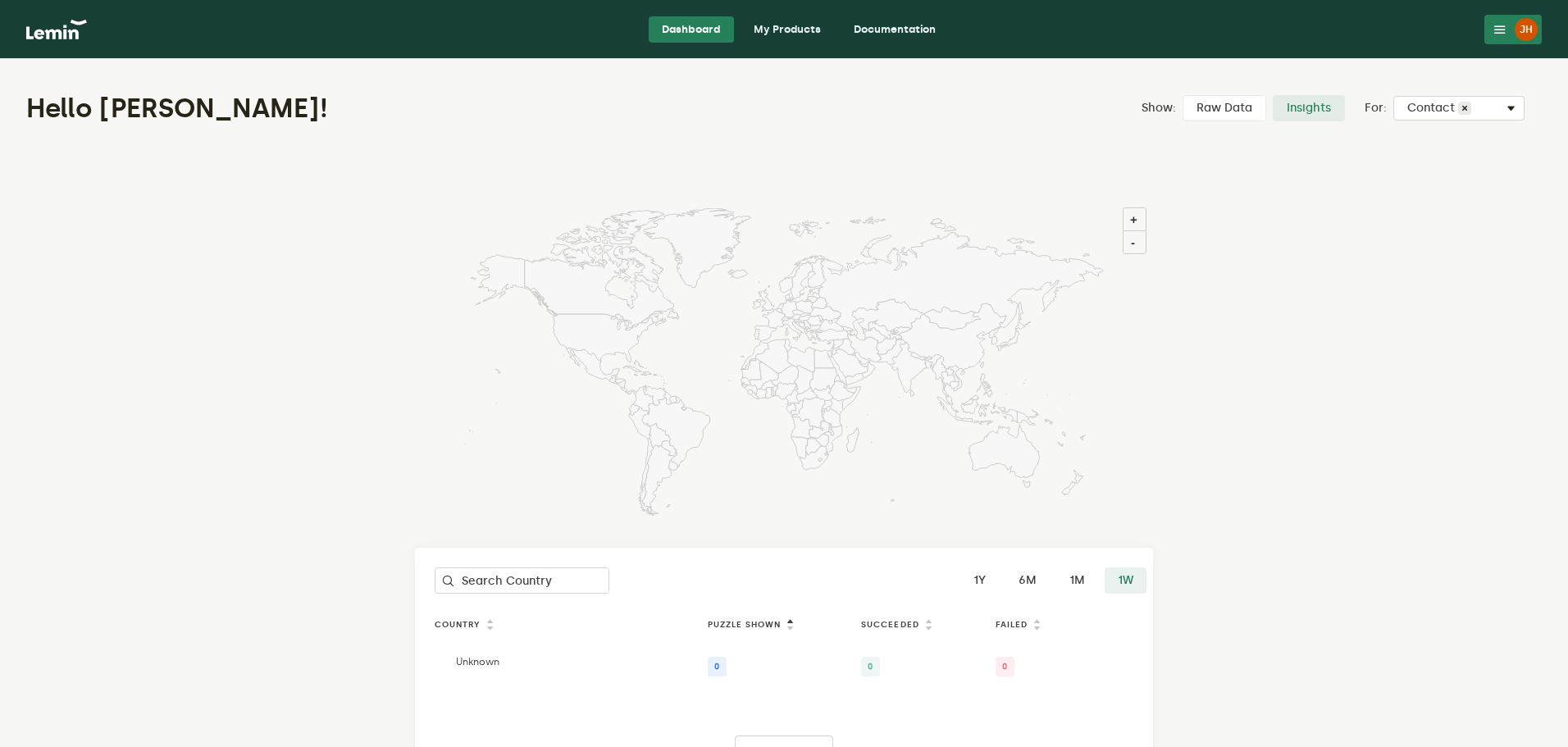
click at [1247, 116] on label "Raw Data" at bounding box center [1224, 108] width 84 height 26
click at [1182, 95] on input "Raw Data" at bounding box center [1182, 95] width 0 height 0
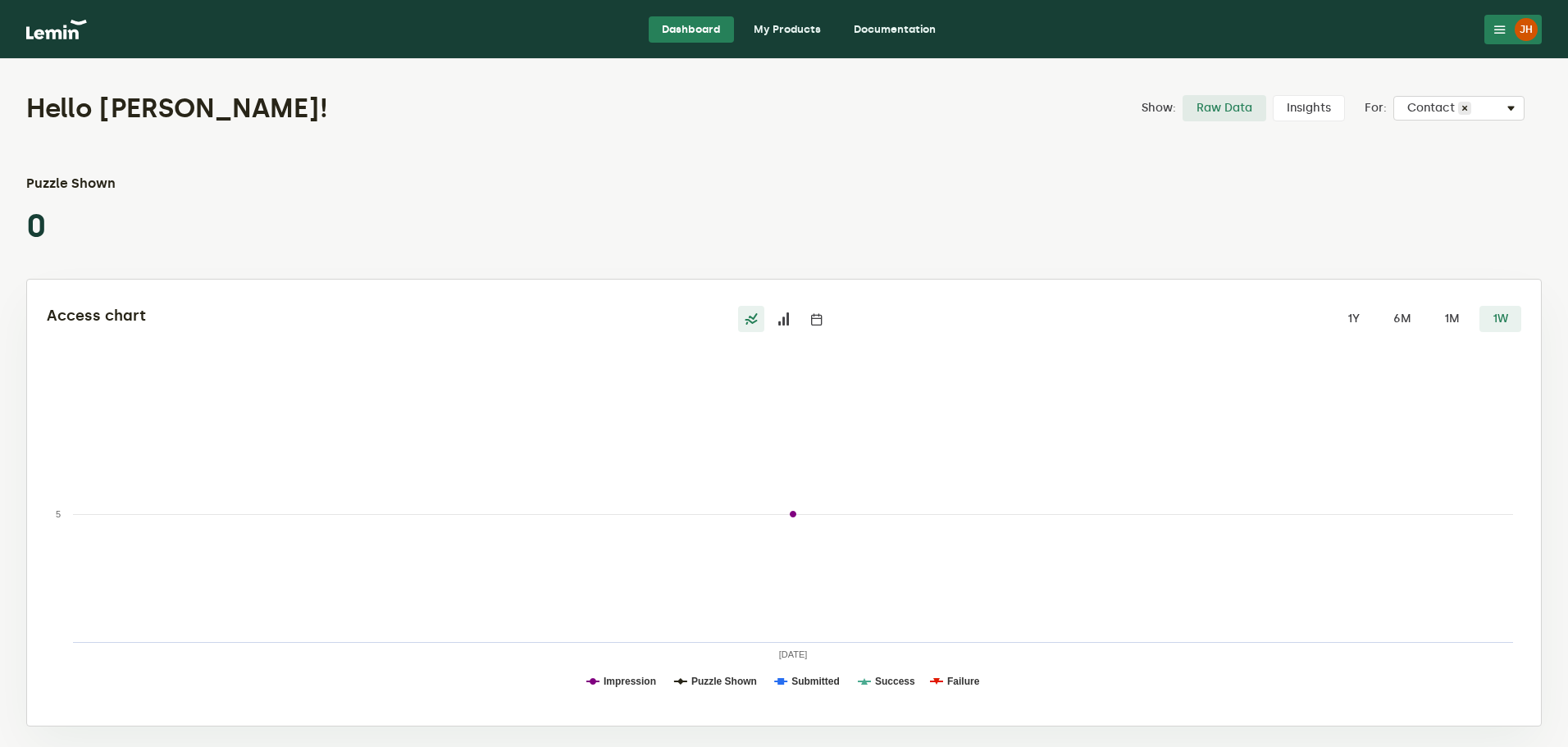
click at [1514, 31] on button "JH" at bounding box center [1513, 30] width 58 height 30
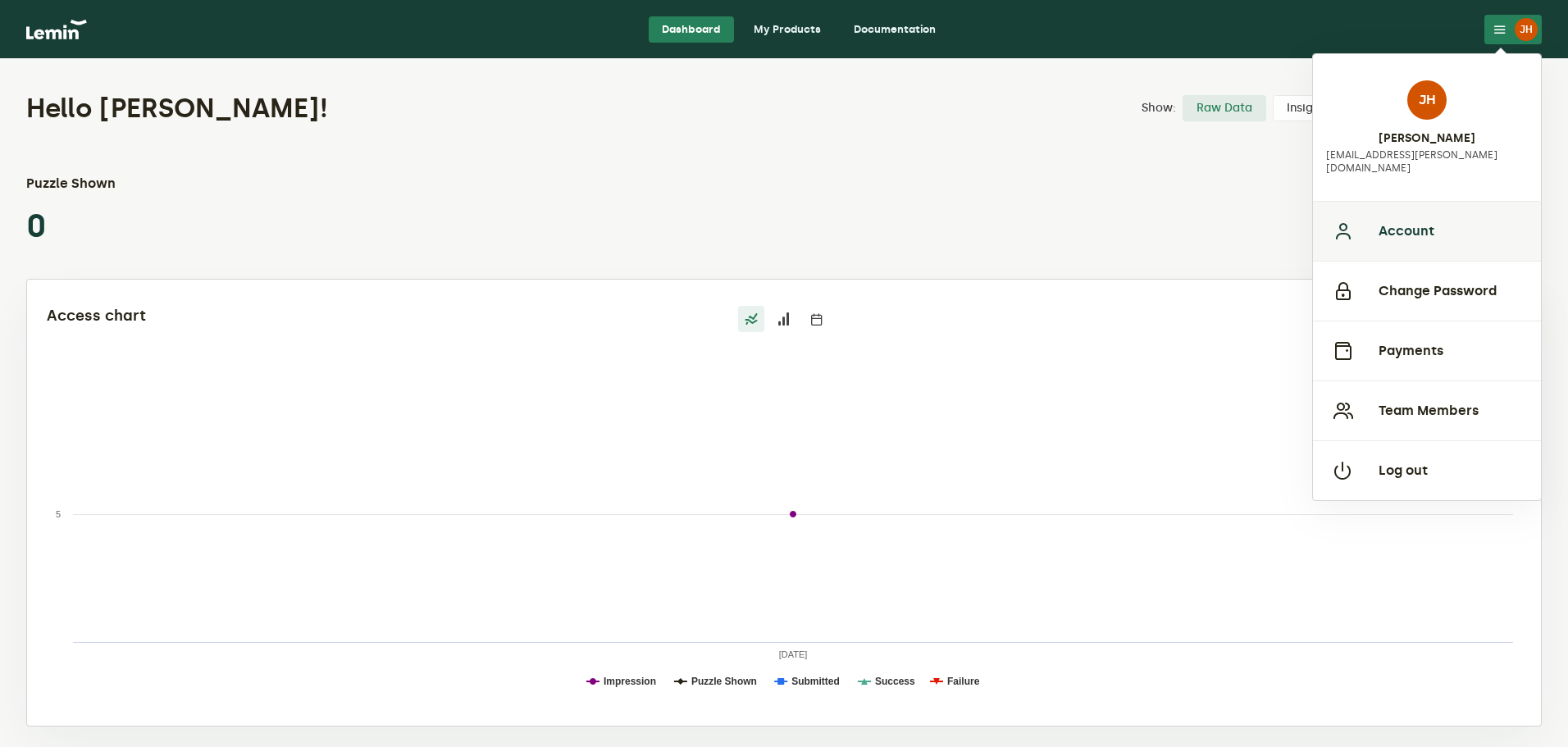
click at [1427, 218] on button "Account" at bounding box center [1426, 231] width 228 height 60
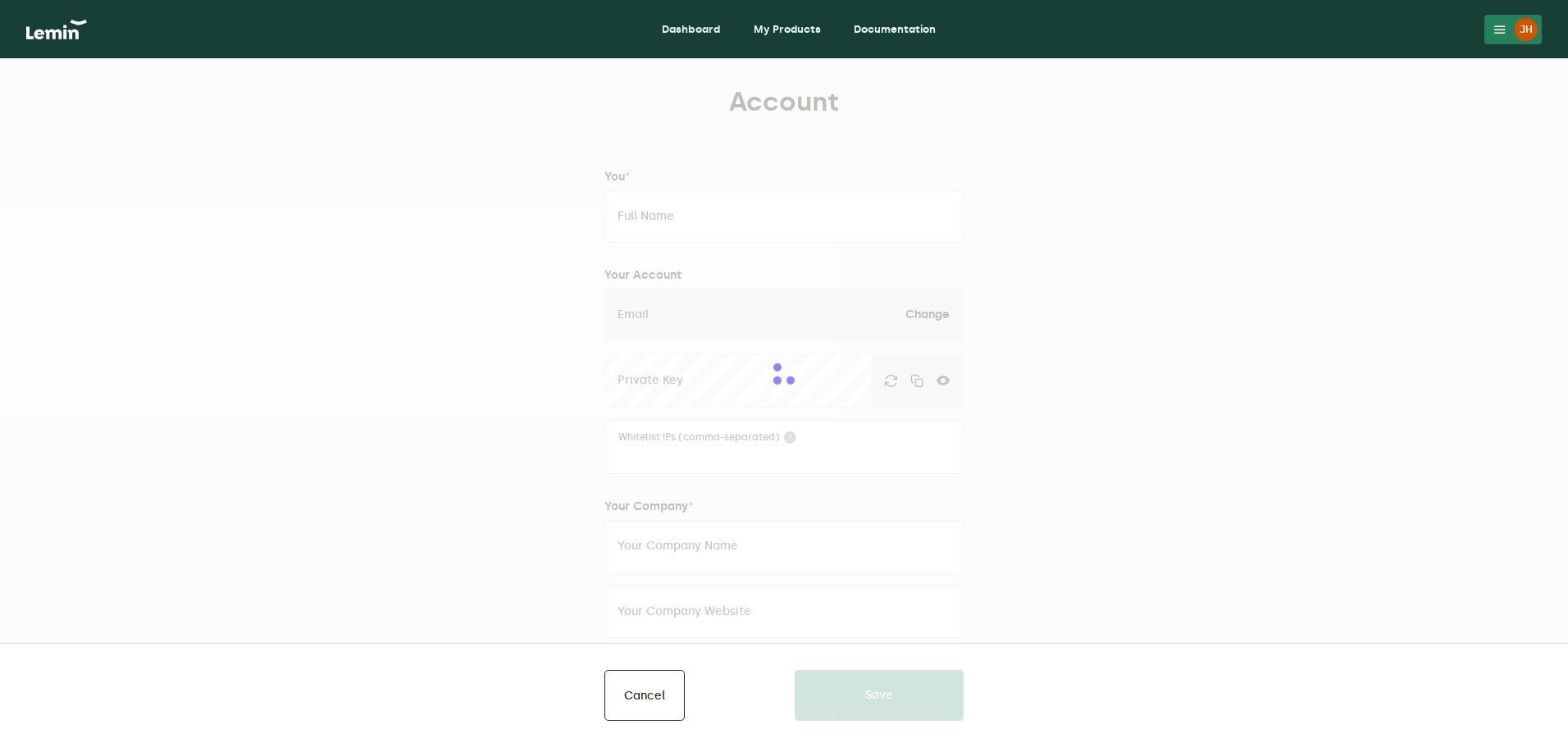
type input "[PERSON_NAME]"
type input "[EMAIL_ADDRESS][PERSON_NAME][DOMAIN_NAME]"
type input "infiniteinsuranceandinvestments"
type input "[URL][DOMAIN_NAME]"
type input "13255186666"
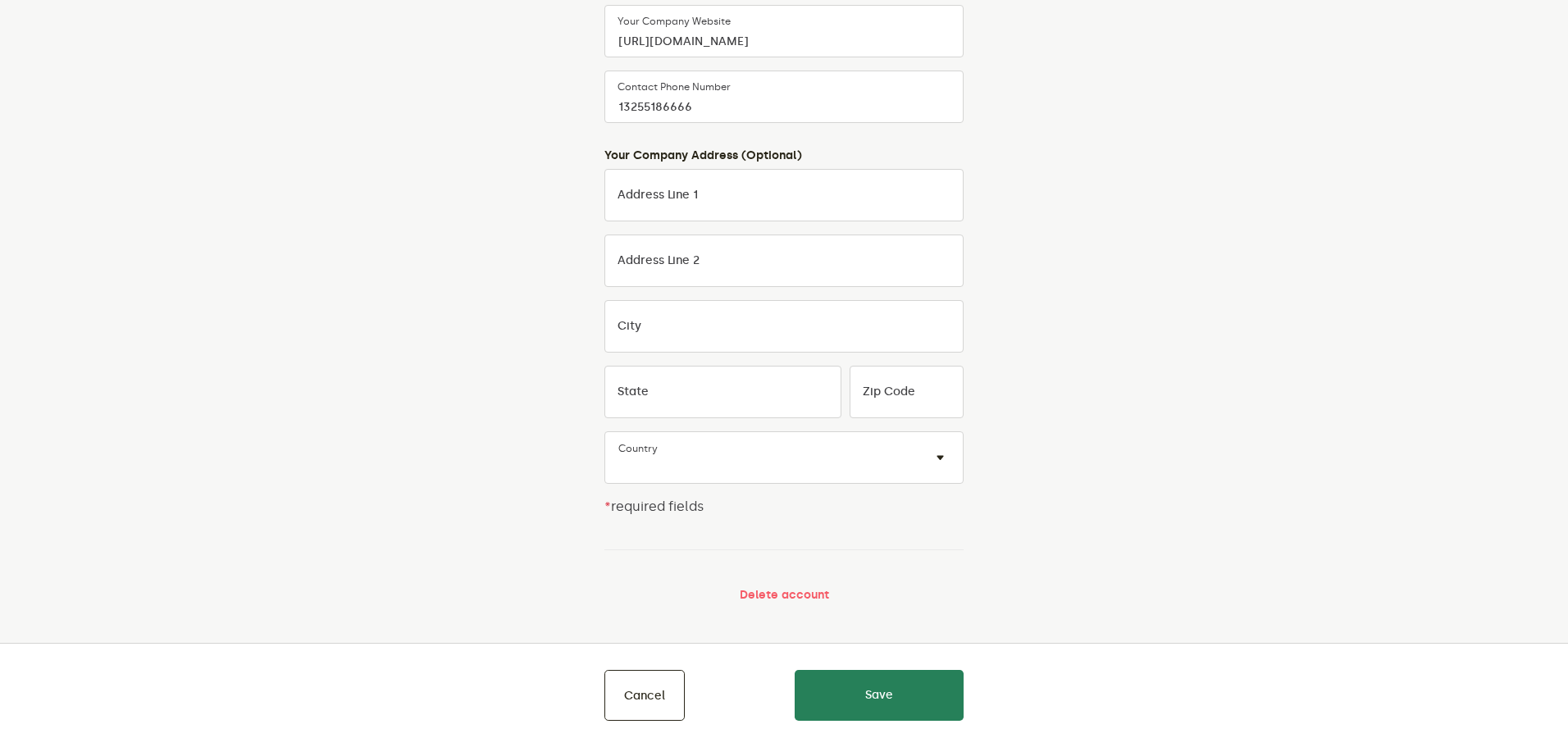
scroll to position [582, 0]
click at [657, 693] on button "Cancel" at bounding box center [644, 695] width 81 height 51
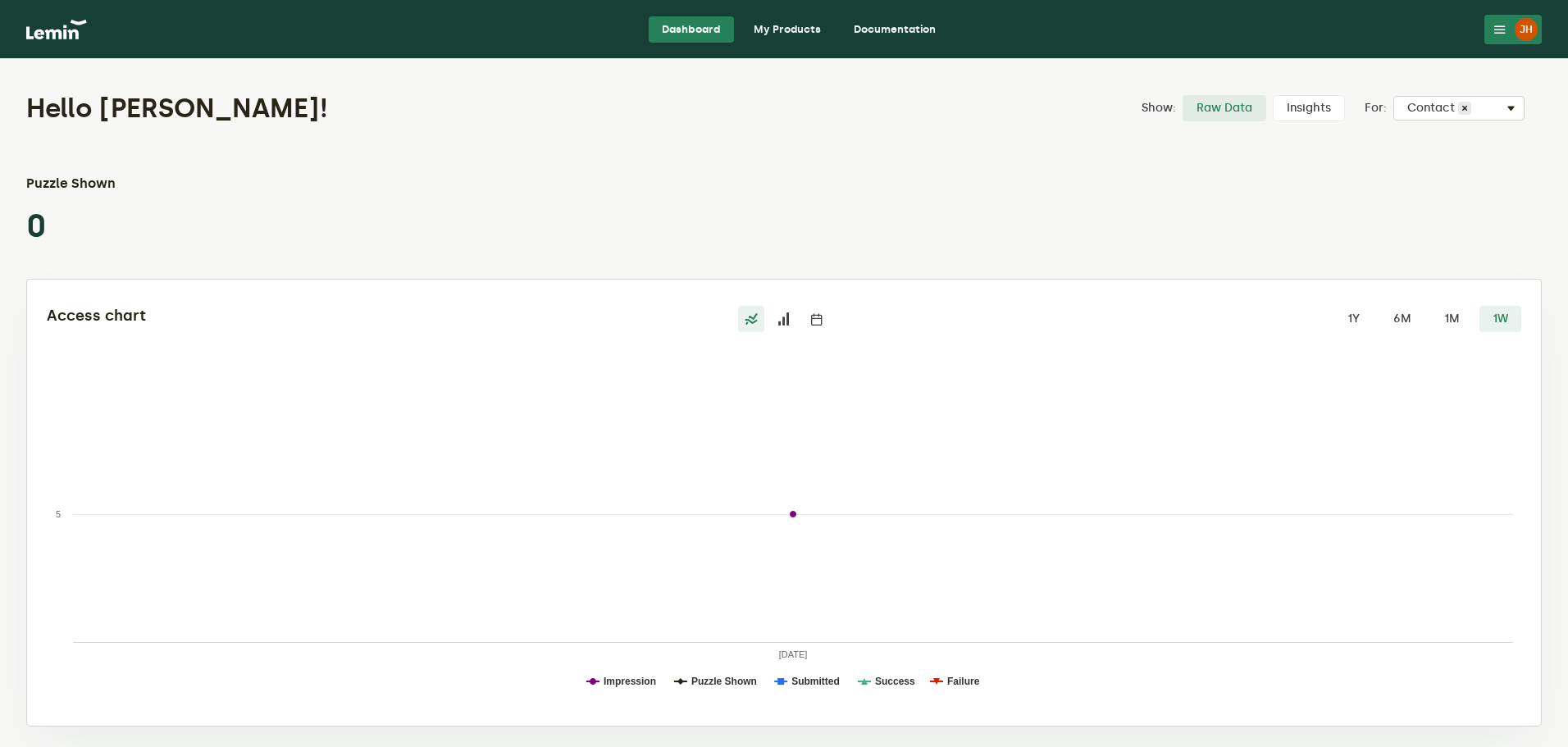
click at [780, 35] on link "My Products" at bounding box center [787, 29] width 94 height 26
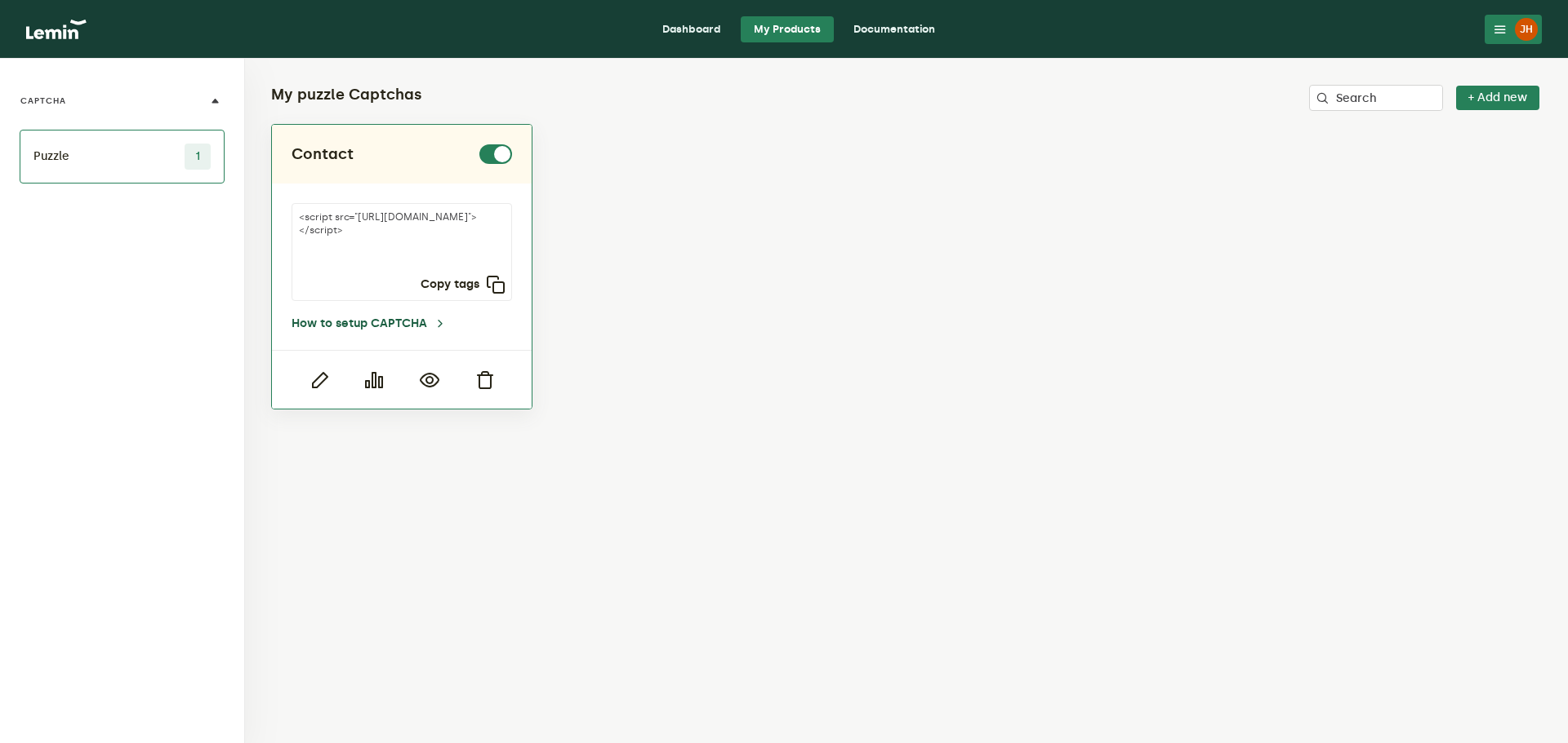
click at [426, 324] on link "How to setup CAPTCHA" at bounding box center [369, 323] width 155 height 13
click at [379, 383] on icon "button" at bounding box center [374, 380] width 20 height 20
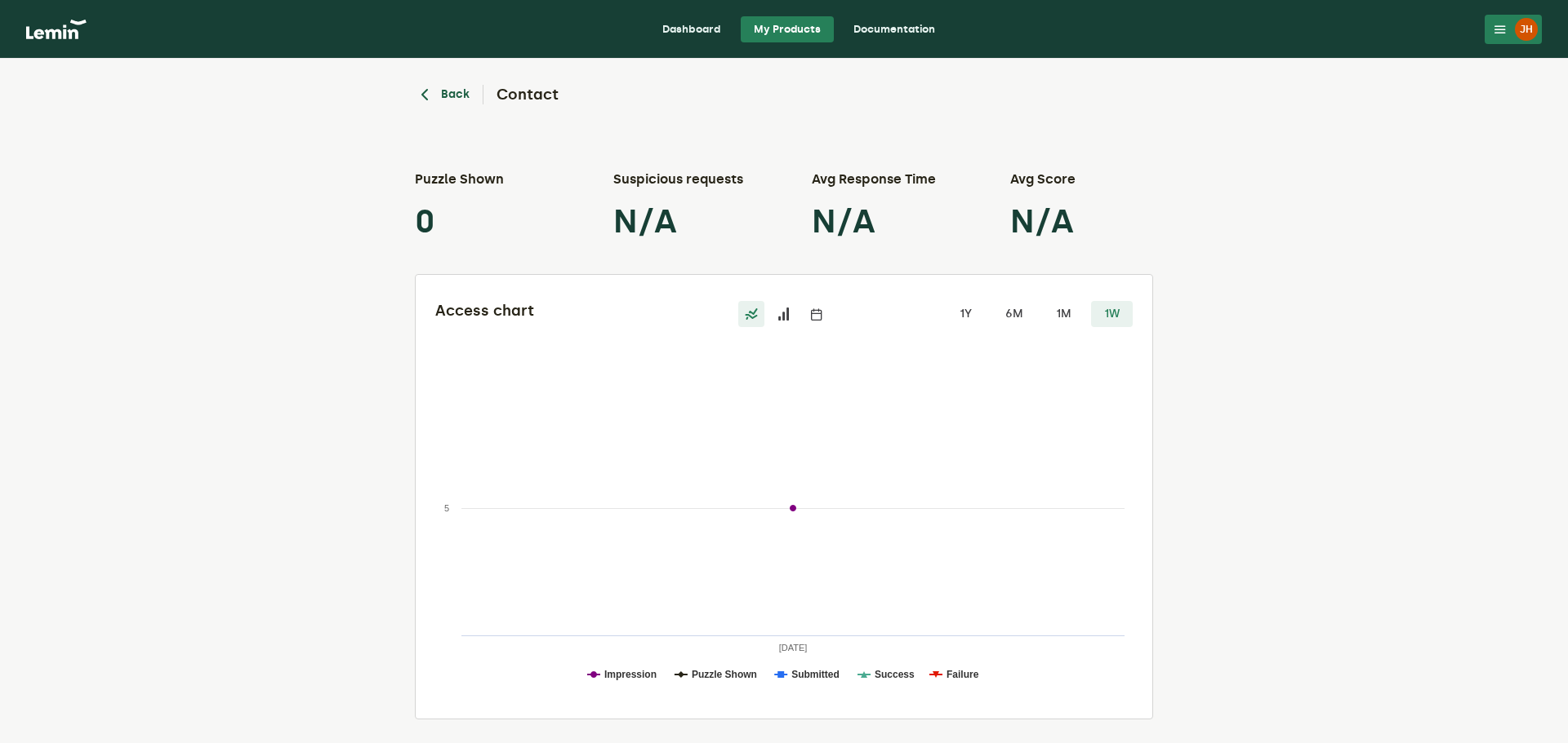
click at [435, 92] on button "Back" at bounding box center [442, 95] width 55 height 20
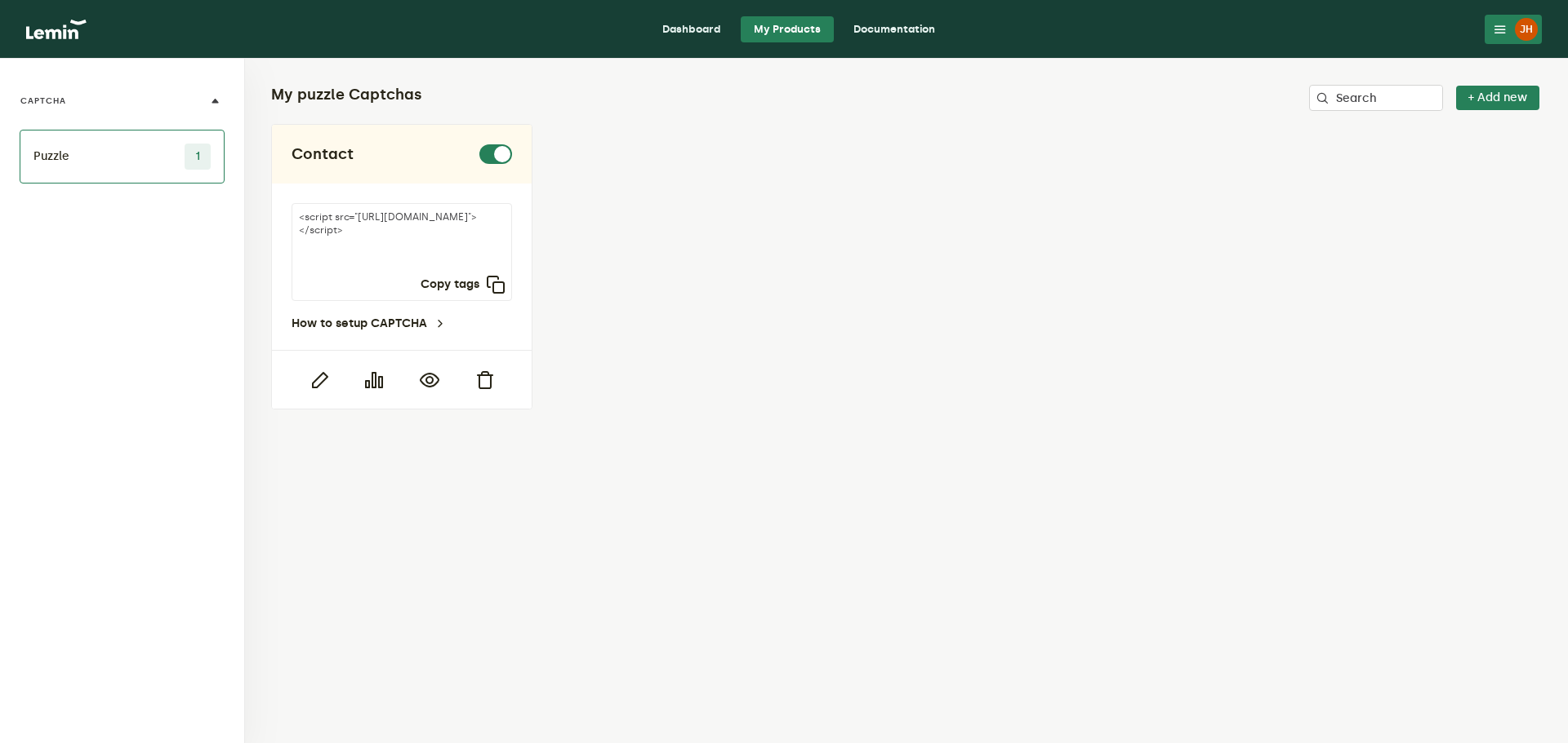
click at [697, 30] on link "Dashboard" at bounding box center [692, 29] width 85 height 26
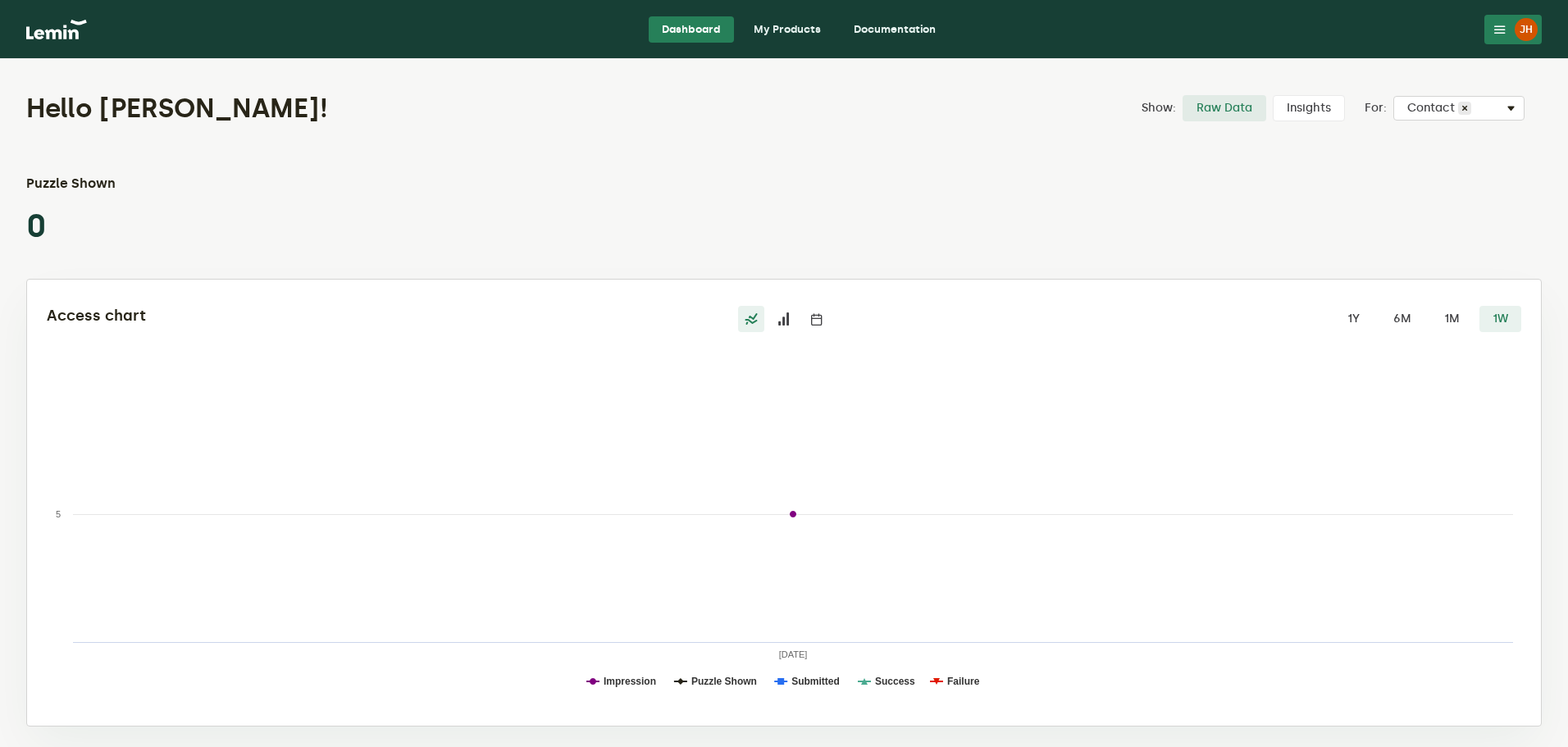
click at [791, 321] on label at bounding box center [784, 319] width 26 height 26
click at [771, 306] on input "radio" at bounding box center [771, 306] width 0 height 0
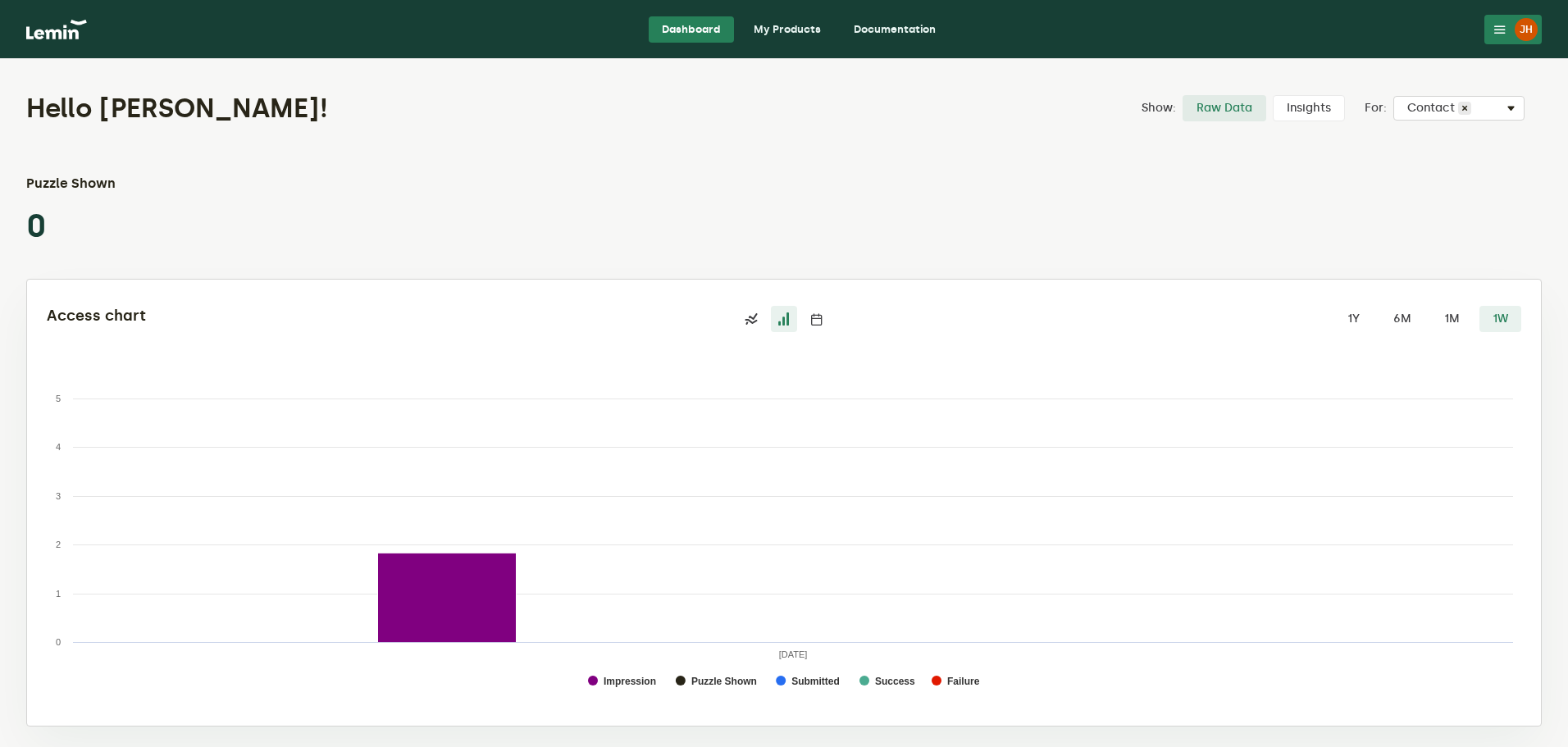
click at [825, 320] on label at bounding box center [816, 319] width 26 height 26
click at [803, 306] on input "radio" at bounding box center [803, 306] width 0 height 0
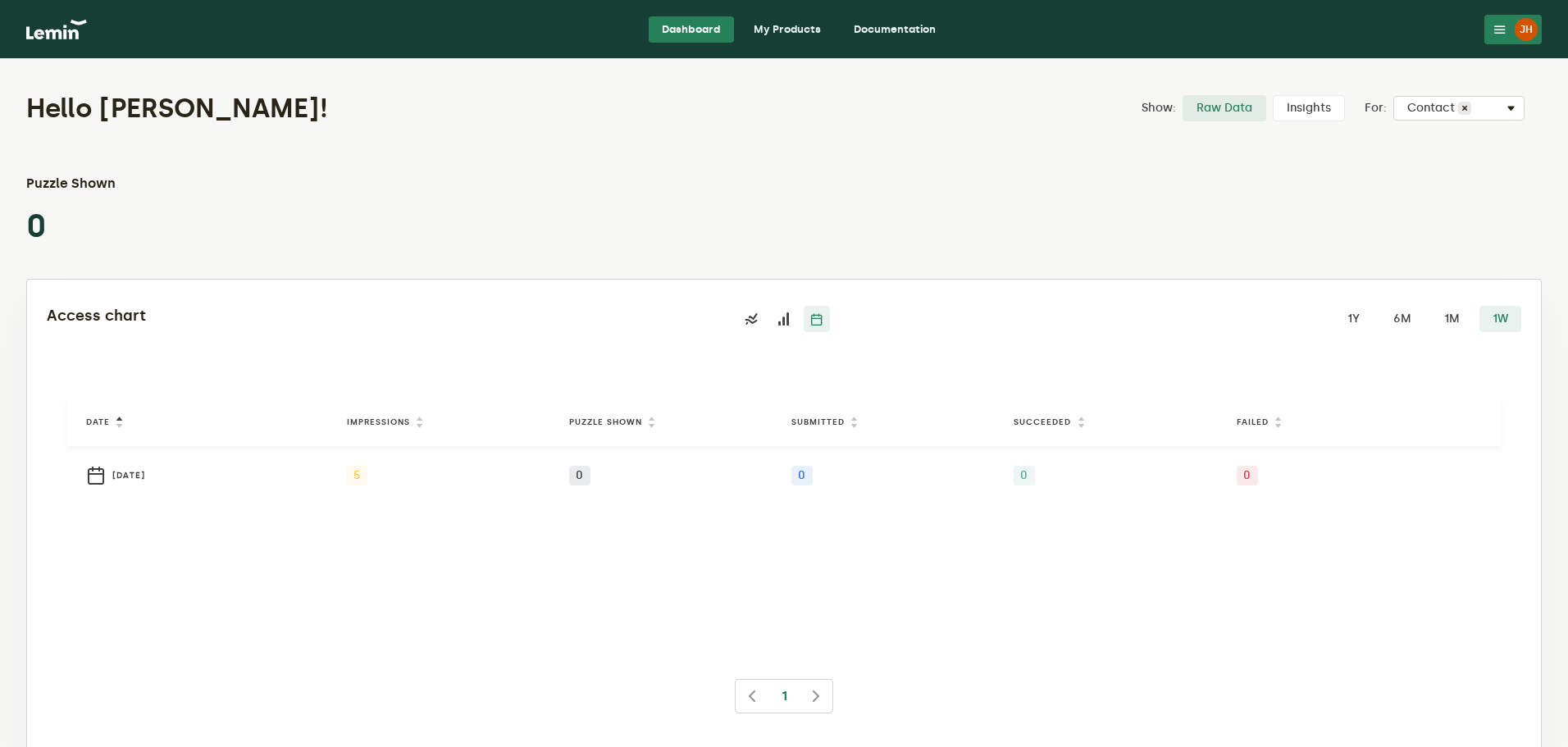
click at [784, 321] on icon at bounding box center [784, 318] width 13 height 13
click at [771, 306] on input "radio" at bounding box center [771, 306] width 0 height 0
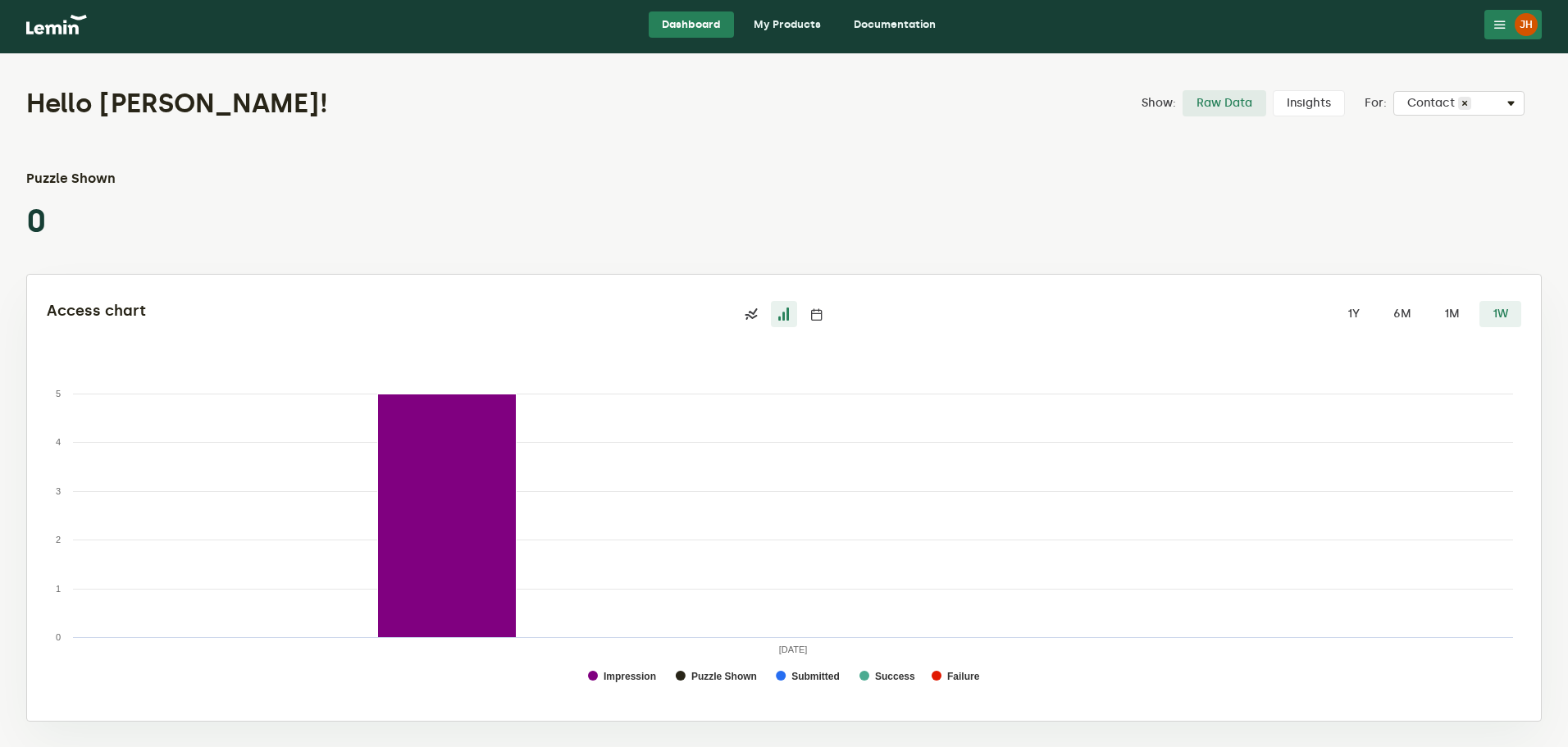
scroll to position [6, 0]
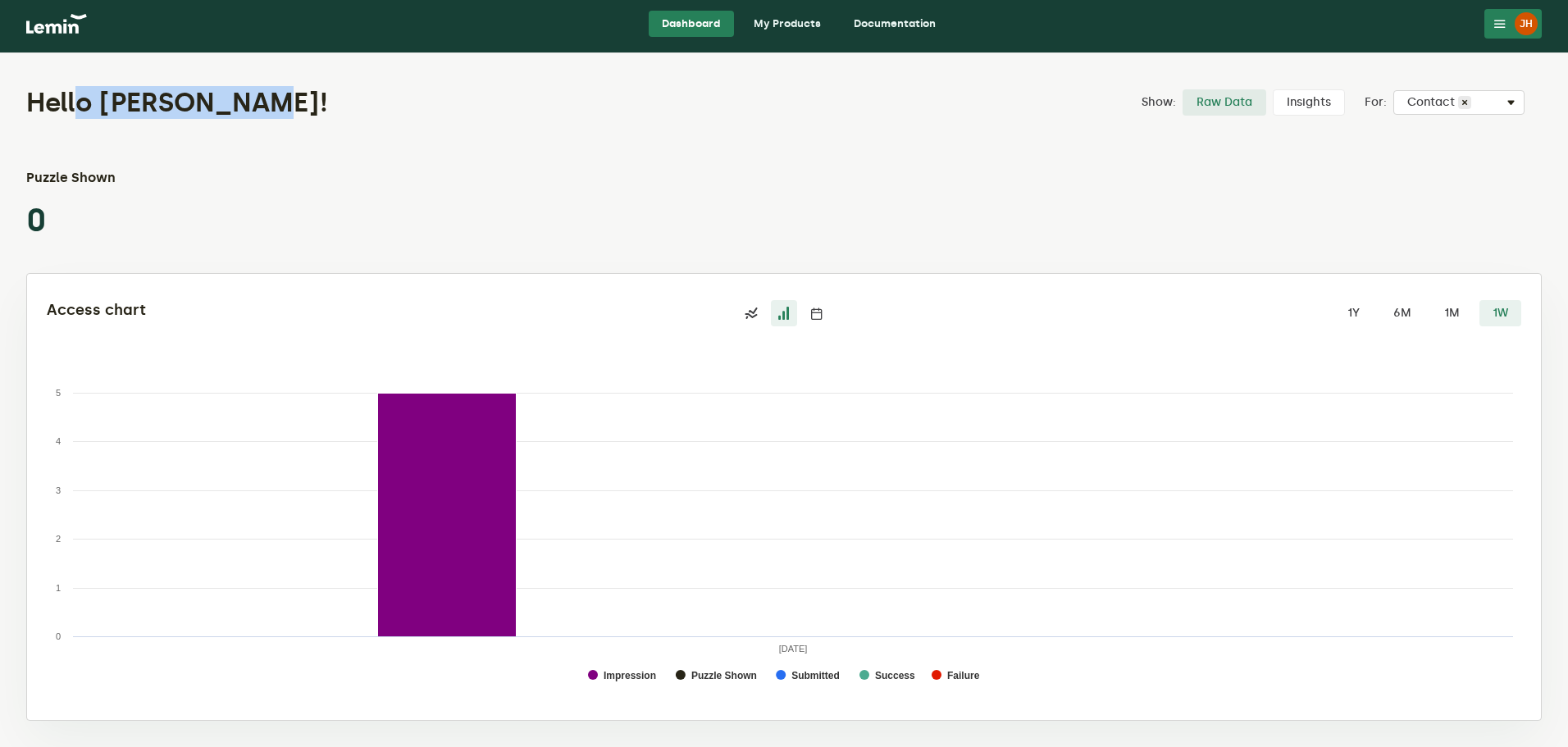
drag, startPoint x: 78, startPoint y: 97, endPoint x: 263, endPoint y: 103, distance: 185.1
click at [263, 103] on h1 "Hello [PERSON_NAME]!" at bounding box center [526, 102] width 1001 height 33
click at [157, 163] on div "Hello [PERSON_NAME]! Show: Raw Data Insights For: Select Captcha Contact × Puzz…" at bounding box center [784, 400] width 1568 height 694
drag, startPoint x: 37, startPoint y: 179, endPoint x: 223, endPoint y: 187, distance: 186.2
click at [223, 187] on div "Puzzle Shown 0" at bounding box center [784, 204] width 1515 height 72
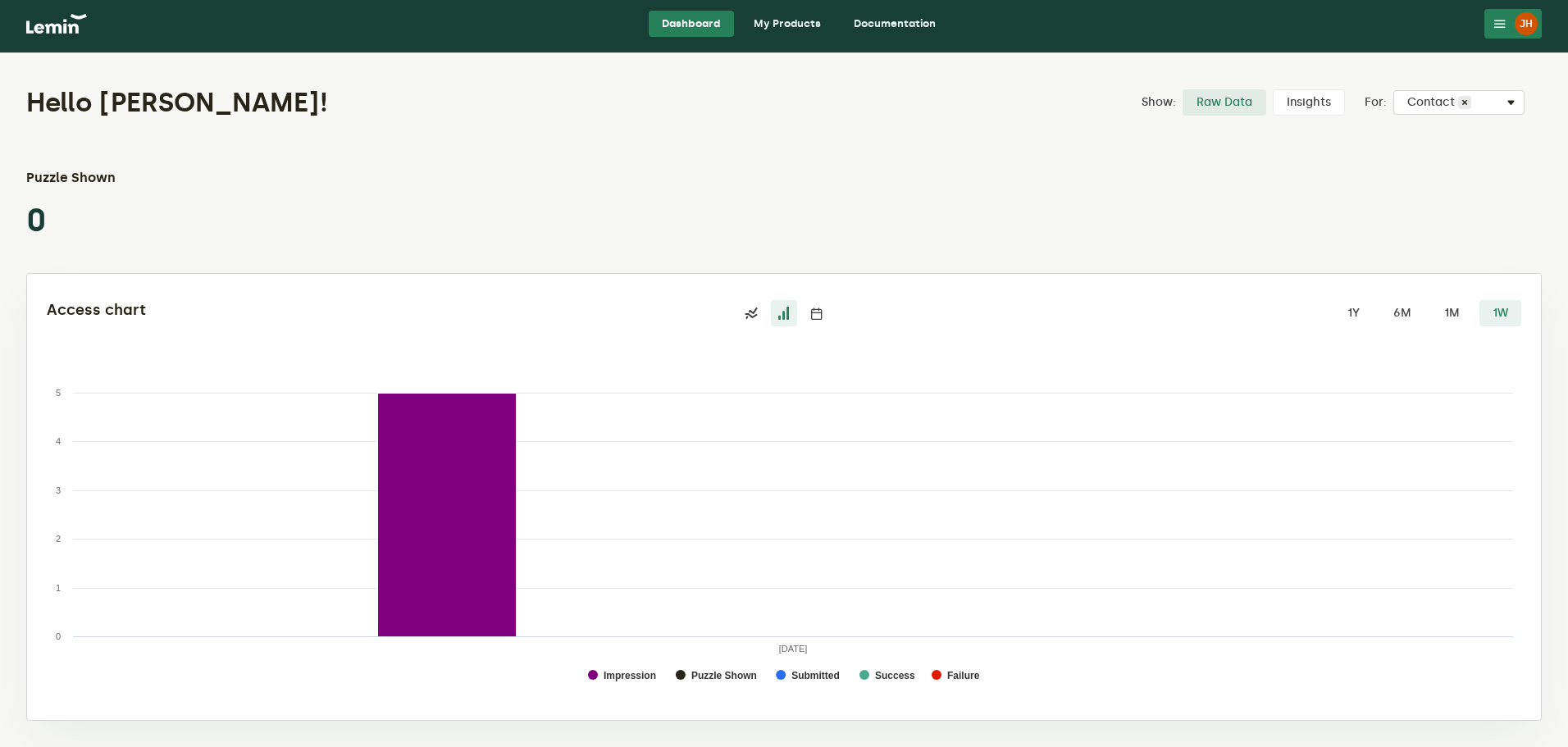
click at [332, 195] on div "Puzzle Shown 0" at bounding box center [784, 204] width 1515 height 72
click at [78, 16] on img at bounding box center [56, 24] width 61 height 20
click at [44, 23] on img at bounding box center [56, 24] width 61 height 20
click at [1498, 21] on icon at bounding box center [1499, 23] width 13 height 13
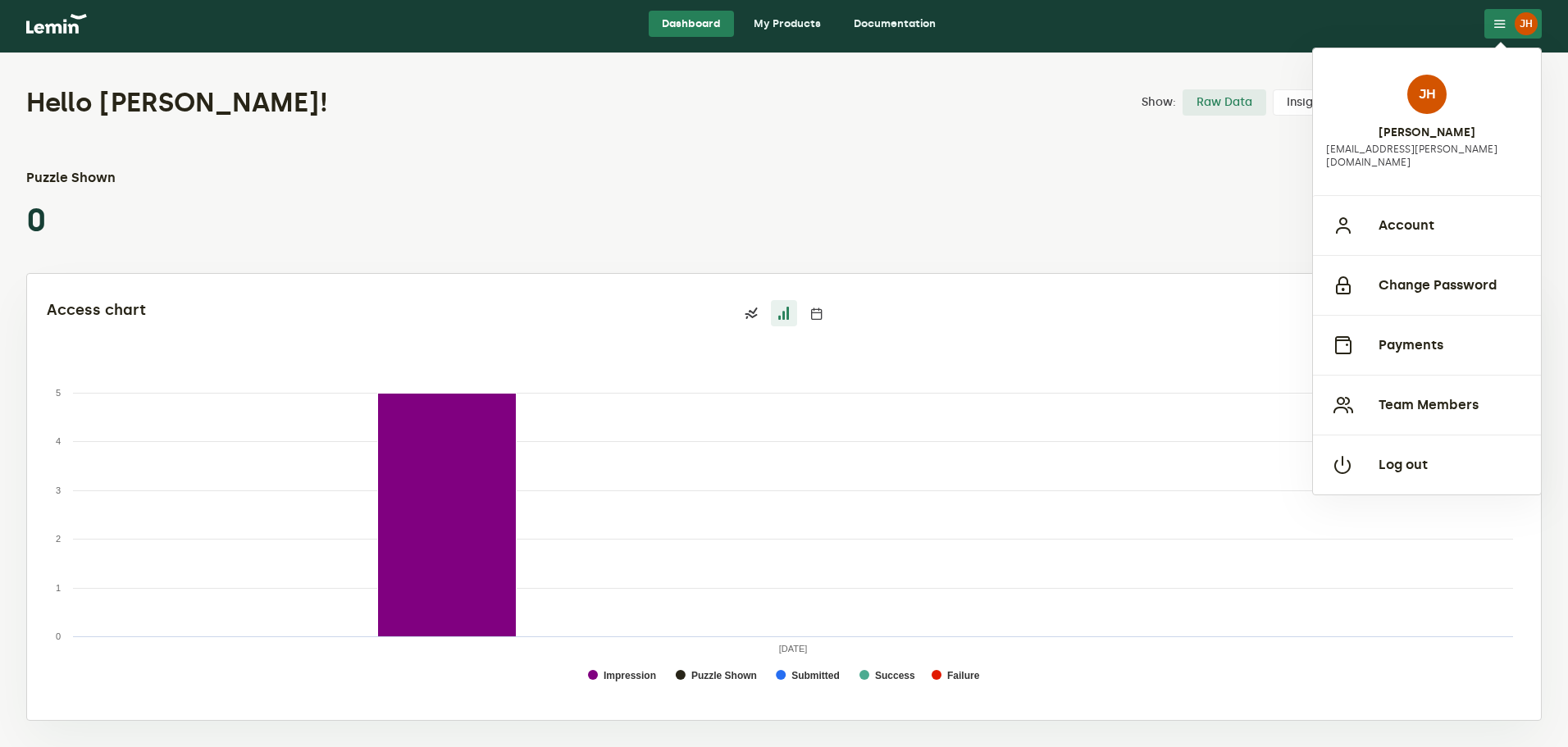
click at [771, 26] on link "My Products" at bounding box center [787, 24] width 94 height 26
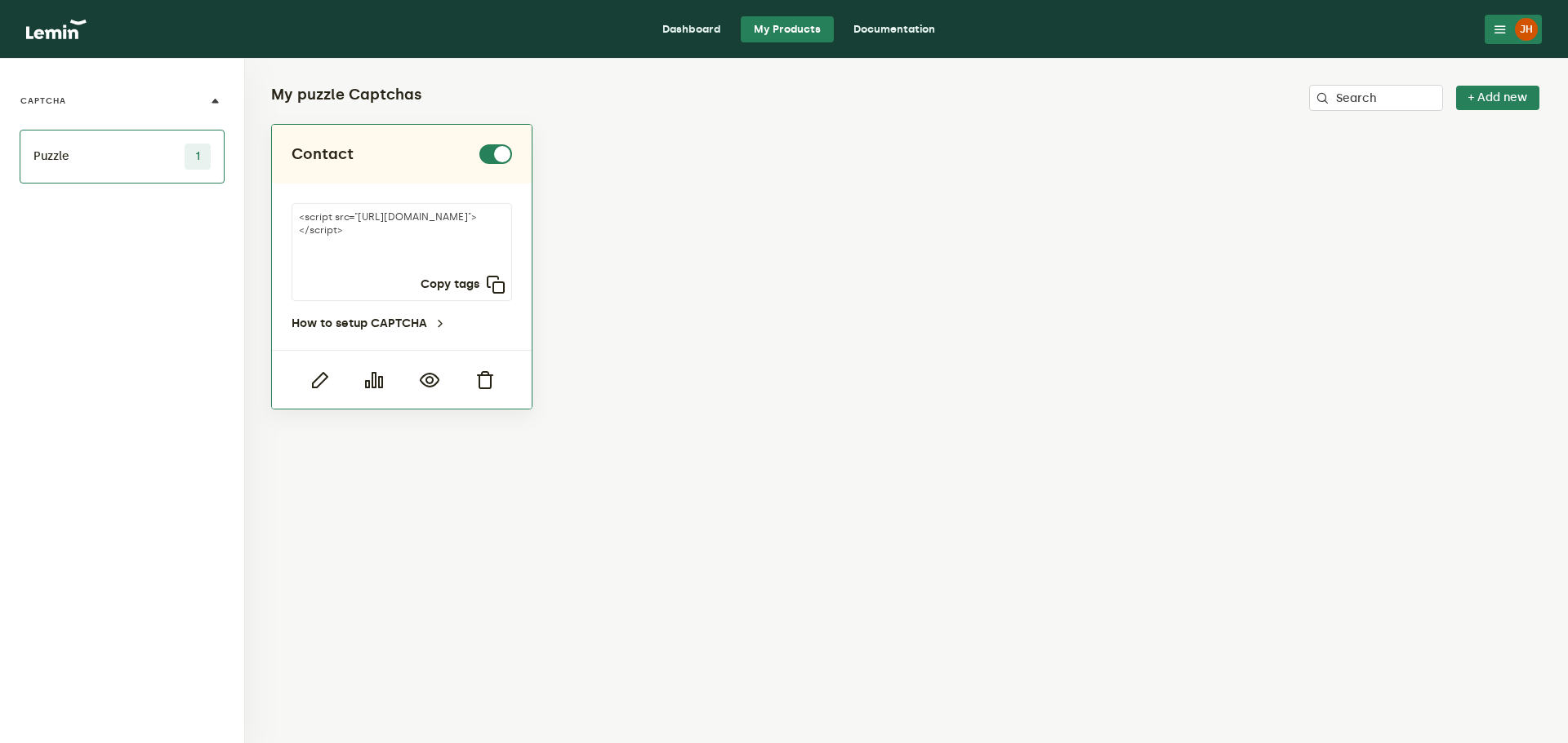
click at [312, 265] on textarea "<script src="[URL][DOMAIN_NAME]"></script>" at bounding box center [402, 252] width 220 height 98
click at [476, 320] on div "How to setup CAPTCHA" at bounding box center [402, 323] width 220 height 13
click at [325, 380] on icon "button" at bounding box center [320, 380] width 20 height 20
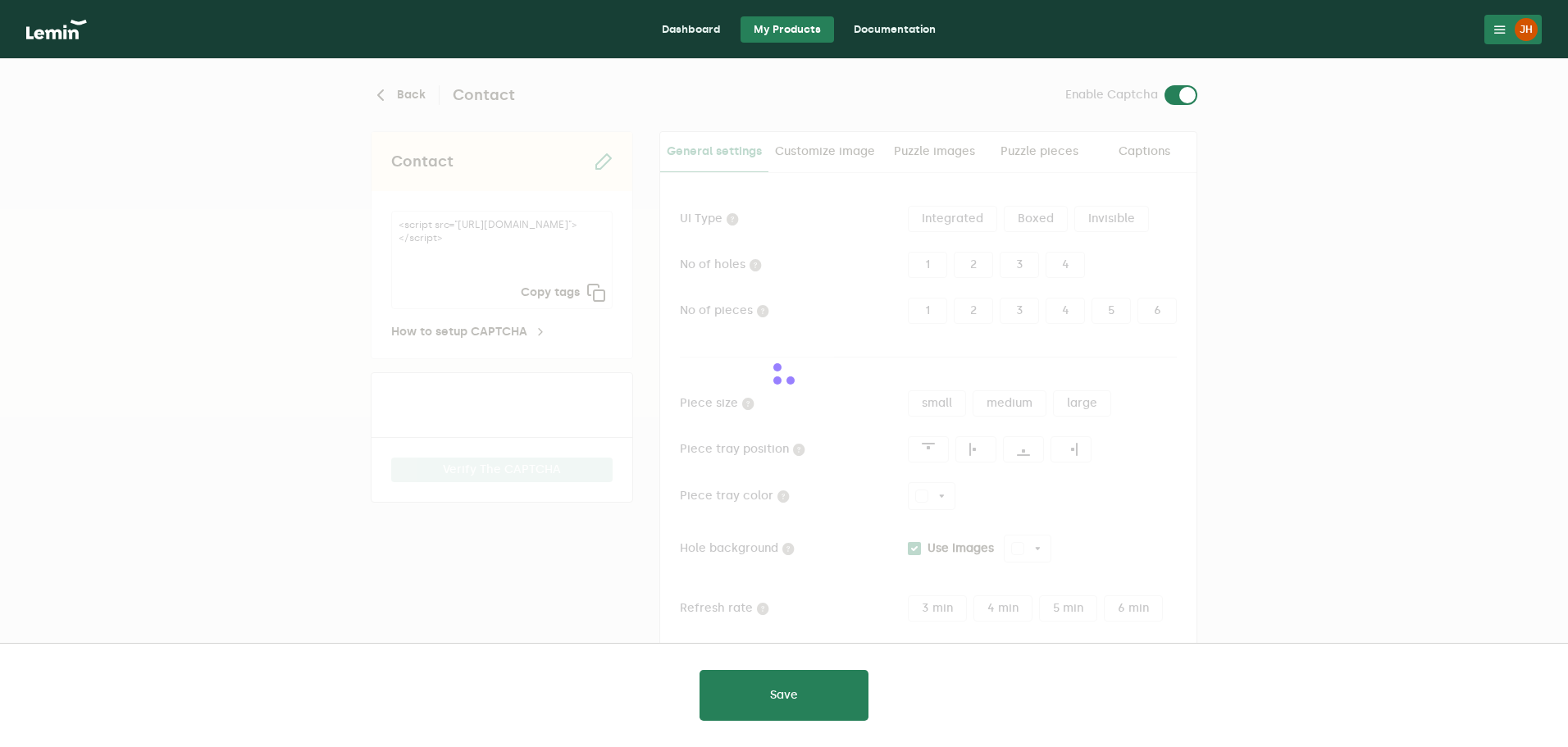
type input "white"
checkbox input "true"
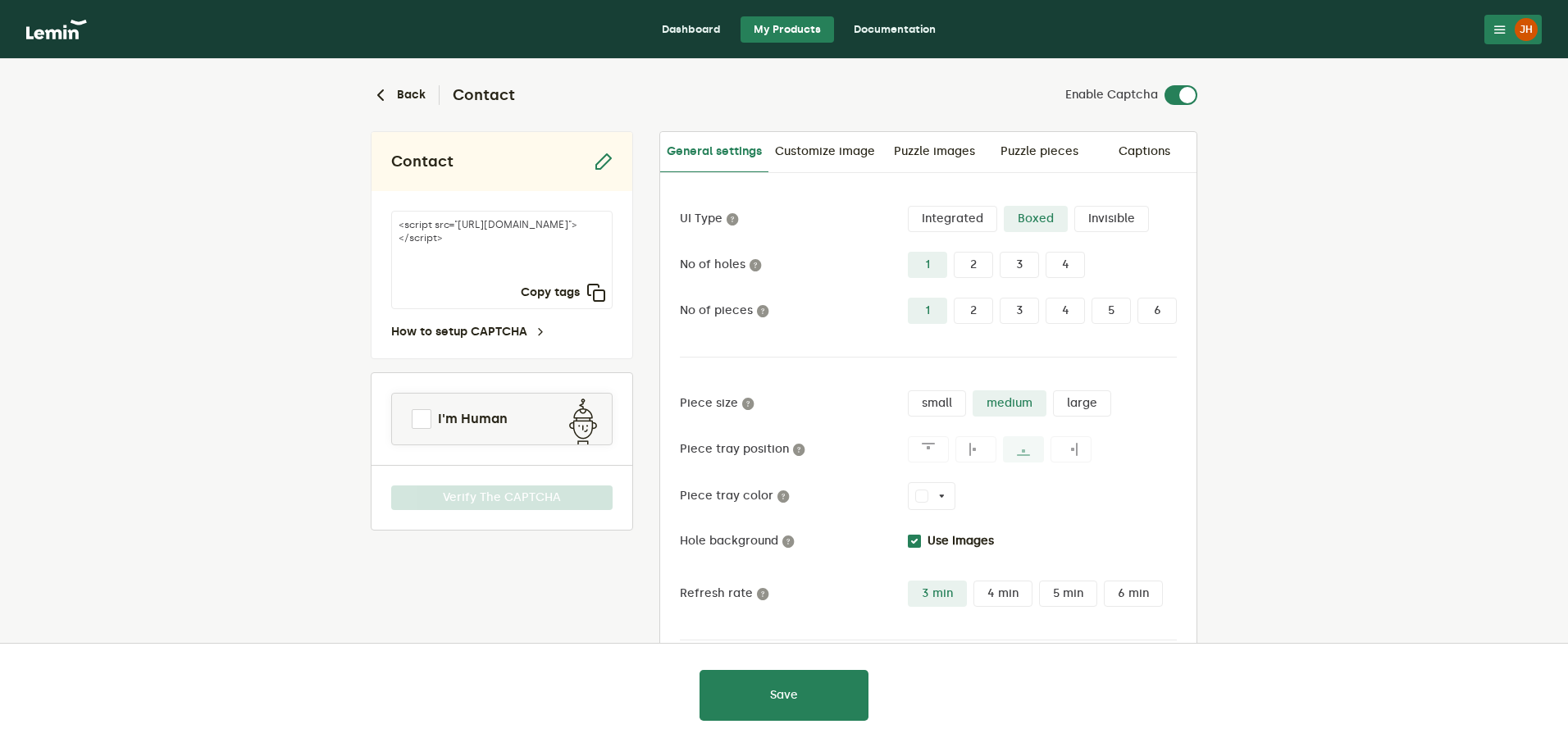
click at [484, 90] on h2 "Contact" at bounding box center [476, 96] width 77 height 20
click at [1156, 156] on link "Captions" at bounding box center [1143, 151] width 105 height 39
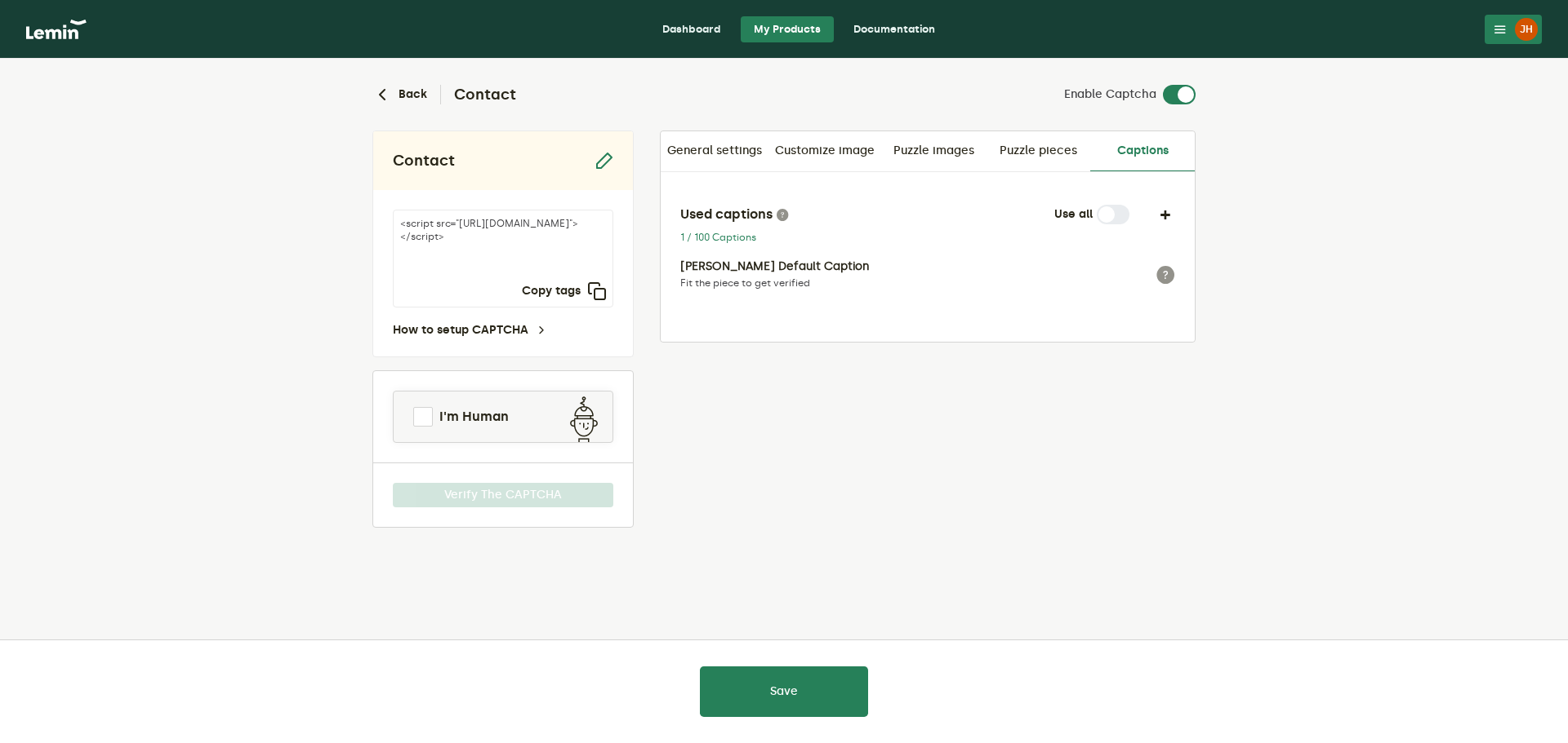
click at [1129, 204] on label at bounding box center [1129, 204] width 0 height 0
click at [1036, 154] on link "Puzzle pieces" at bounding box center [1037, 150] width 104 height 39
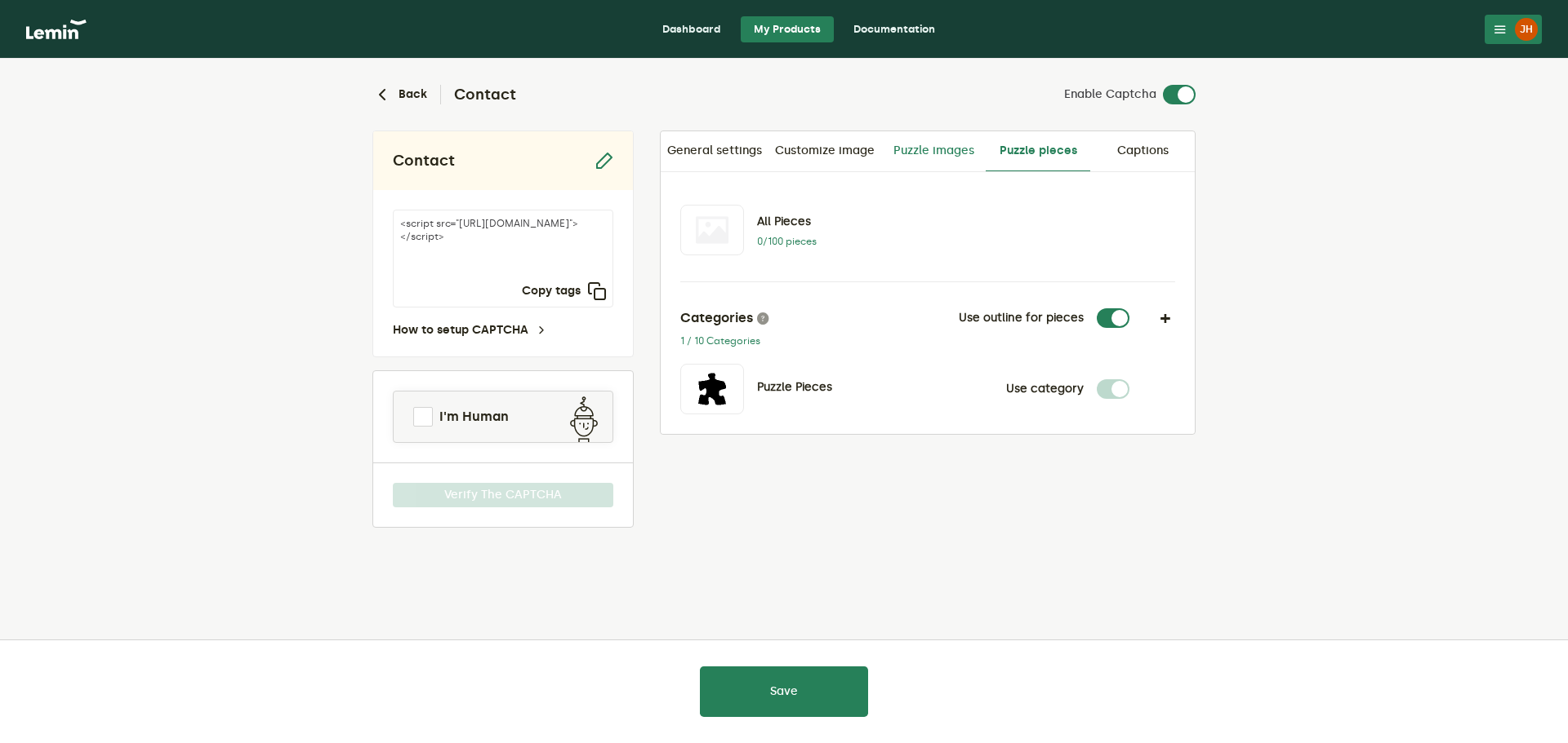
click at [935, 150] on link "Puzzle images" at bounding box center [933, 150] width 104 height 39
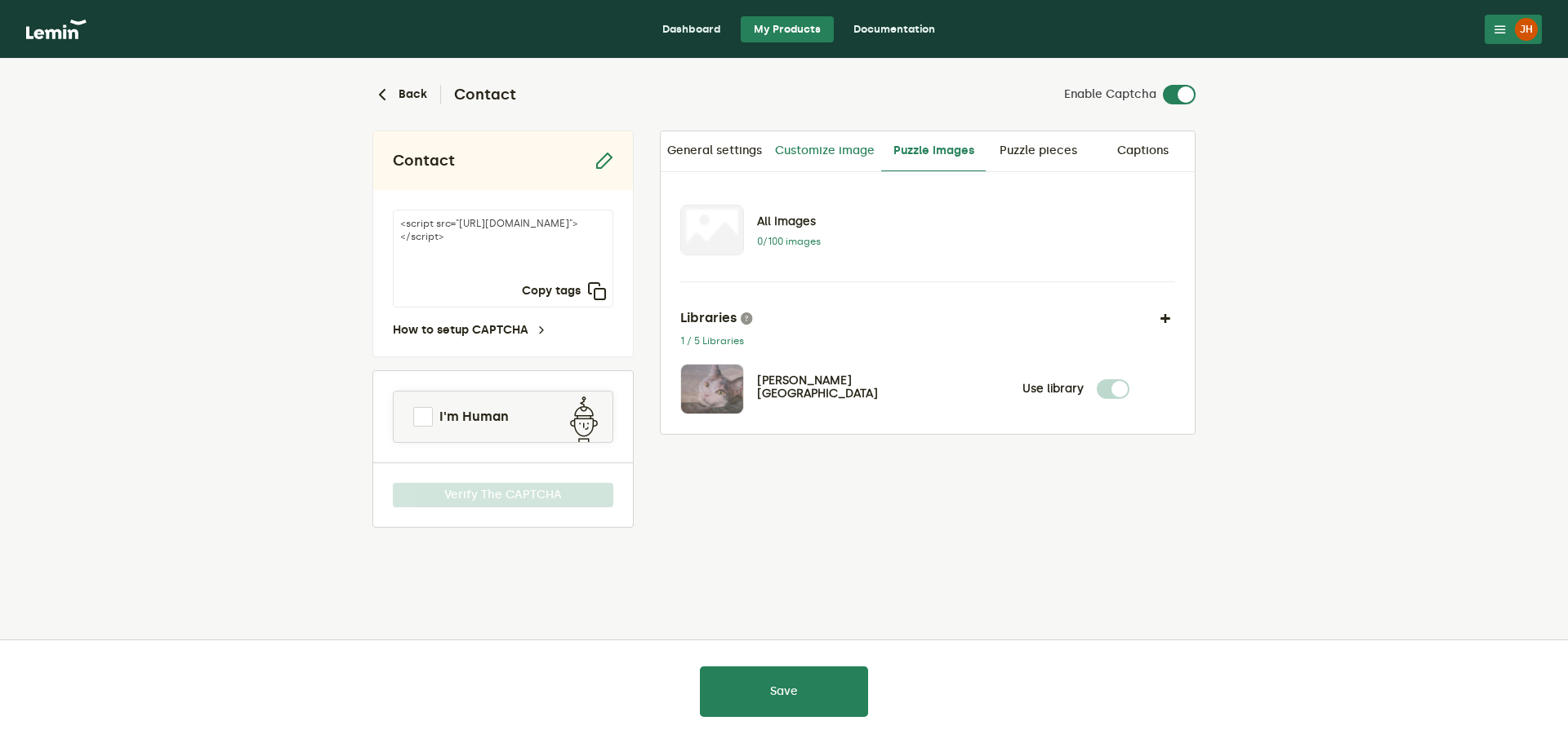
click at [804, 141] on link "Customize image" at bounding box center [825, 150] width 113 height 39
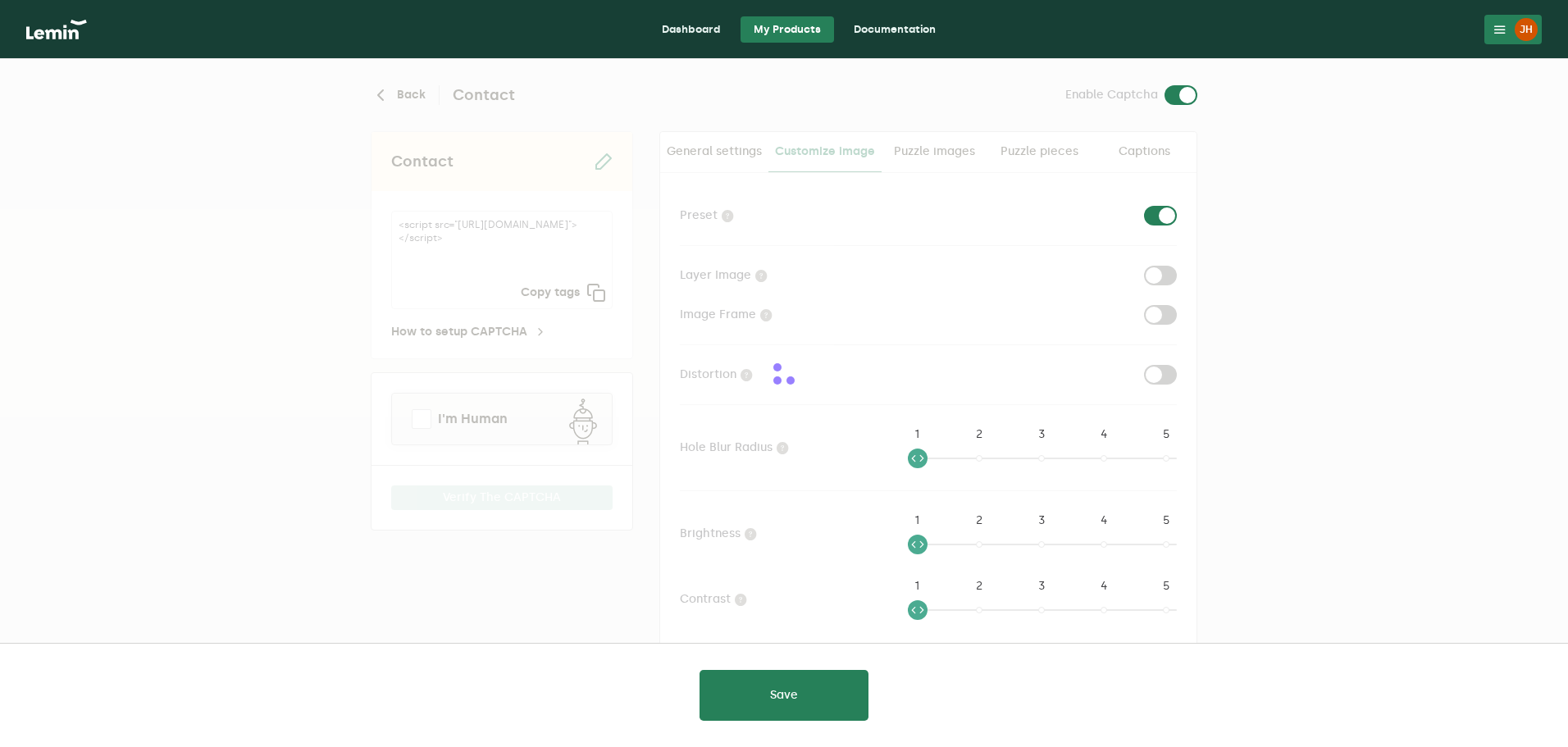
checkbox input "true"
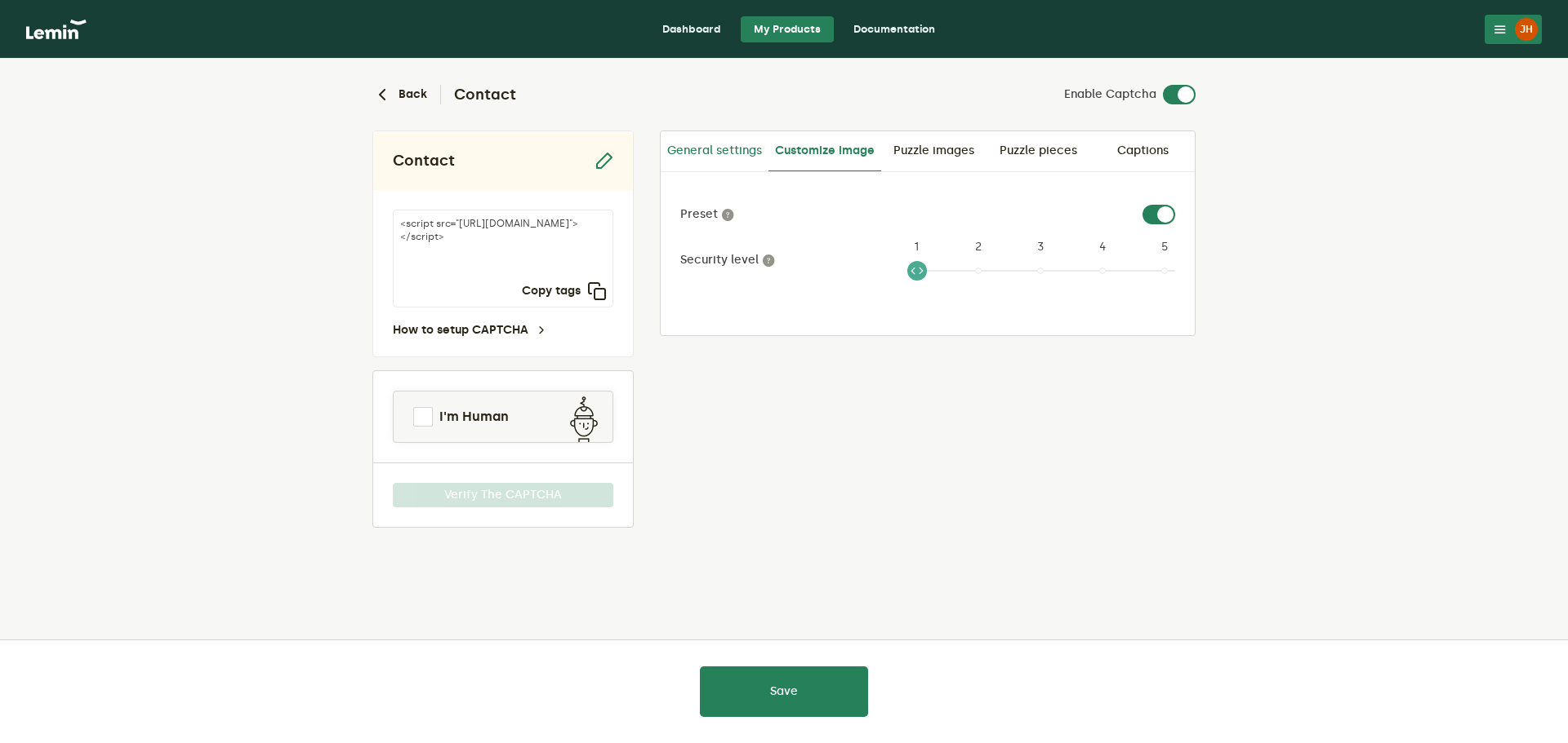
click at [715, 150] on link "General settings" at bounding box center [715, 150] width 108 height 39
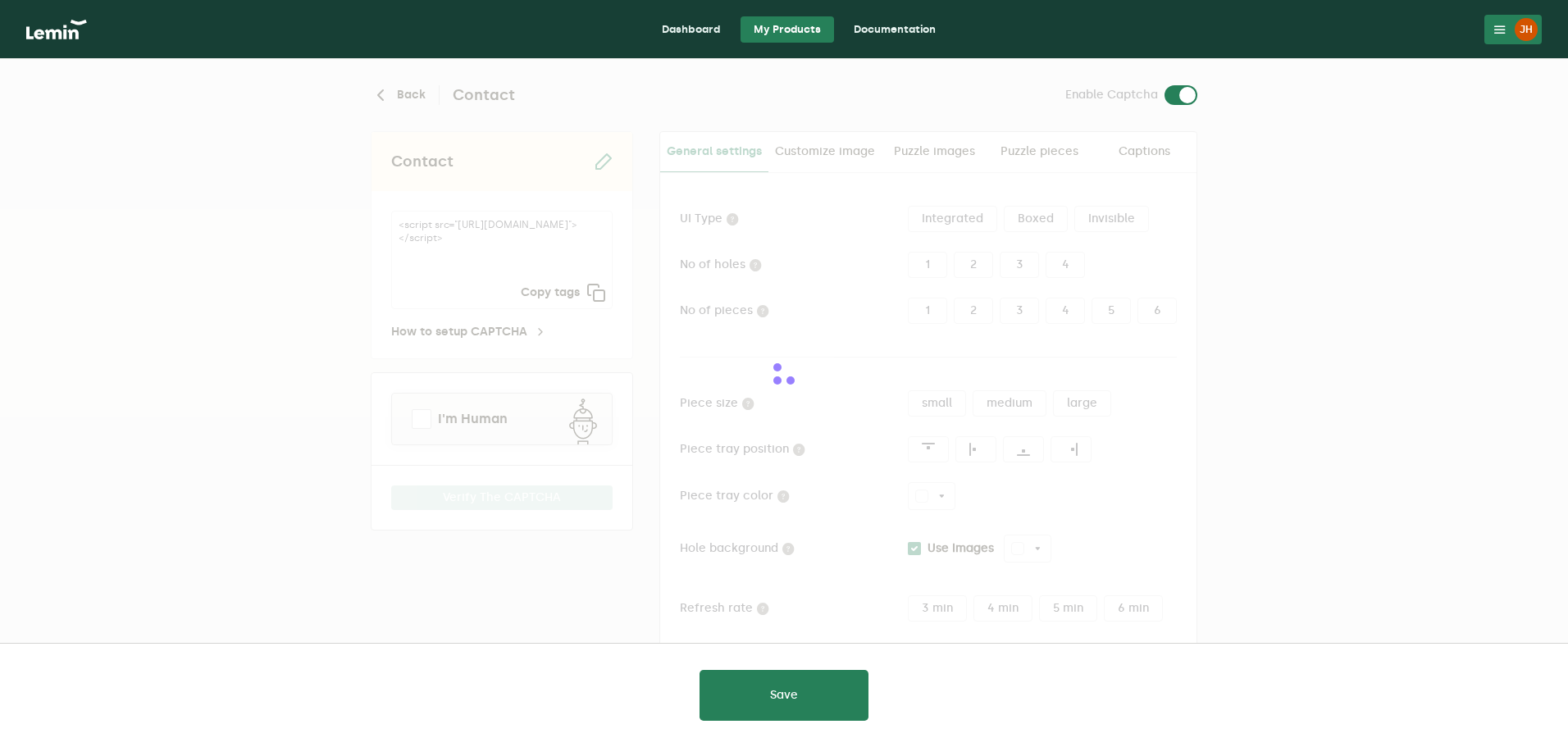
type input "white"
checkbox input "true"
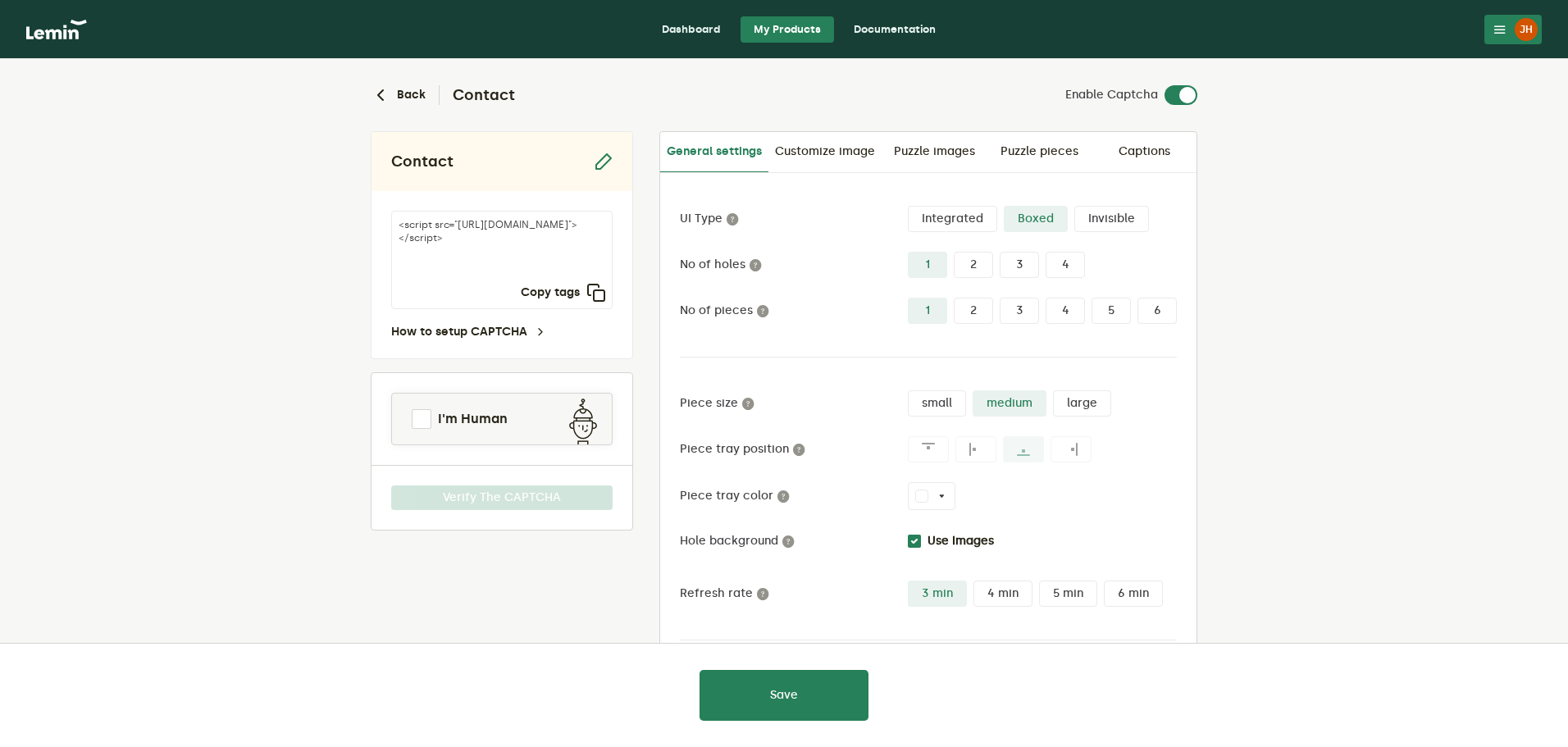
click at [950, 224] on label "Integrated" at bounding box center [953, 218] width 90 height 26
click at [908, 205] on input "Integrated" at bounding box center [908, 205] width 0 height 0
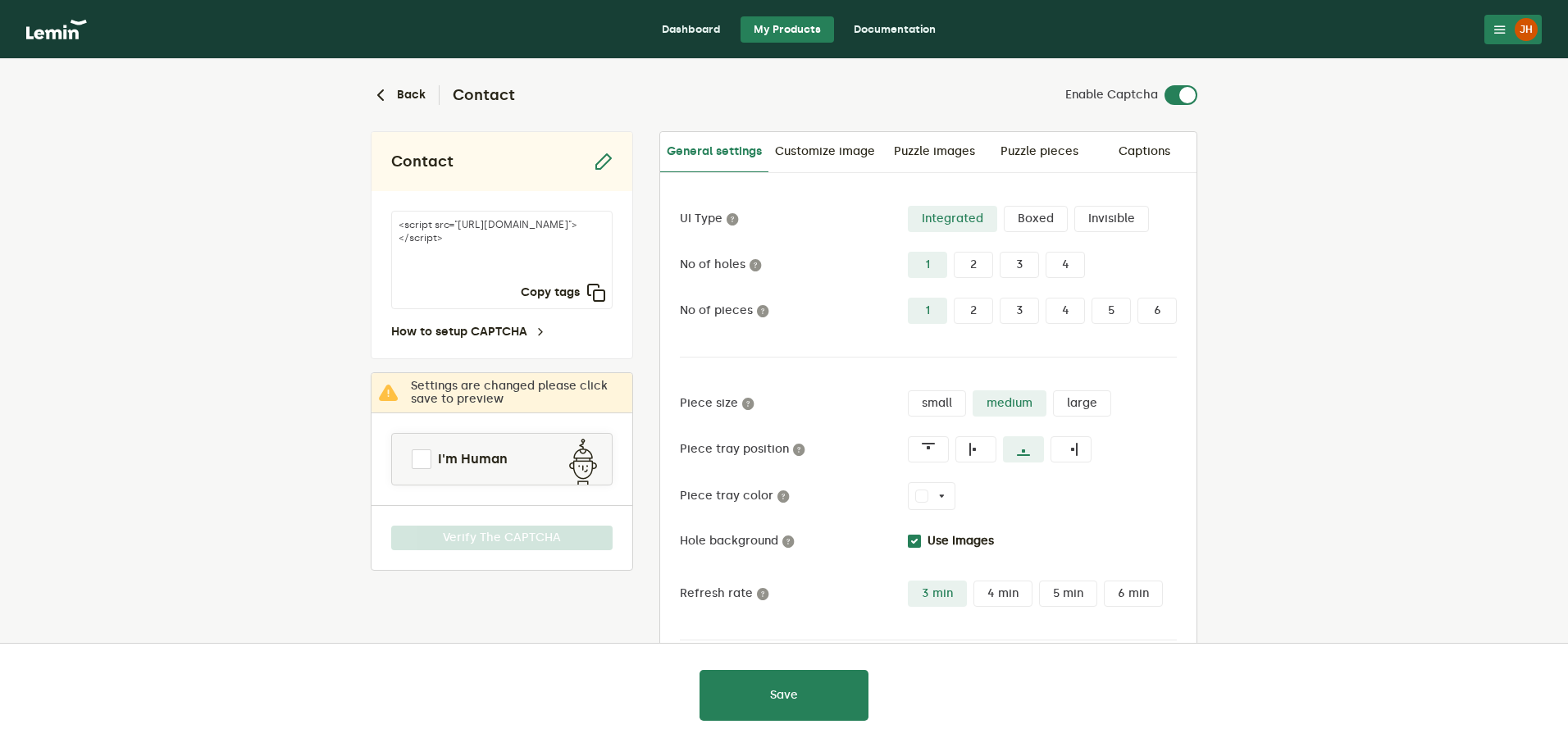
click at [1038, 218] on label "Boxed" at bounding box center [1036, 218] width 64 height 26
click at [1004, 205] on input "Boxed" at bounding box center [1004, 205] width 0 height 0
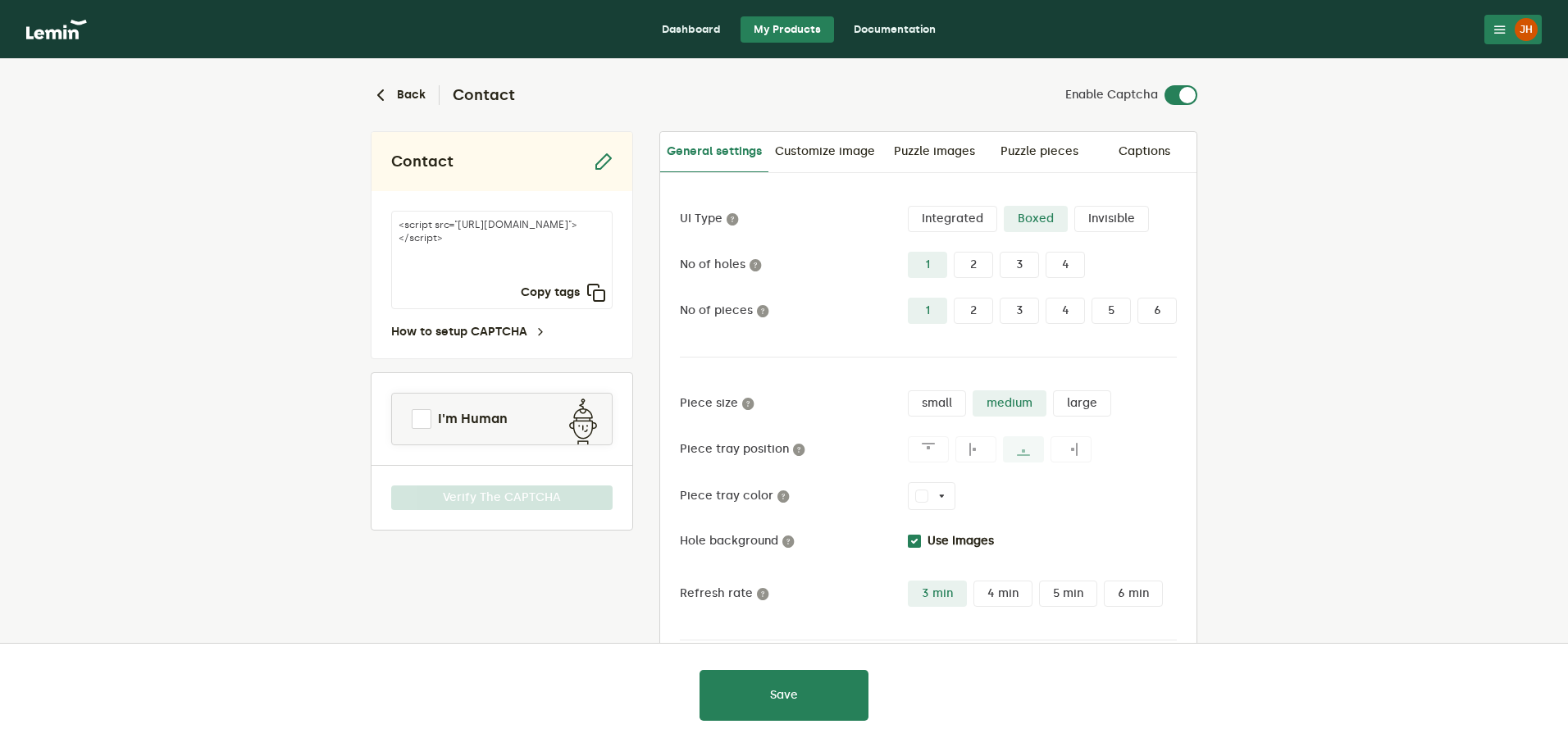
click at [931, 217] on label "Integrated" at bounding box center [953, 218] width 90 height 26
click at [908, 205] on input "Integrated" at bounding box center [908, 205] width 0 height 0
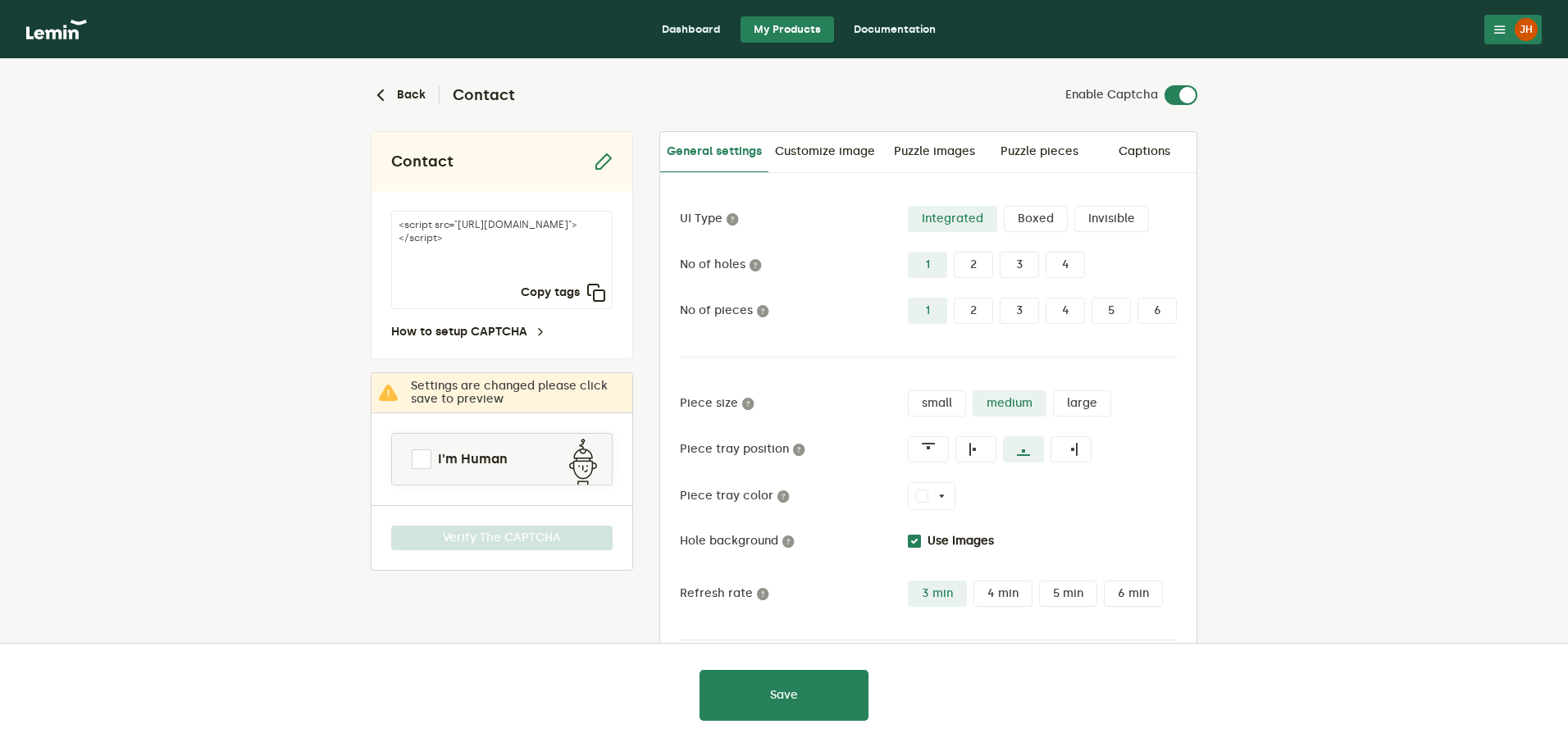
click at [1016, 216] on label "Boxed" at bounding box center [1036, 218] width 64 height 26
click at [1004, 205] on input "Boxed" at bounding box center [1004, 205] width 0 height 0
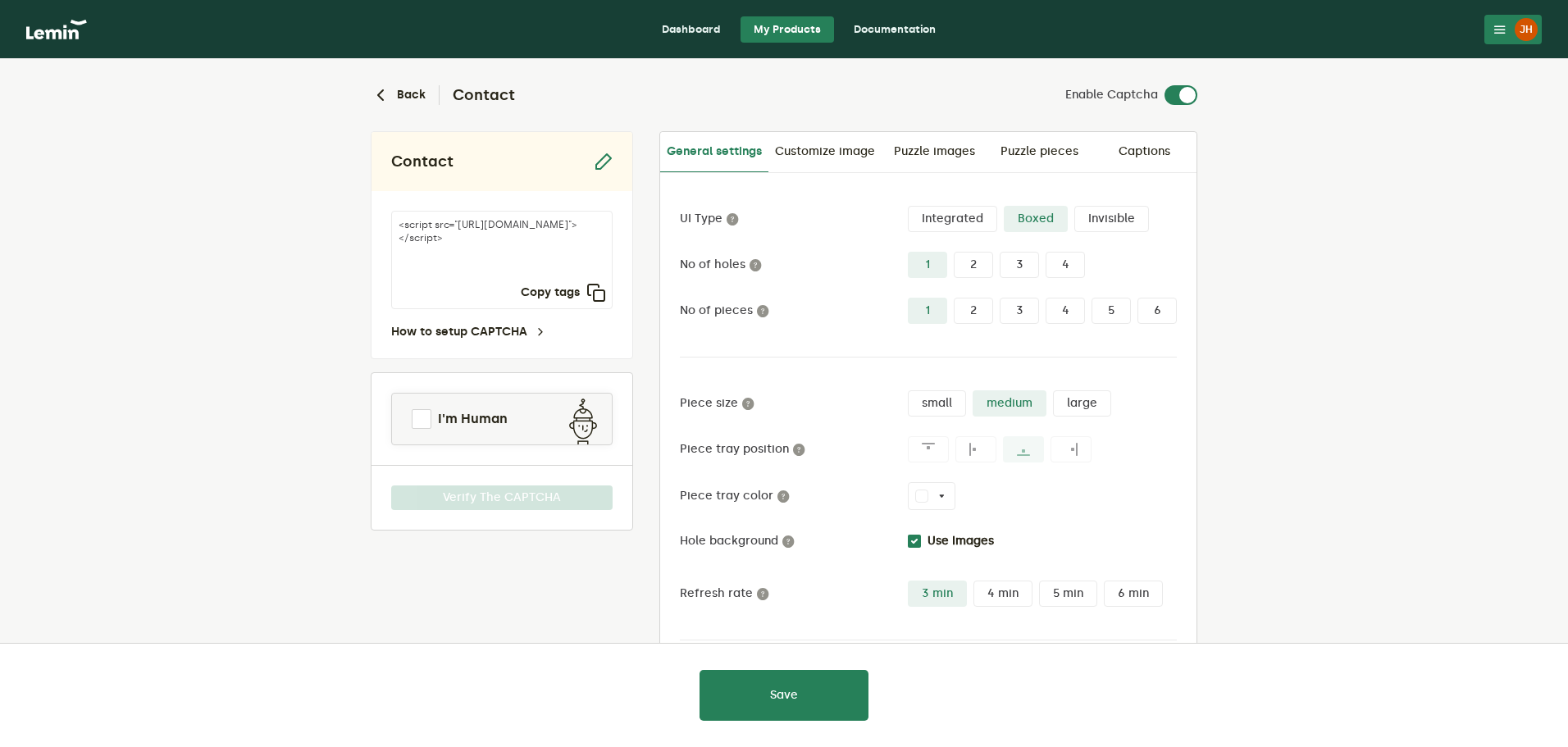
click at [959, 217] on label "Integrated" at bounding box center [953, 218] width 90 height 26
click at [908, 205] on input "Integrated" at bounding box center [908, 205] width 0 height 0
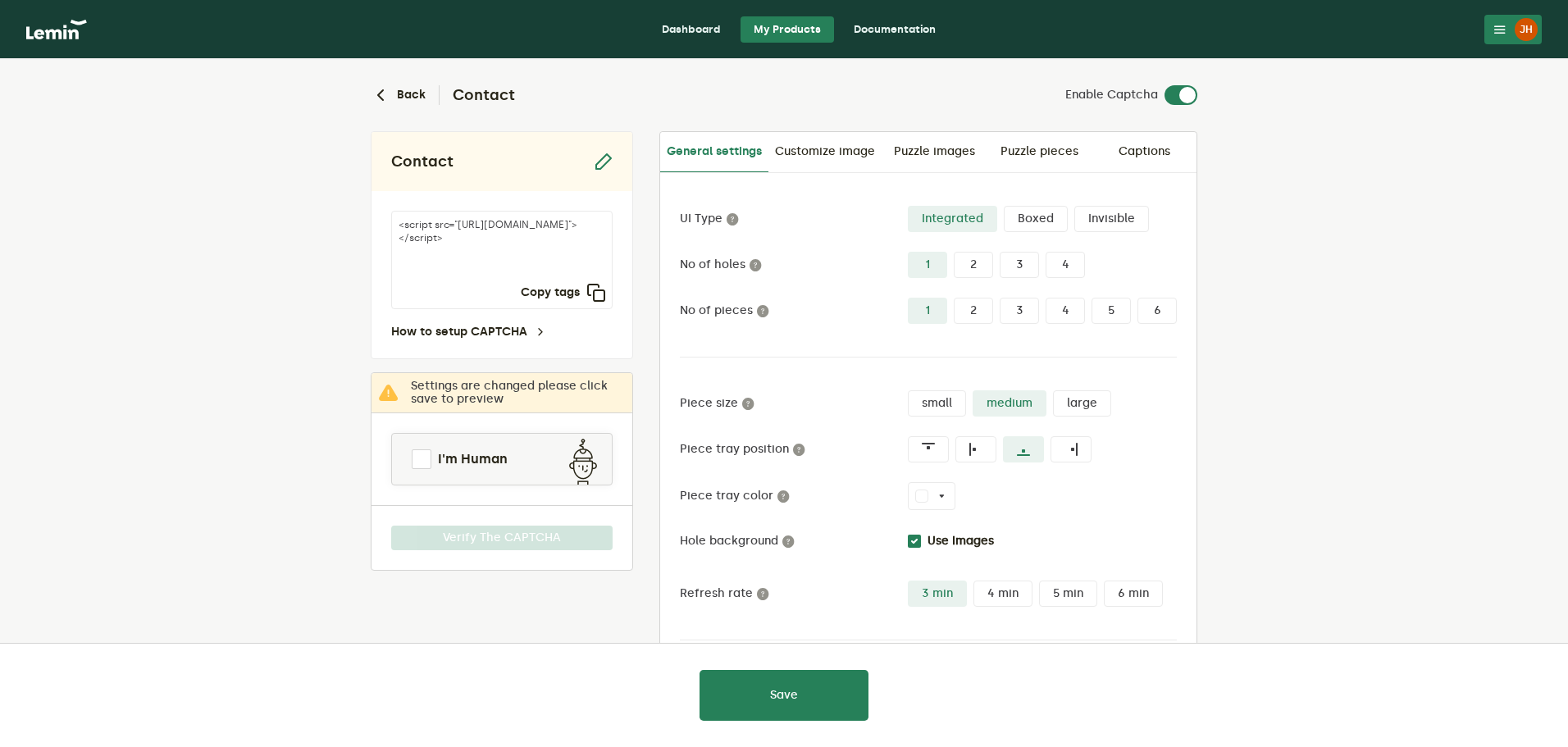
click at [1012, 219] on label "Boxed" at bounding box center [1036, 218] width 64 height 26
click at [1004, 205] on input "Boxed" at bounding box center [1004, 205] width 0 height 0
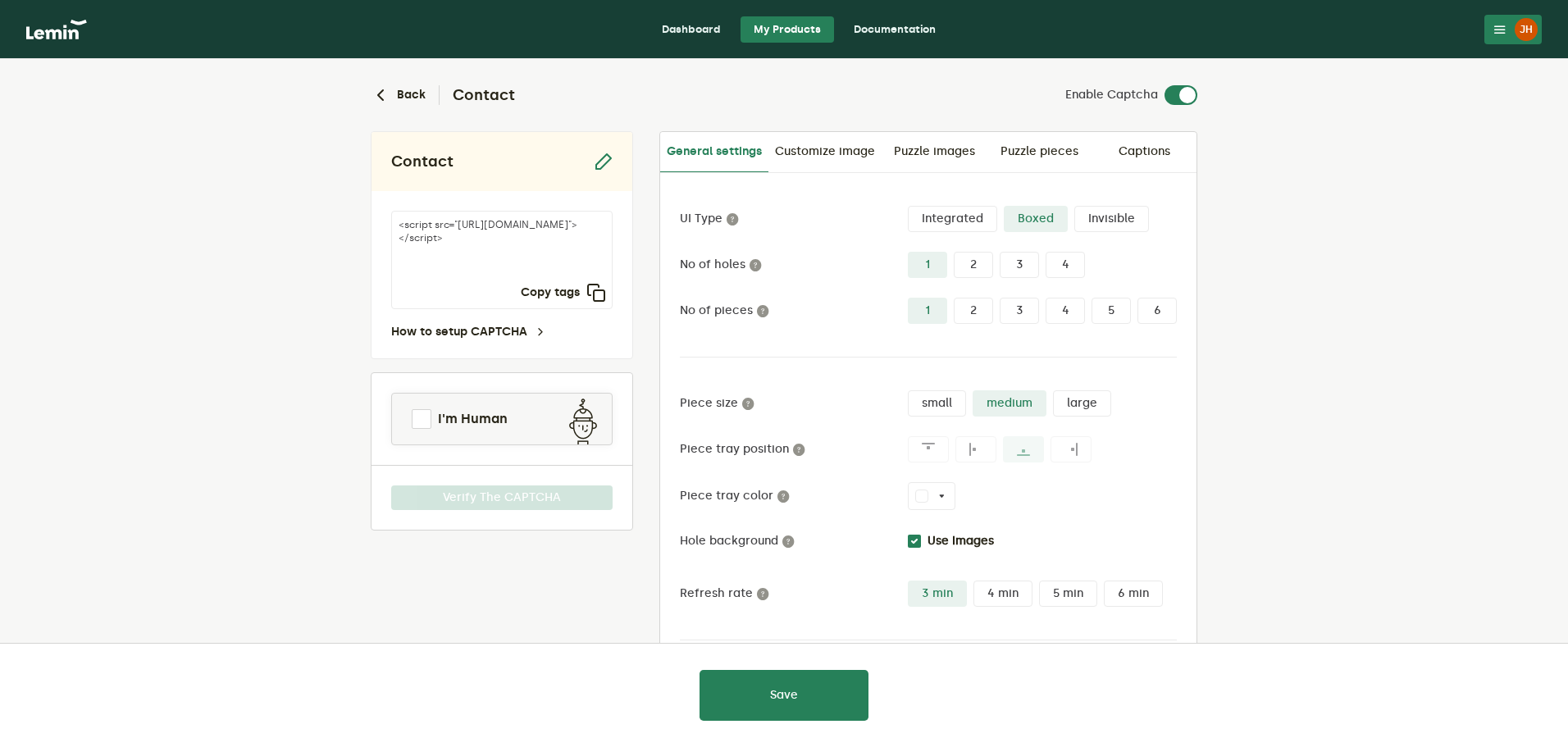
click at [1114, 223] on label "Invisible" at bounding box center [1111, 218] width 75 height 26
click at [1075, 205] on input "Invisible" at bounding box center [1075, 205] width 0 height 0
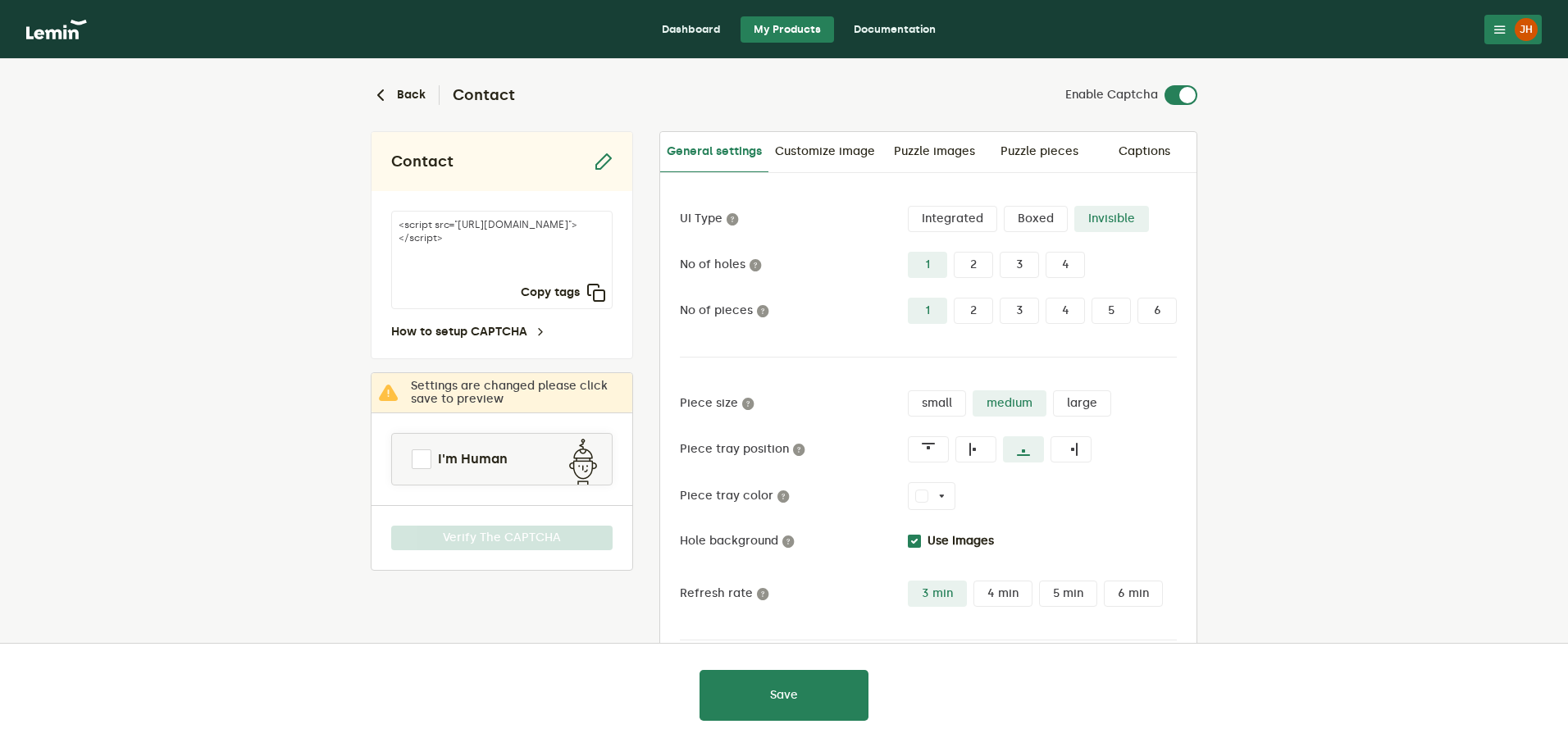
click at [1040, 222] on label "Boxed" at bounding box center [1036, 218] width 64 height 26
click at [1004, 205] on input "Boxed" at bounding box center [1004, 205] width 0 height 0
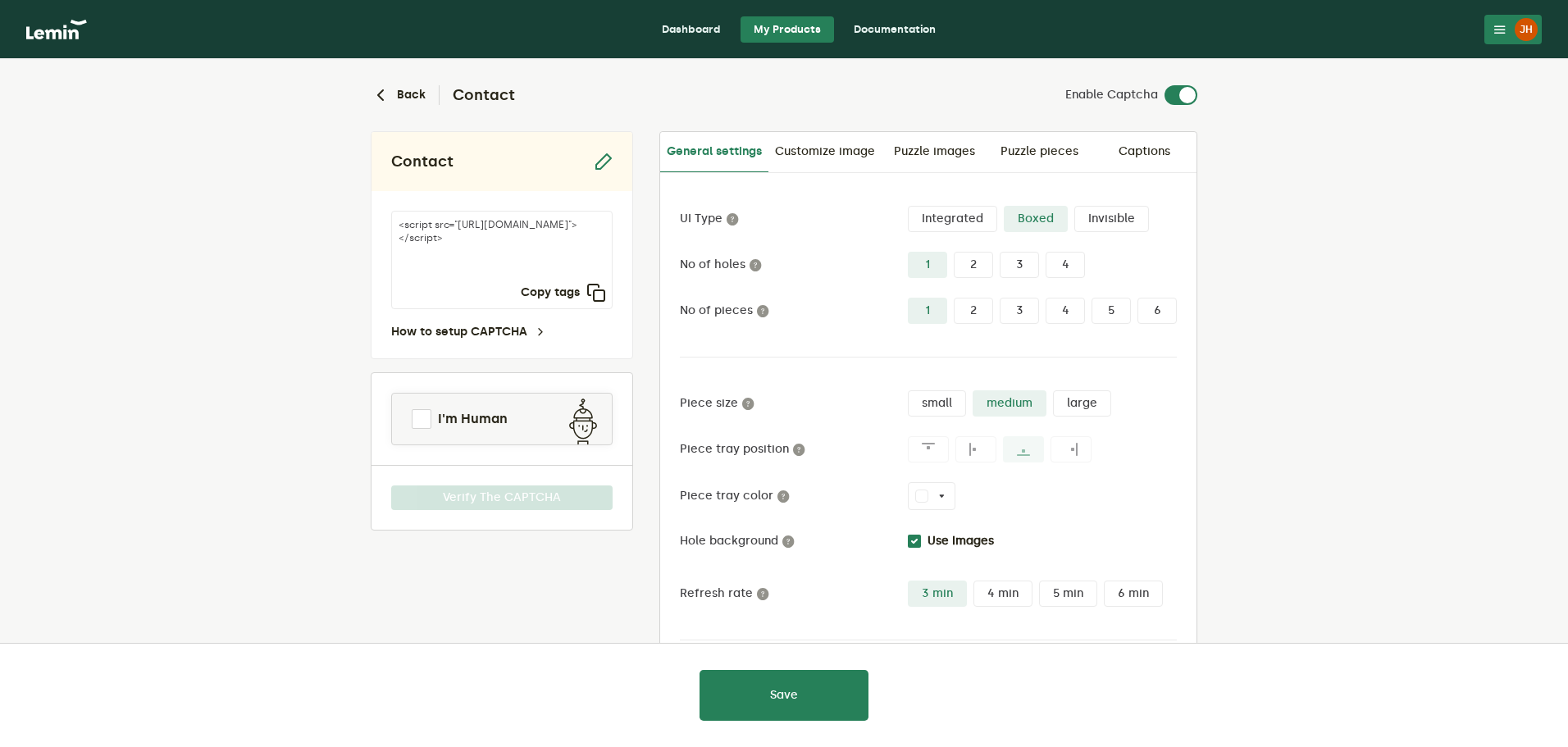
click at [978, 261] on label "2" at bounding box center [973, 265] width 39 height 26
click at [954, 252] on input "2" at bounding box center [954, 252] width 0 height 0
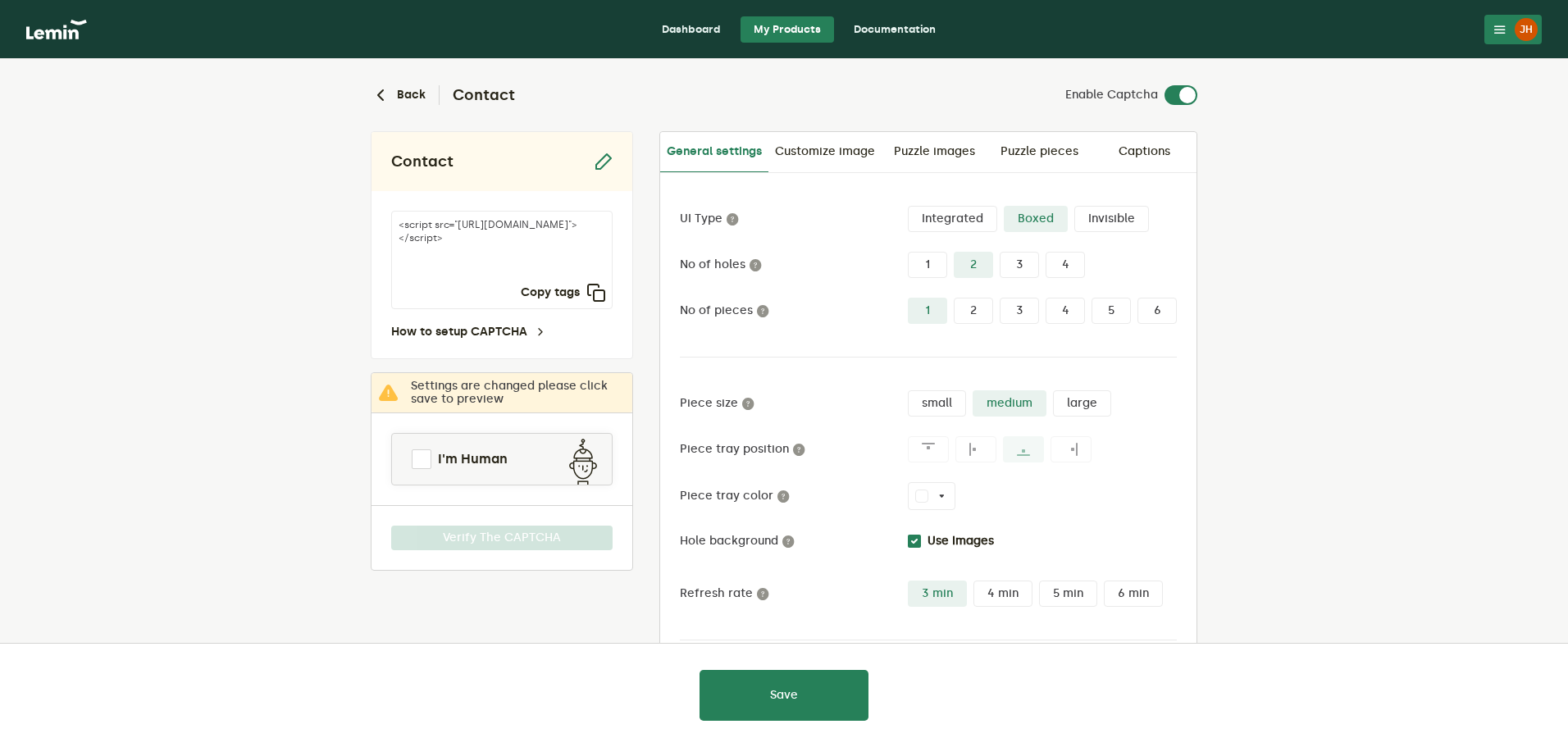
click at [1015, 262] on label "3" at bounding box center [1019, 265] width 39 height 26
click at [1000, 252] on input "3" at bounding box center [1000, 252] width 0 height 0
click at [1064, 261] on label "4" at bounding box center [1065, 265] width 39 height 26
click at [1046, 252] on input "4" at bounding box center [1046, 252] width 0 height 0
click at [927, 266] on label "1" at bounding box center [927, 265] width 39 height 26
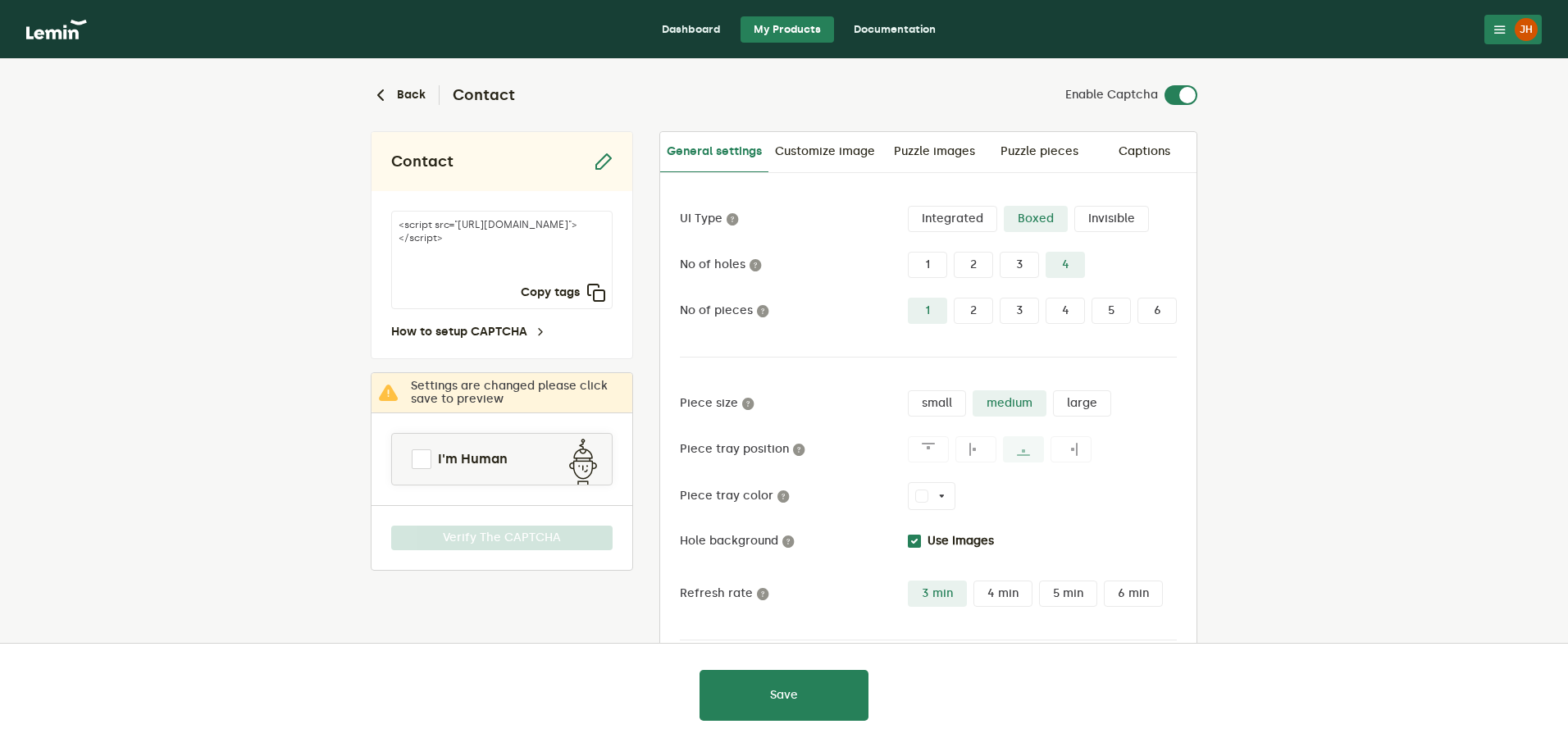
click at [908, 252] on input "1" at bounding box center [908, 252] width 0 height 0
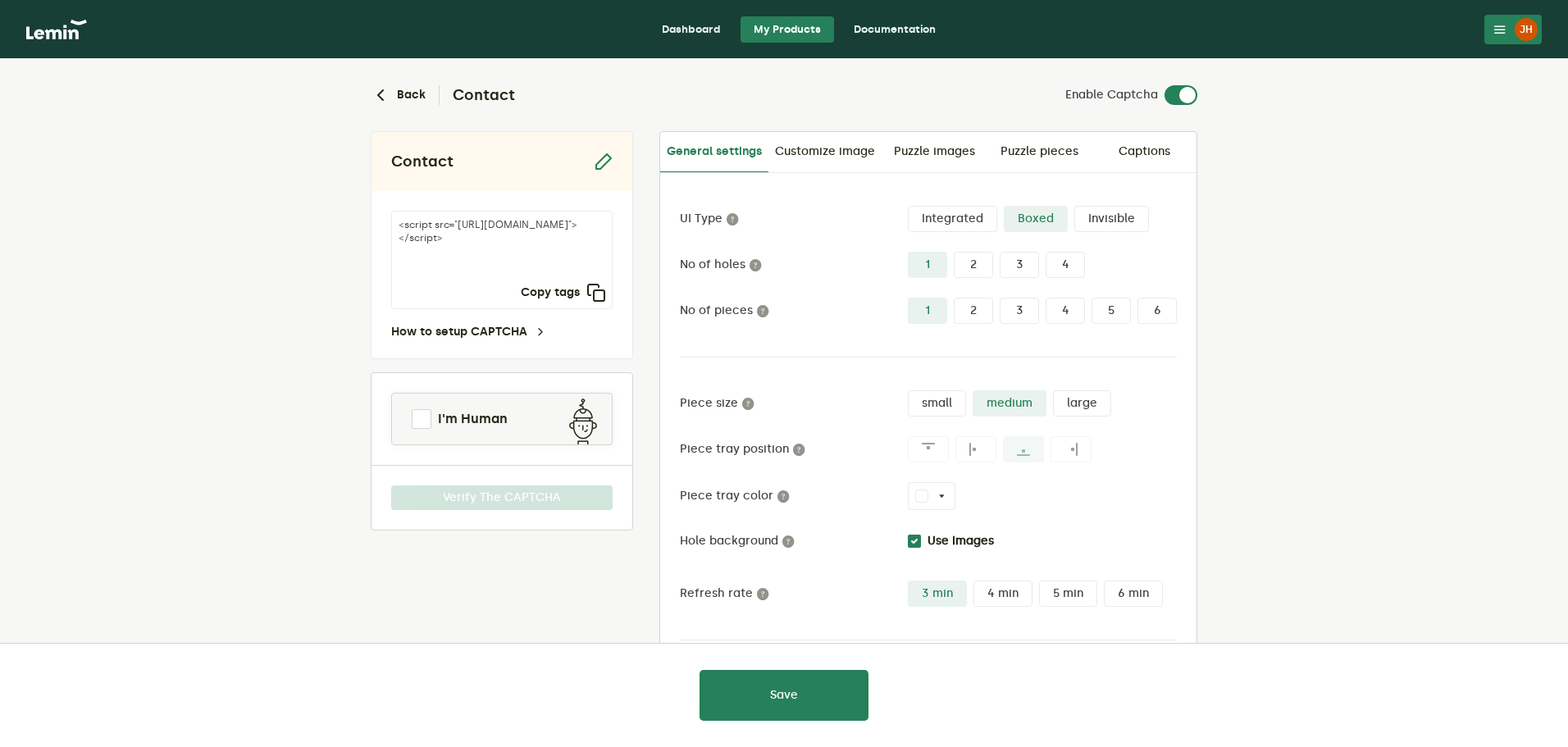
click at [976, 266] on label "2" at bounding box center [973, 265] width 39 height 26
click at [954, 252] on input "2" at bounding box center [954, 252] width 0 height 0
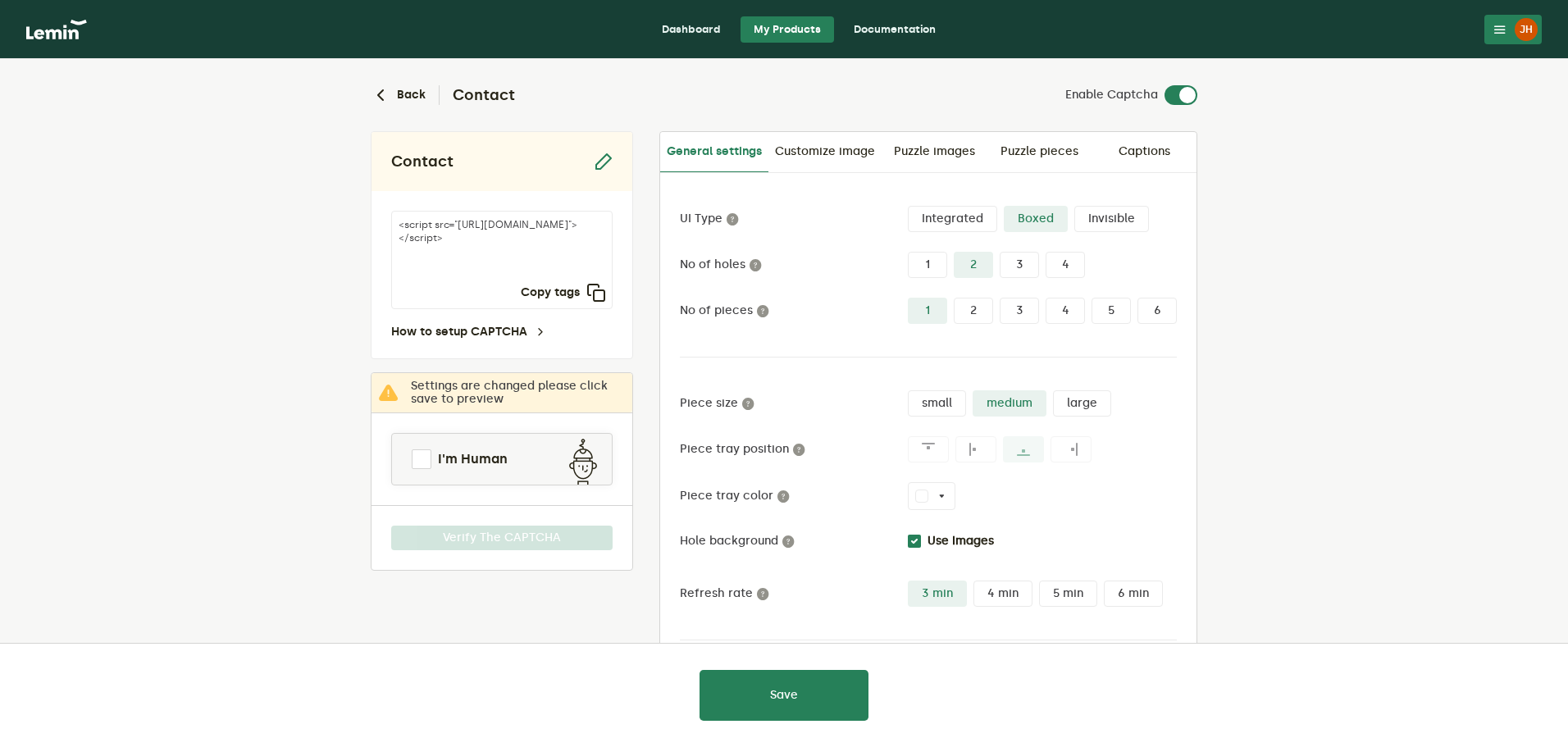
click at [897, 263] on label "No of holes" at bounding box center [793, 264] width 228 height 13
click at [922, 263] on label "1" at bounding box center [927, 265] width 39 height 26
click at [908, 252] on input "1" at bounding box center [908, 252] width 0 height 0
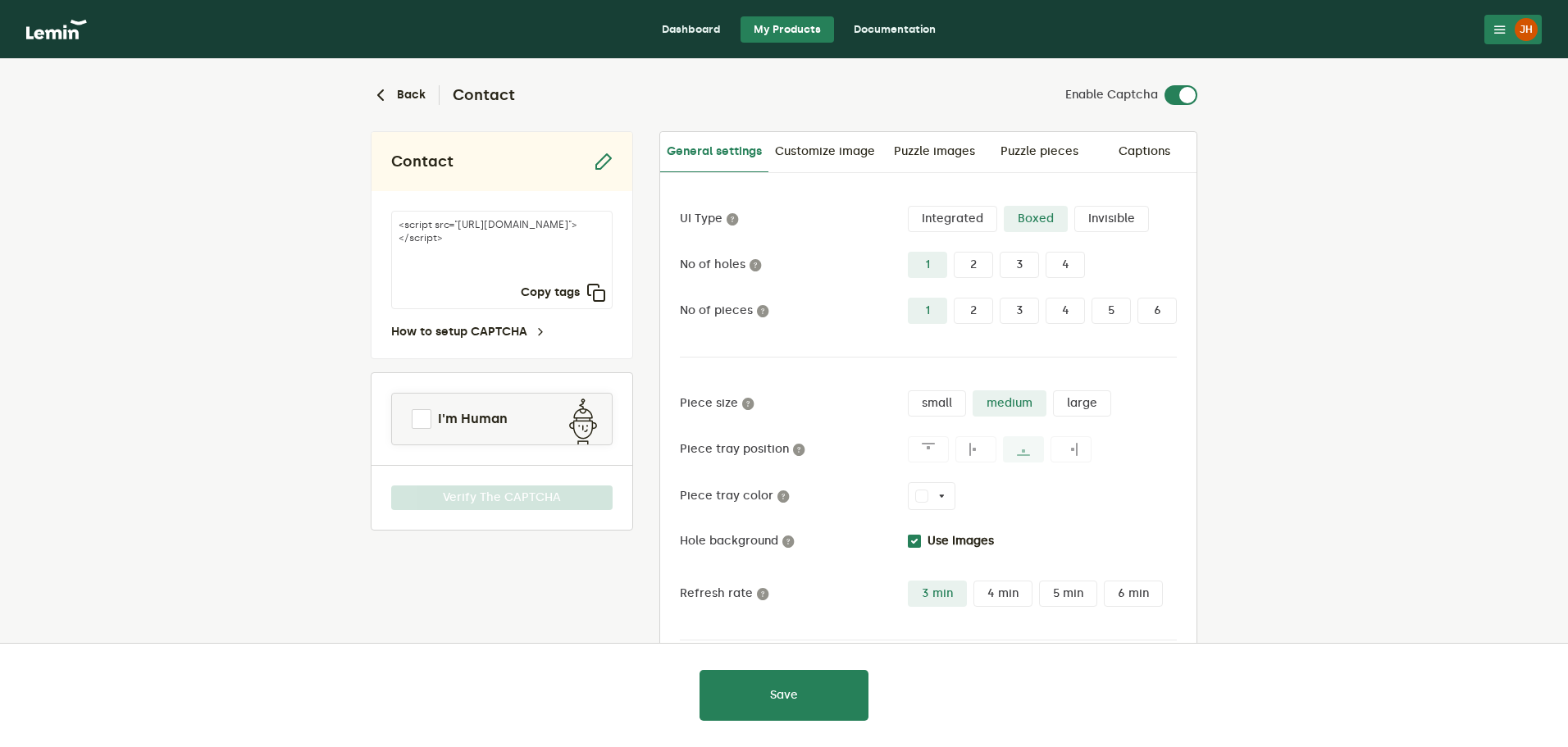
click at [982, 314] on label "2" at bounding box center [973, 311] width 39 height 26
click at [954, 298] on input "2" at bounding box center [954, 298] width 0 height 0
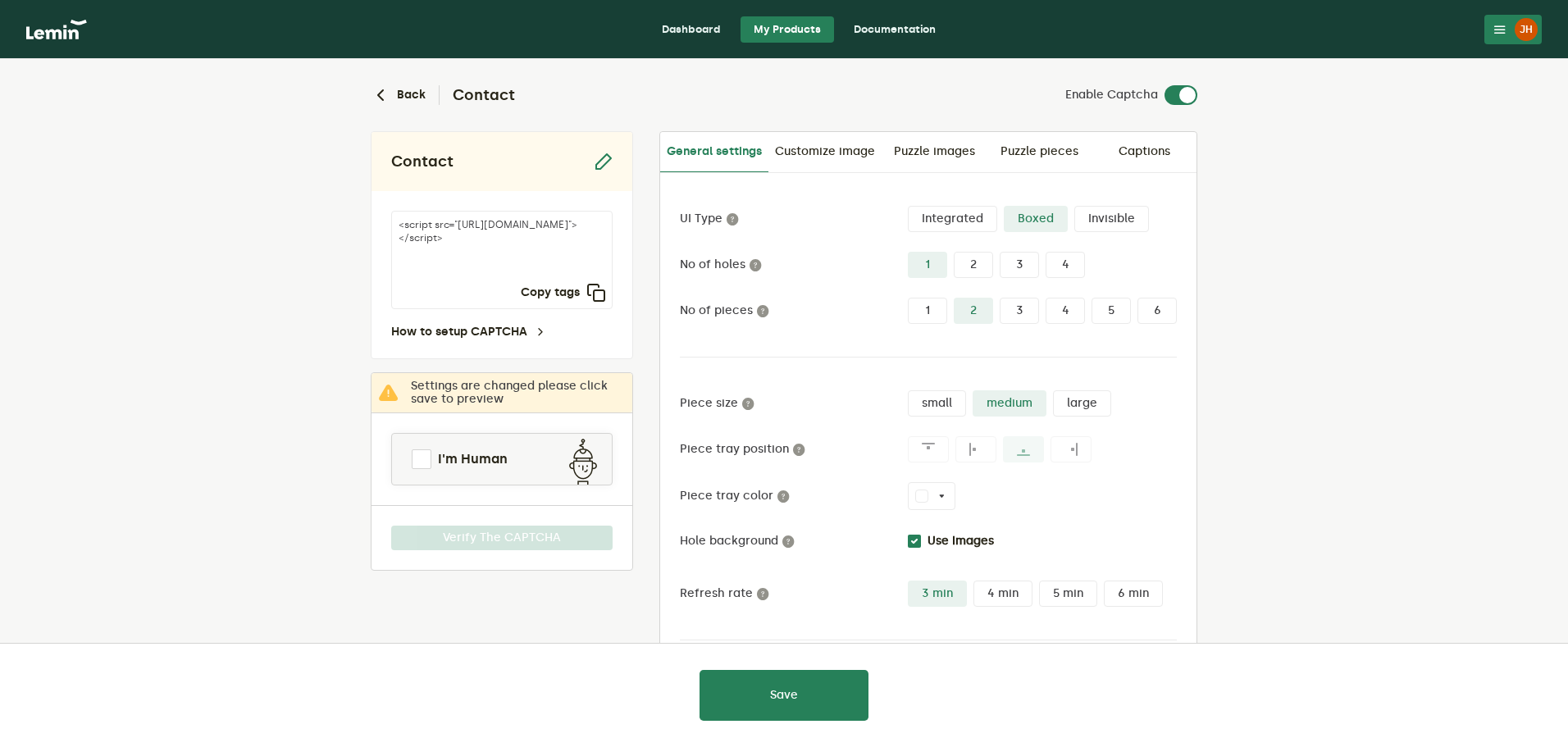
click at [931, 310] on label "1" at bounding box center [927, 311] width 39 height 26
click at [908, 298] on input "1" at bounding box center [908, 298] width 0 height 0
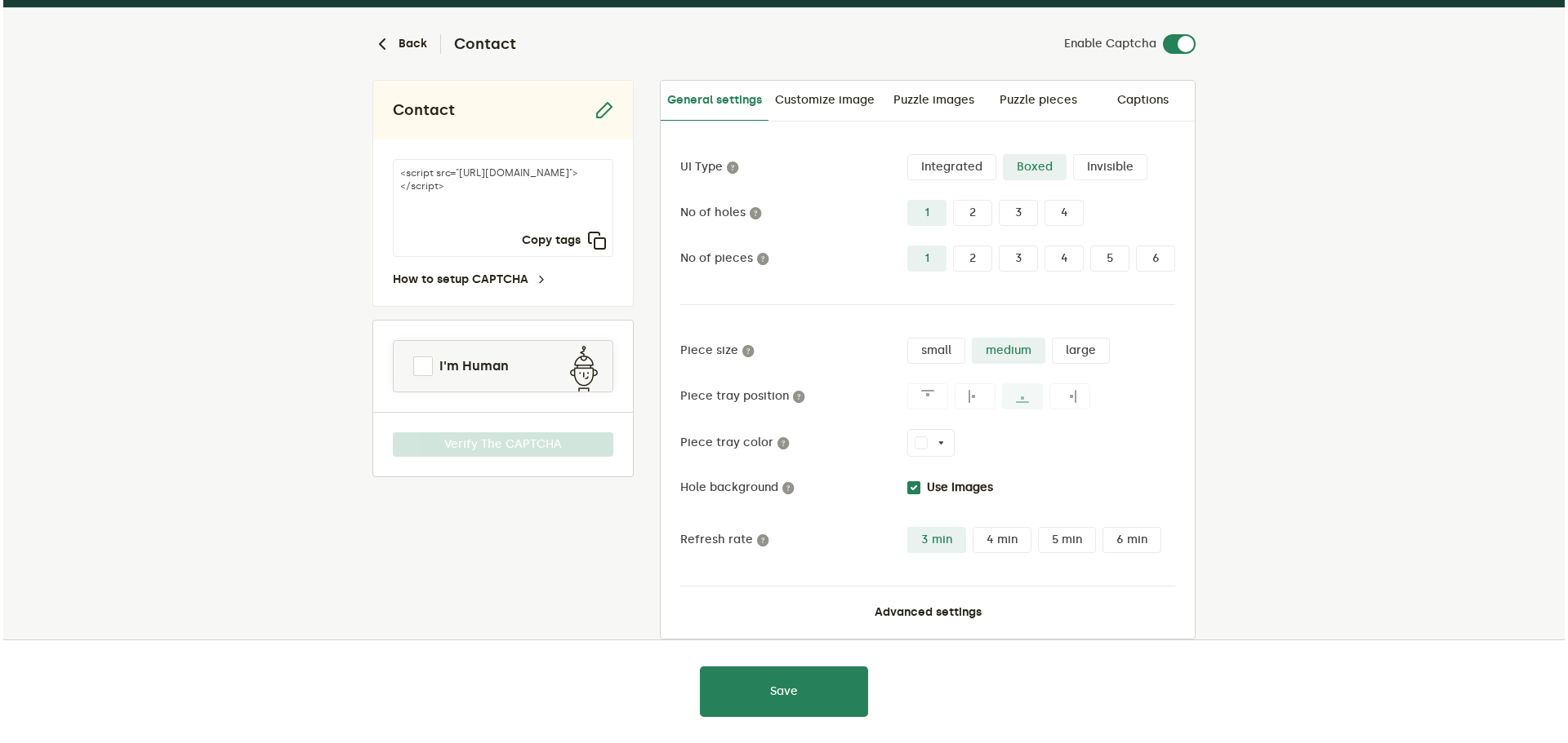
scroll to position [77, 0]
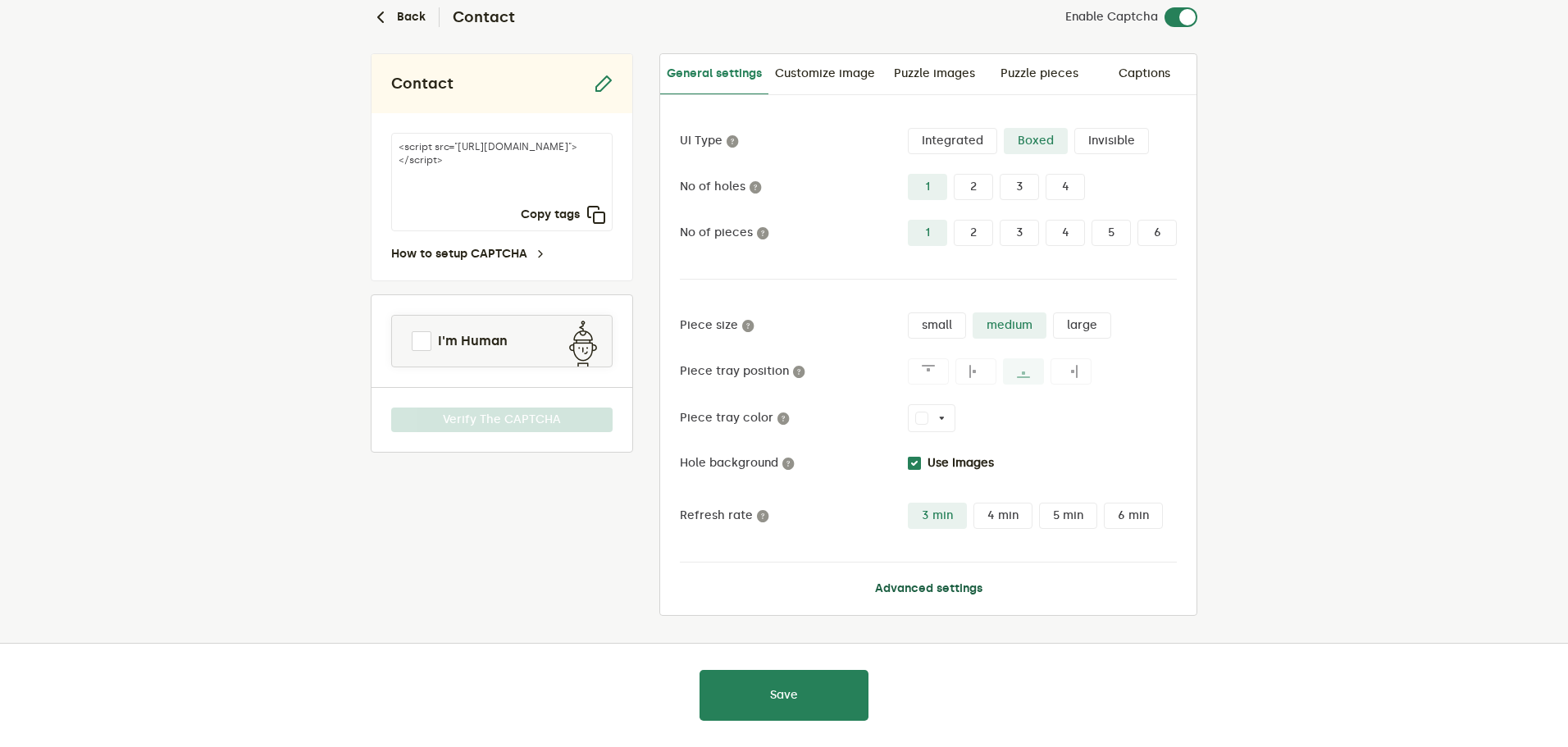
click at [931, 582] on button "Advanced settings" at bounding box center [929, 588] width 108 height 13
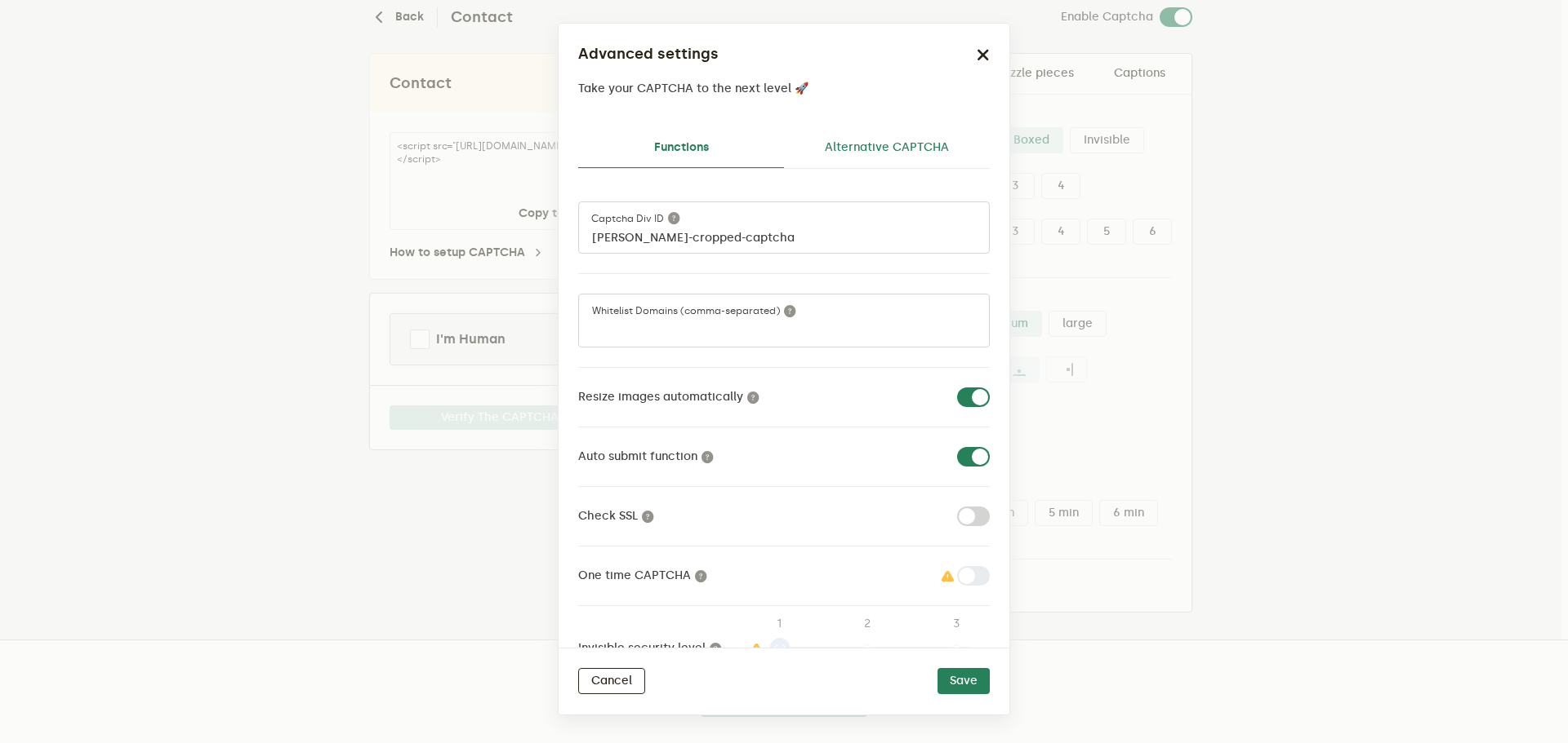
click at [854, 150] on link "Alternative CAPTCHA" at bounding box center [886, 147] width 205 height 39
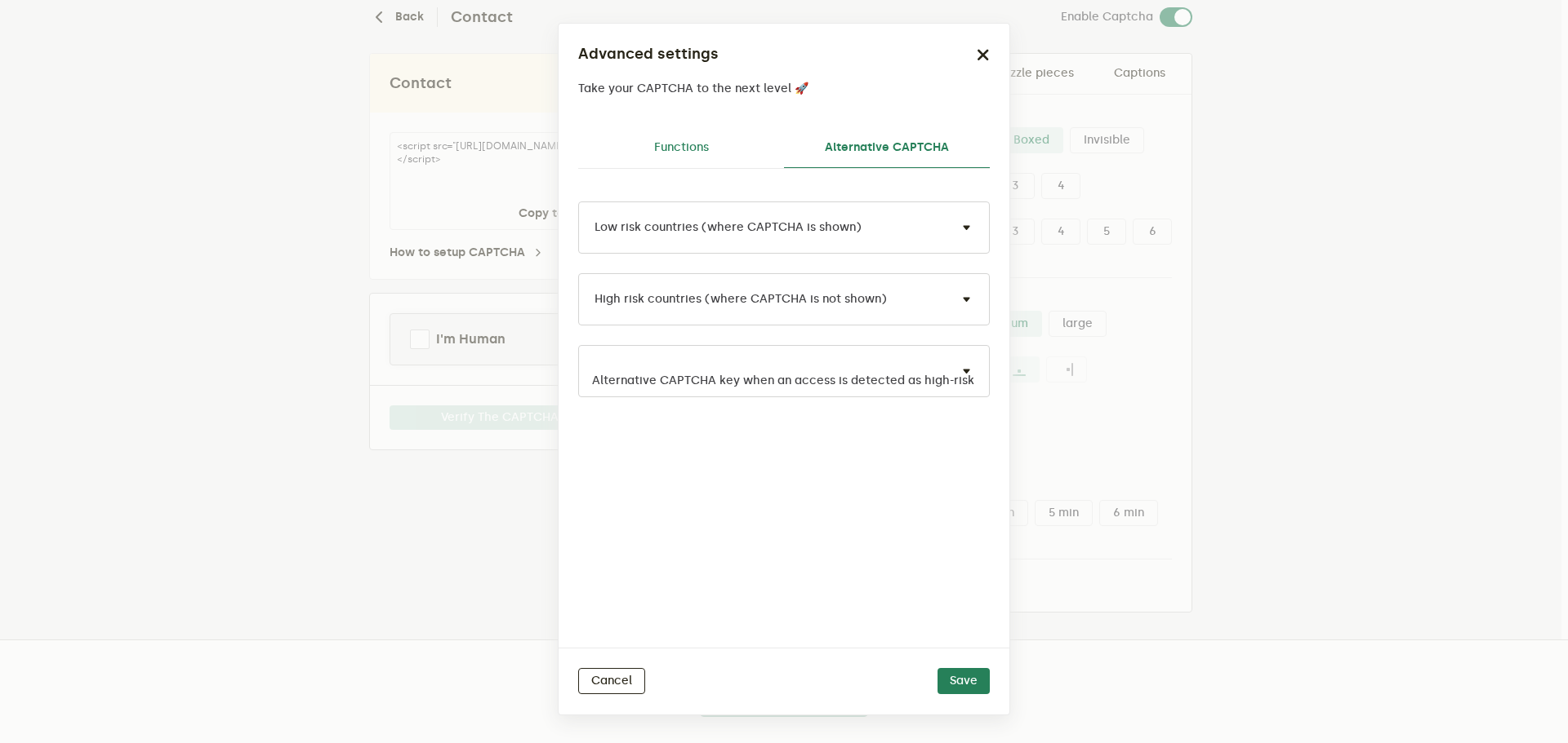
click at [661, 142] on link "Functions" at bounding box center [680, 147] width 205 height 39
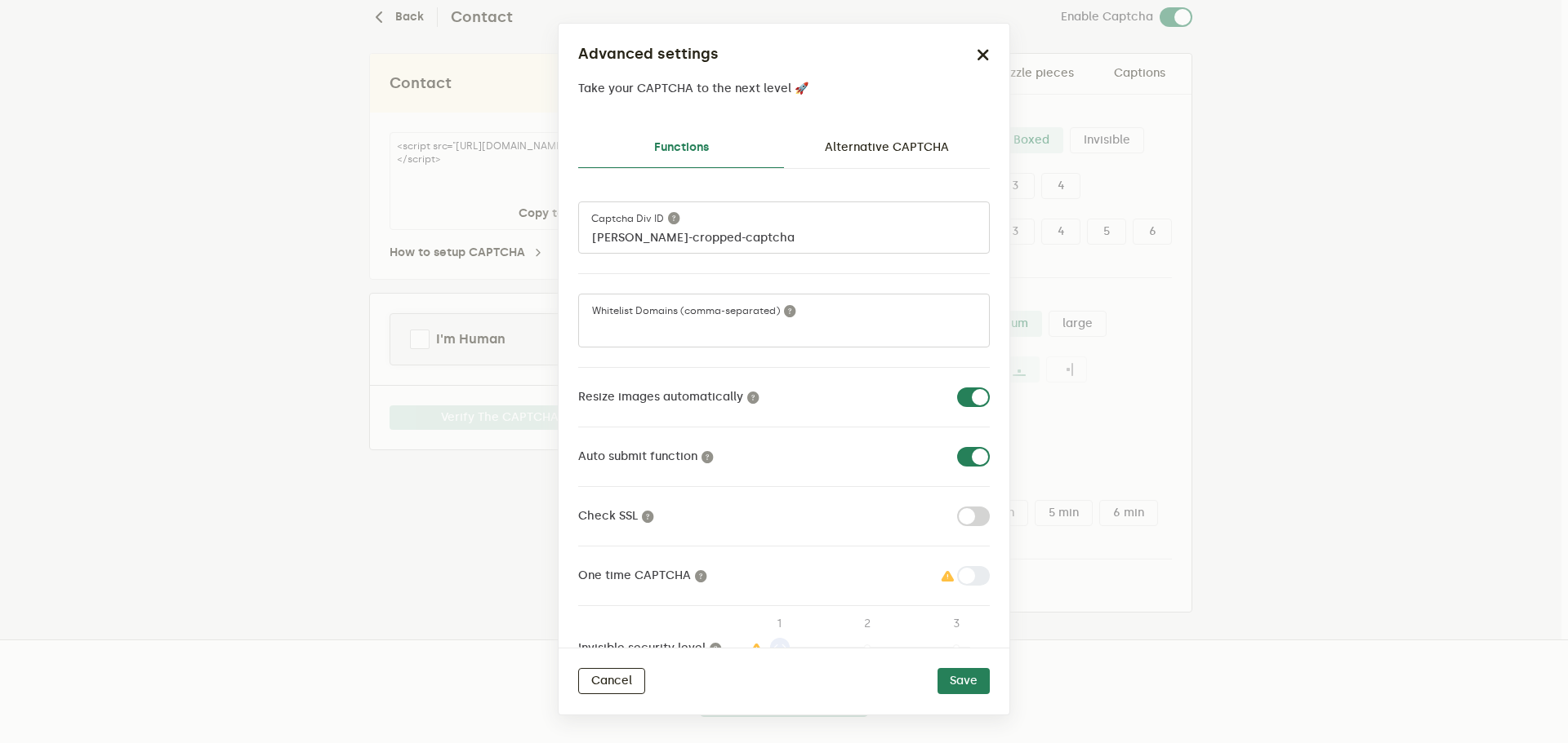
scroll to position [57, 0]
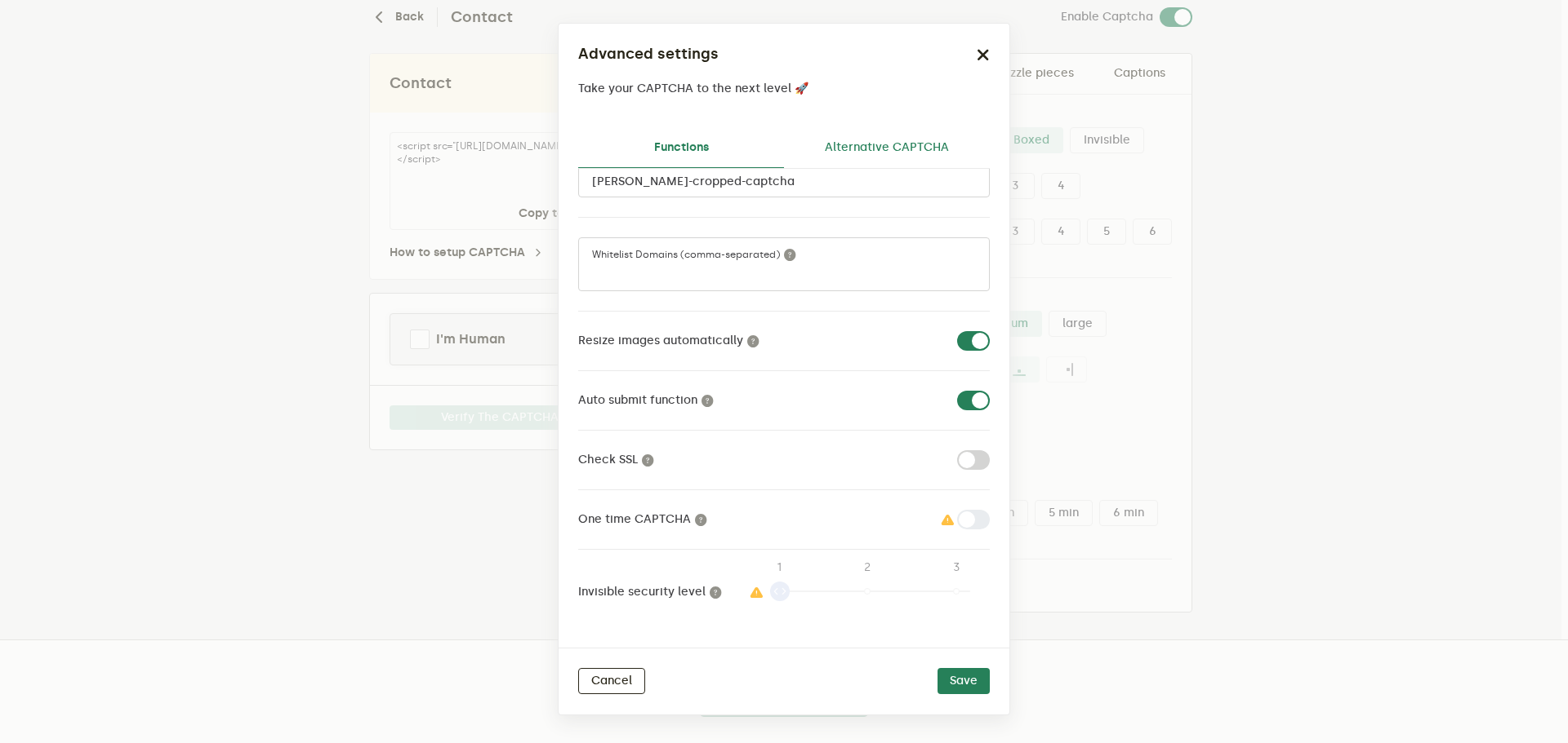
click at [868, 151] on link "Alternative CAPTCHA" at bounding box center [886, 147] width 205 height 39
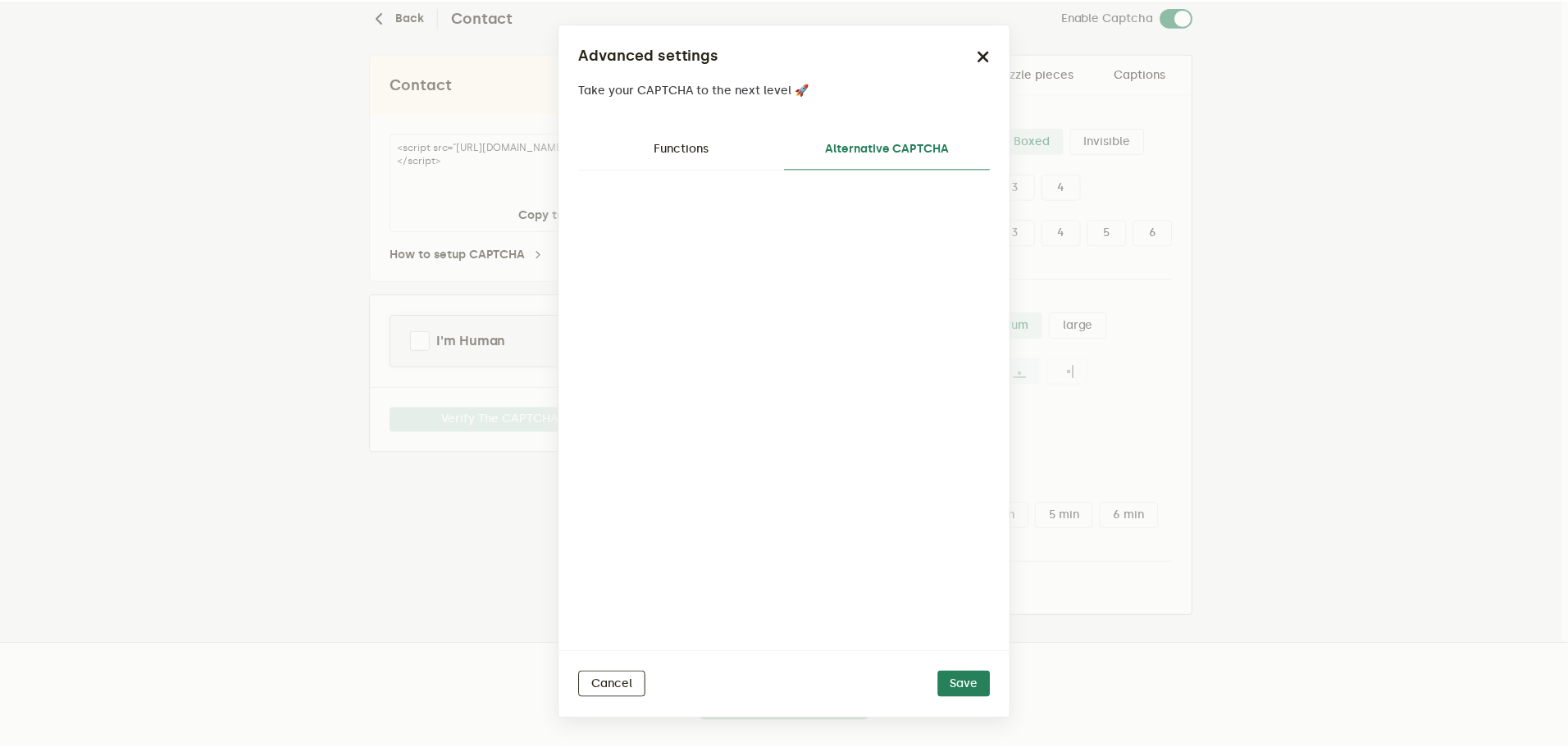
scroll to position [0, 0]
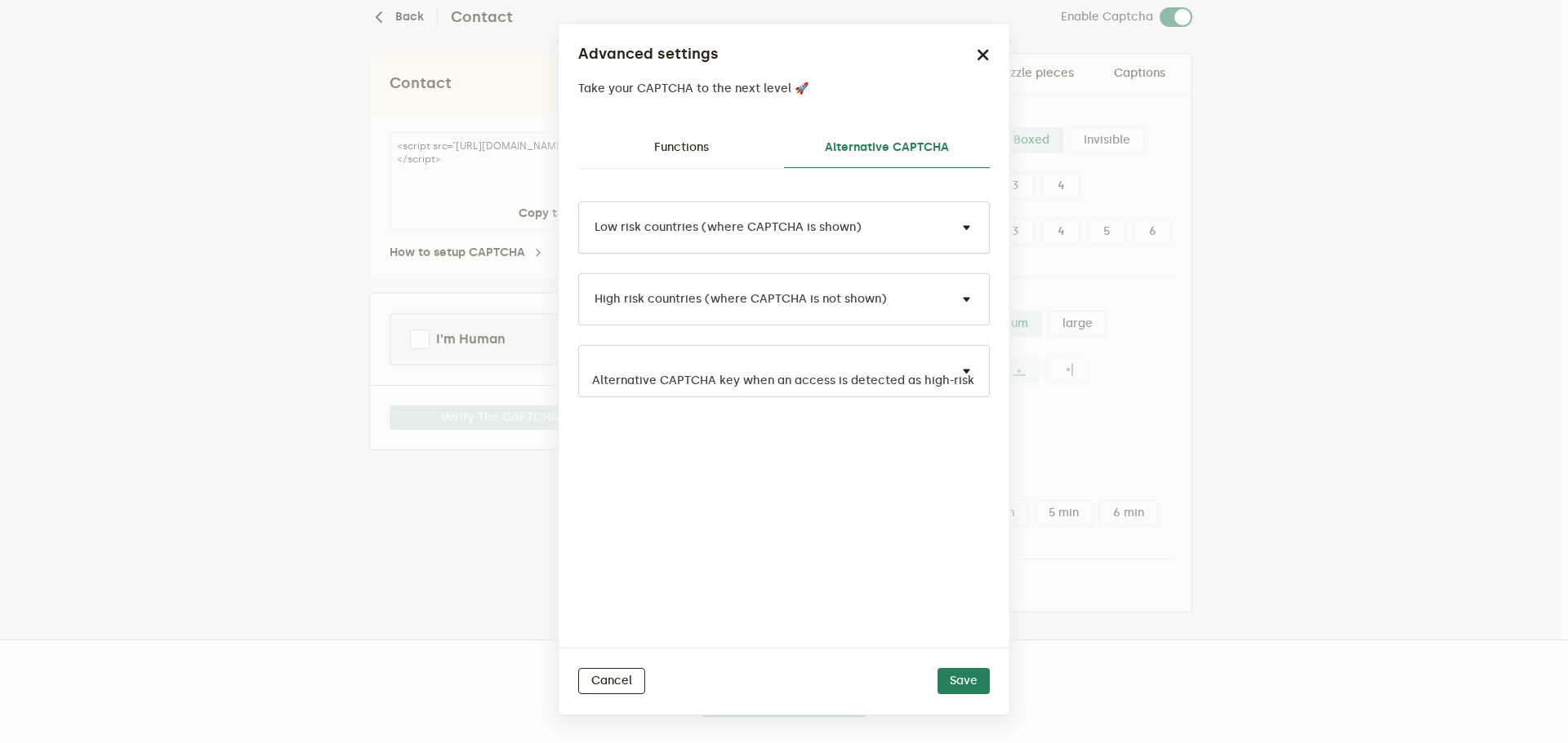
click at [905, 225] on div "Low risk countries (where CAPTCHA is shown)" at bounding box center [783, 227] width 412 height 53
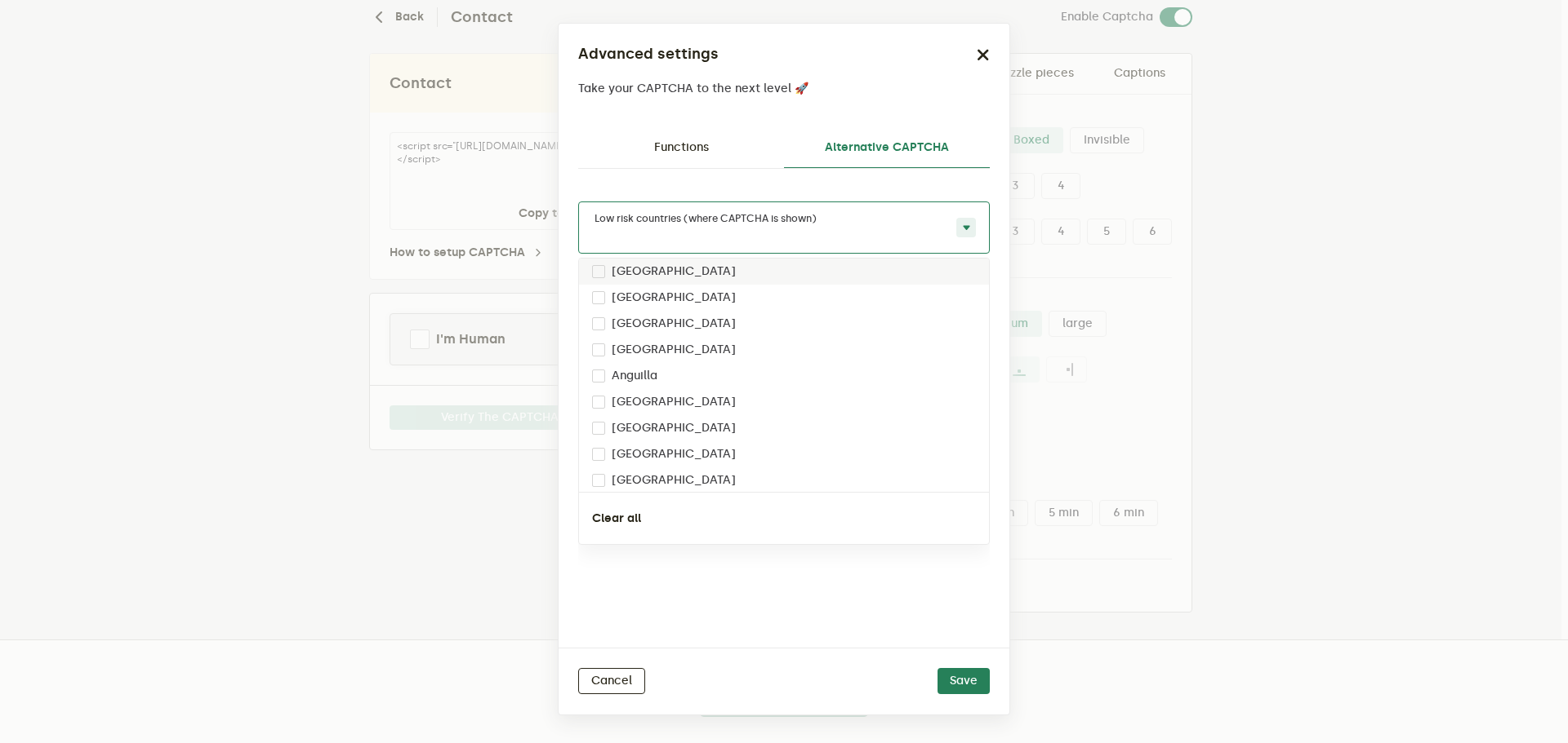
click at [905, 225] on div "Low risk countries (where CAPTCHA is shown)" at bounding box center [783, 227] width 412 height 53
click at [960, 225] on span at bounding box center [966, 228] width 20 height 20
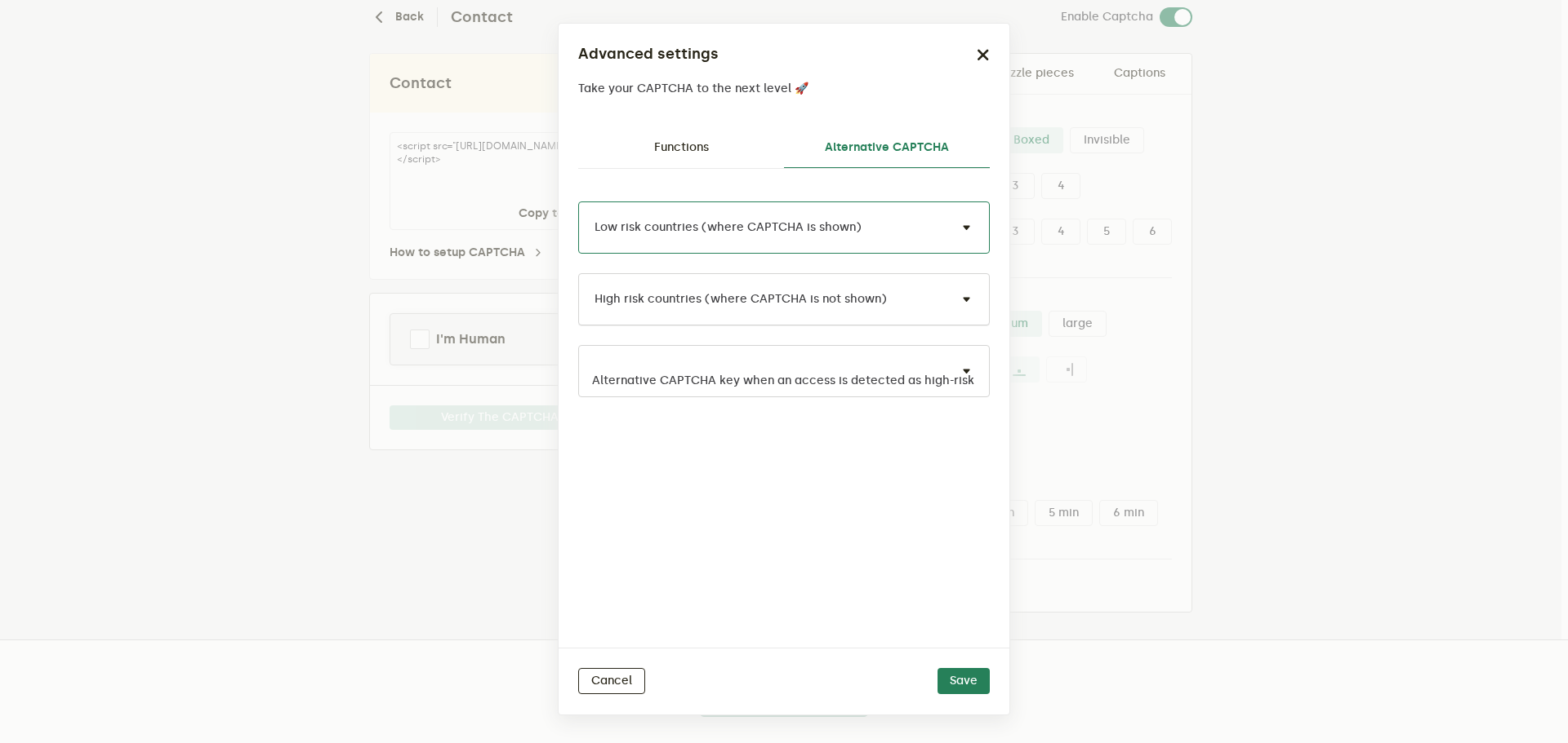
click at [969, 301] on span at bounding box center [966, 300] width 20 height 20
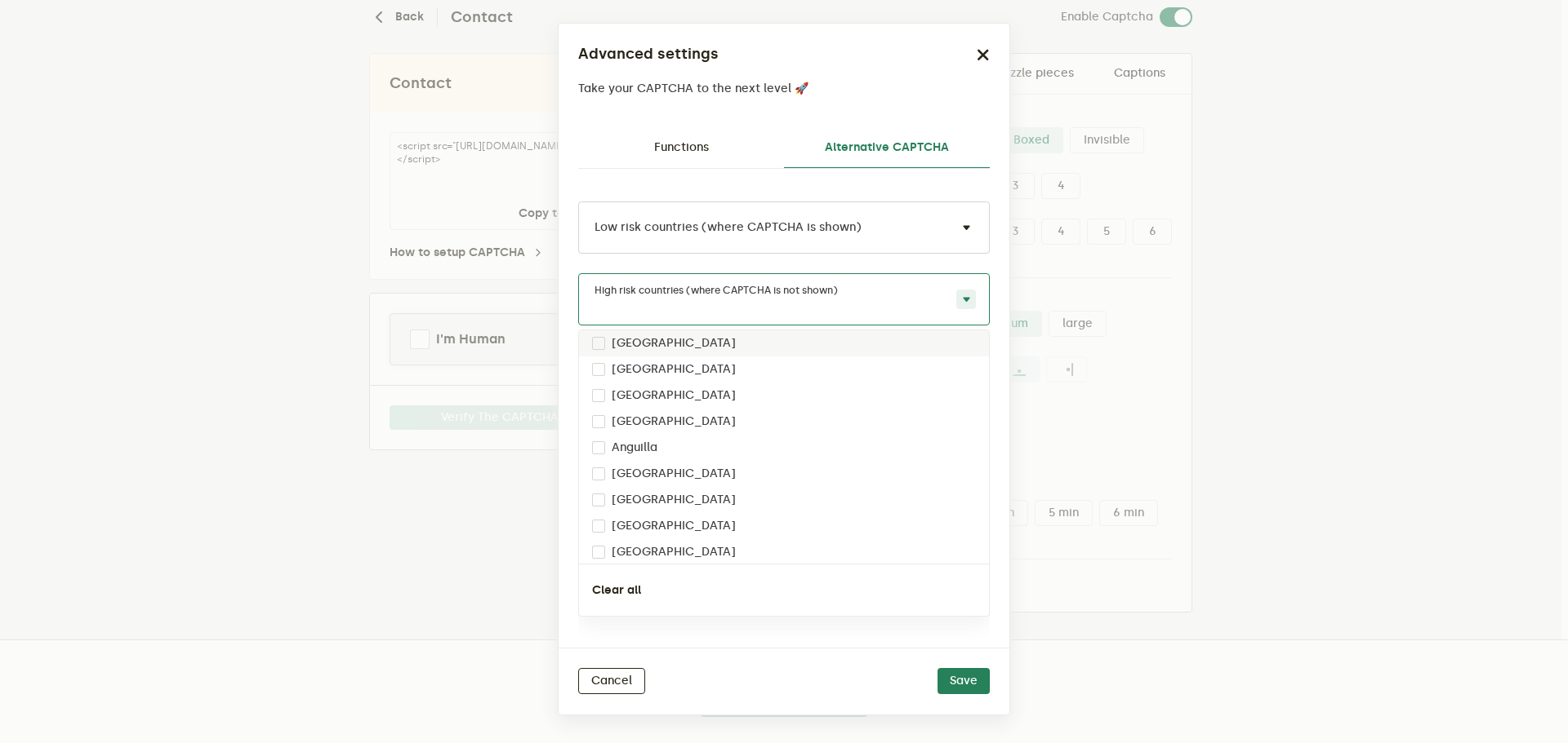
click at [969, 301] on span at bounding box center [966, 300] width 20 height 20
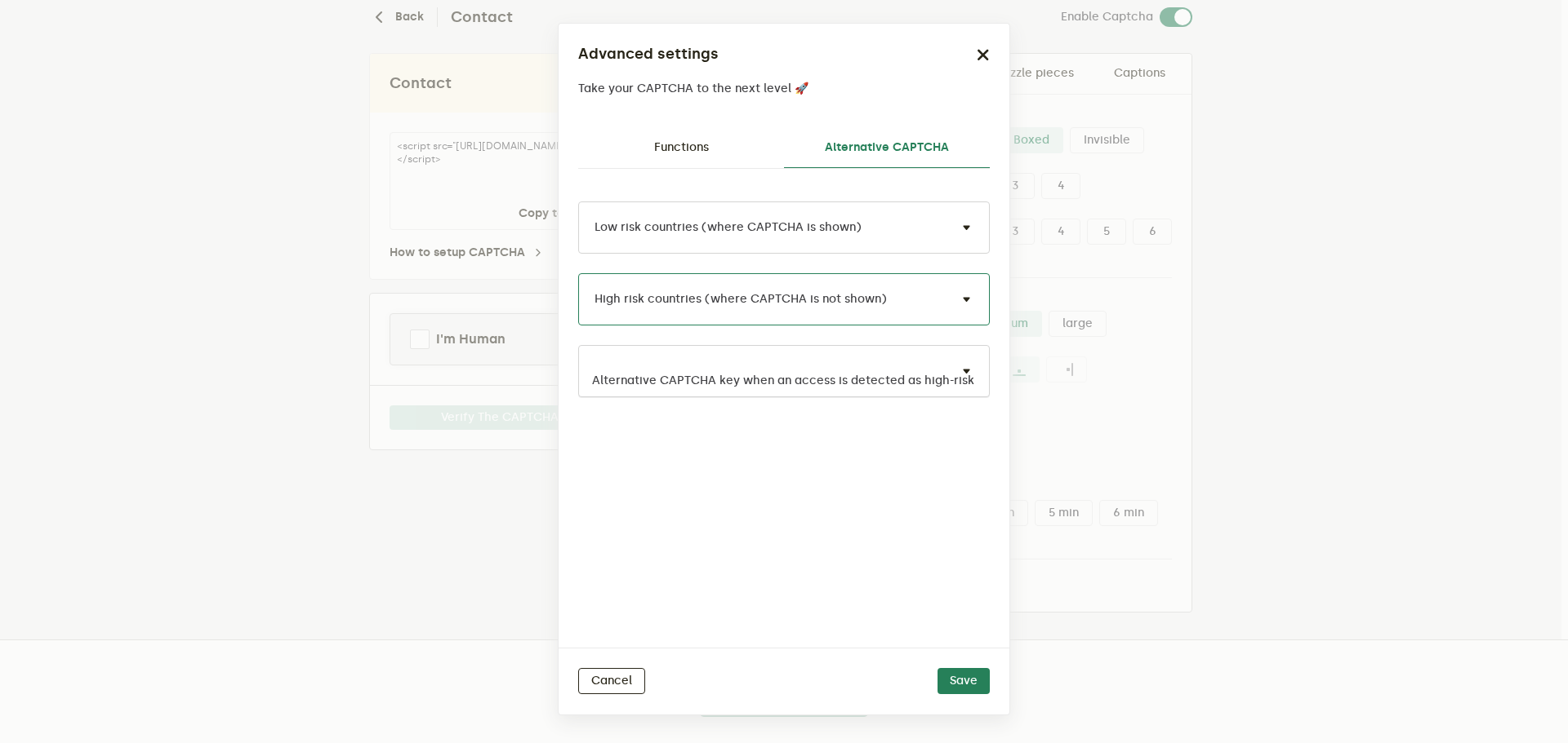
click at [965, 371] on span at bounding box center [966, 371] width 20 height 20
click at [978, 56] on icon "button" at bounding box center [982, 55] width 13 height 13
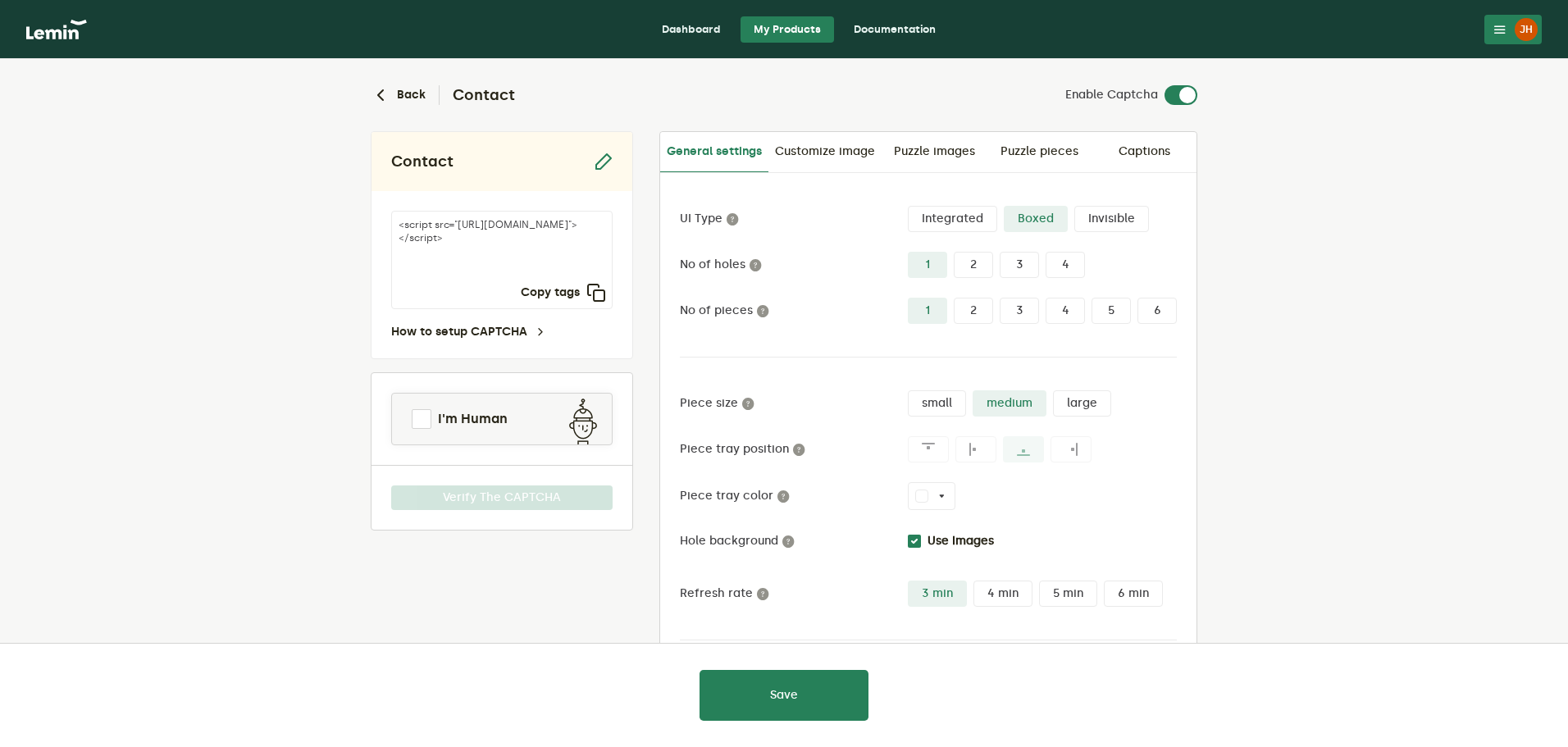
click at [1495, 24] on icon at bounding box center [1499, 29] width 13 height 13
